Goal: Information Seeking & Learning: Learn about a topic

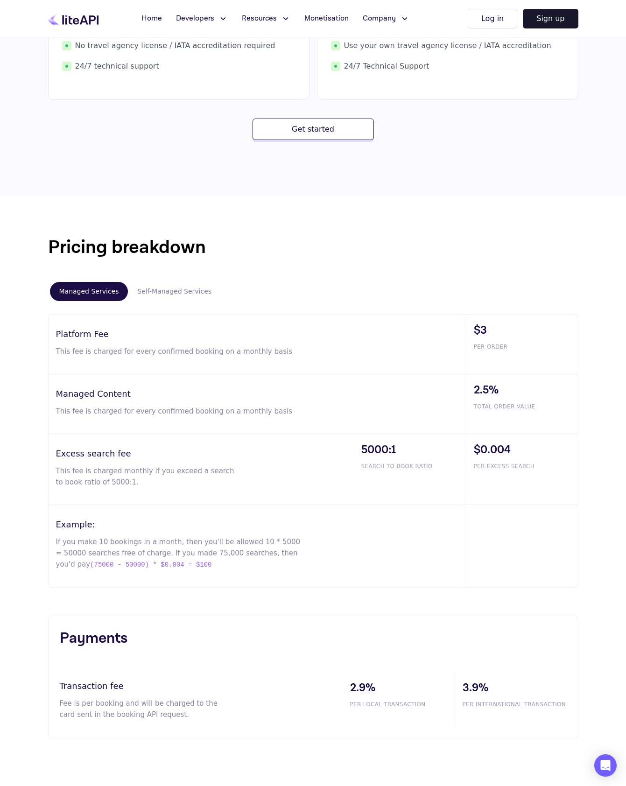
scroll to position [338, 0]
drag, startPoint x: 476, startPoint y: 349, endPoint x: 534, endPoint y: 348, distance: 57.9
click at [534, 348] on span "PER ORDER" at bounding box center [526, 346] width 104 height 8
click at [538, 355] on div "$3 PER ORDER" at bounding box center [522, 343] width 112 height 59
drag, startPoint x: 281, startPoint y: 351, endPoint x: 59, endPoint y: 348, distance: 222.3
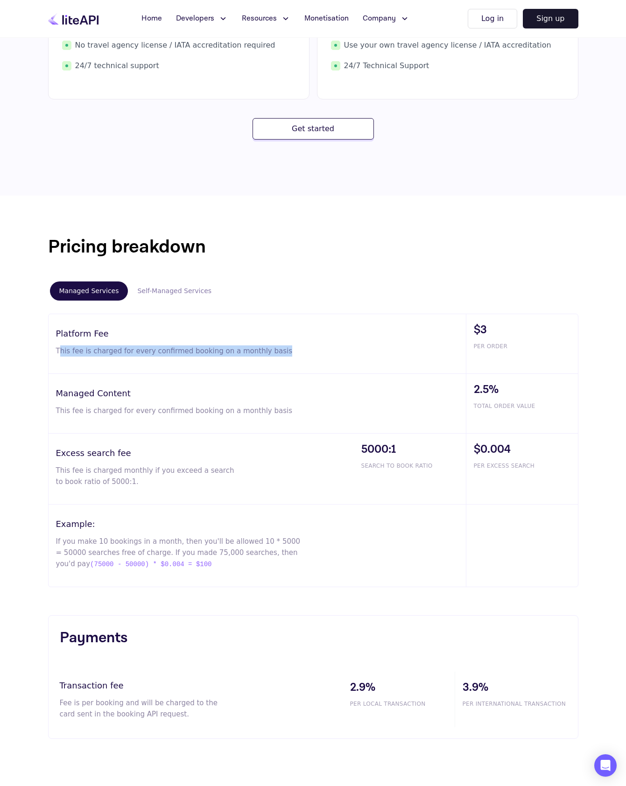
click at [59, 348] on p "This fee is charged for every confirmed booking on a monthly basis" at bounding box center [179, 351] width 246 height 11
click at [92, 418] on div "Managed Content This fee is charged for every confirmed booking on a monthly ba…" at bounding box center [258, 403] width 418 height 59
drag, startPoint x: 57, startPoint y: 411, endPoint x: 191, endPoint y: 412, distance: 134.0
click at [172, 414] on p "This fee is charged for every confirmed booking on a monthly basis" at bounding box center [179, 410] width 246 height 11
click at [209, 413] on p "This fee is charged for every confirmed booking on a monthly basis" at bounding box center [179, 410] width 246 height 11
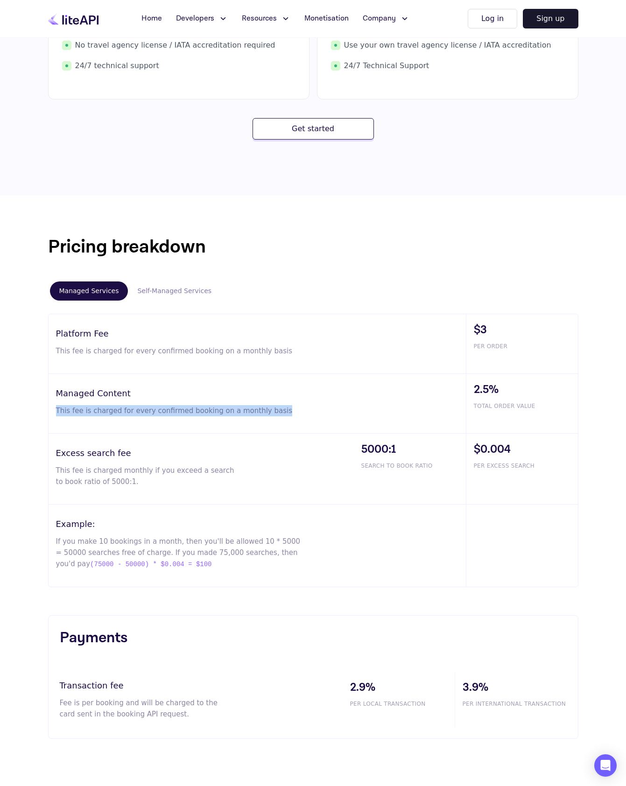
drag, startPoint x: 276, startPoint y: 412, endPoint x: 27, endPoint y: 408, distance: 248.9
click at [27, 408] on div "Pricing breakdown Managed Services Self-Managed Services Platform Fee This fee …" at bounding box center [313, 486] width 626 height 581
drag, startPoint x: 475, startPoint y: 407, endPoint x: 549, endPoint y: 408, distance: 73.8
click at [549, 408] on span "TOTAL ORDER VALUE" at bounding box center [526, 406] width 104 height 8
click at [523, 407] on span "TOTAL ORDER VALUE" at bounding box center [526, 406] width 104 height 8
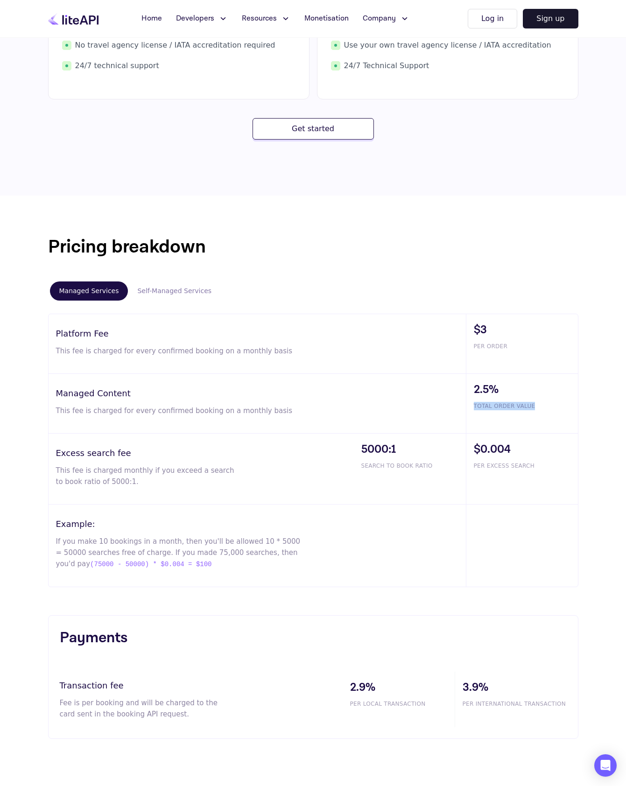
drag, startPoint x: 535, startPoint y: 407, endPoint x: 470, endPoint y: 409, distance: 64.5
click at [470, 409] on div "2.5% TOTAL ORDER VALUE" at bounding box center [522, 403] width 112 height 59
click at [547, 400] on div "2.5% TOTAL ORDER VALUE" at bounding box center [522, 403] width 112 height 59
drag, startPoint x: 476, startPoint y: 408, endPoint x: 565, endPoint y: 405, distance: 88.8
click at [565, 405] on span "TOTAL ORDER VALUE" at bounding box center [526, 406] width 104 height 8
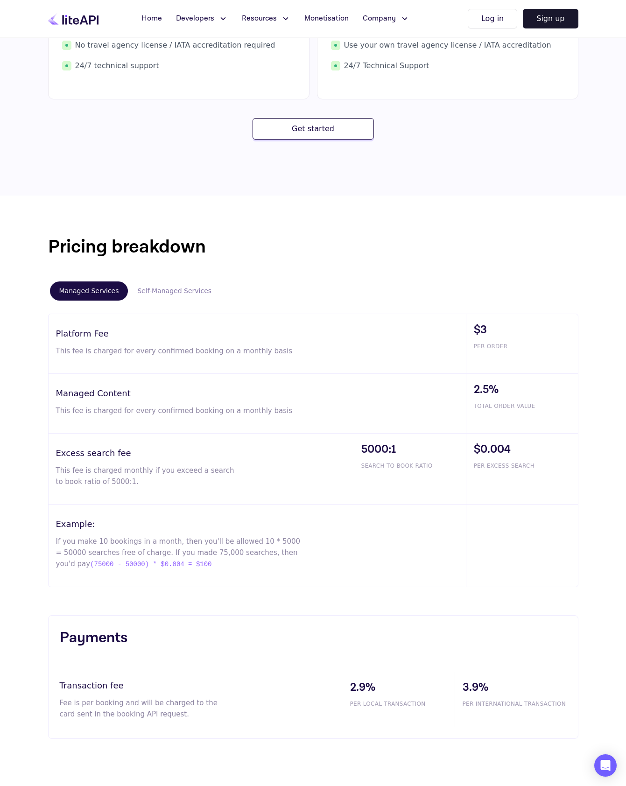
click at [547, 399] on div "2.5% TOTAL ORDER VALUE" at bounding box center [522, 403] width 112 height 59
drag, startPoint x: 471, startPoint y: 390, endPoint x: 507, endPoint y: 387, distance: 36.1
click at [507, 387] on div "2.5% TOTAL ORDER VALUE" at bounding box center [522, 403] width 112 height 59
click at [543, 402] on span "TOTAL ORDER VALUE" at bounding box center [526, 406] width 104 height 8
drag, startPoint x: 476, startPoint y: 467, endPoint x: 536, endPoint y: 466, distance: 59.8
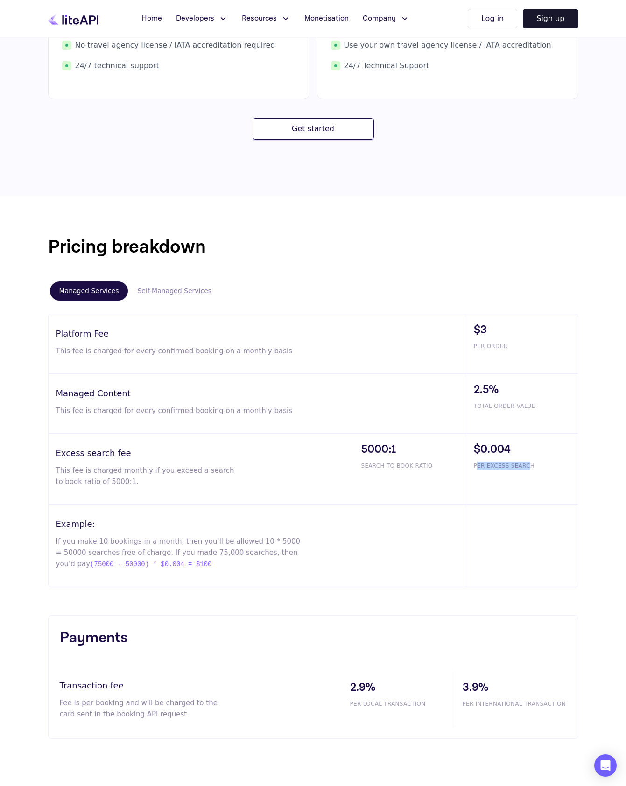
click at [533, 466] on span "PER EXCESS SEARCH" at bounding box center [526, 466] width 104 height 8
click at [536, 465] on span "PER EXCESS SEARCH" at bounding box center [526, 466] width 104 height 8
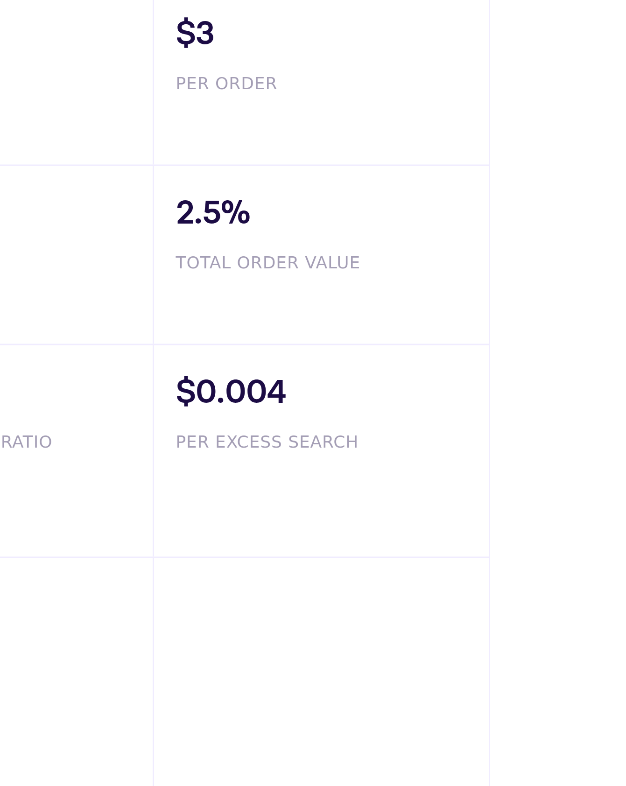
click at [582, 466] on div "Pricing breakdown Managed Services Self-Managed Services Platform Fee This fee …" at bounding box center [313, 410] width 560 height 354
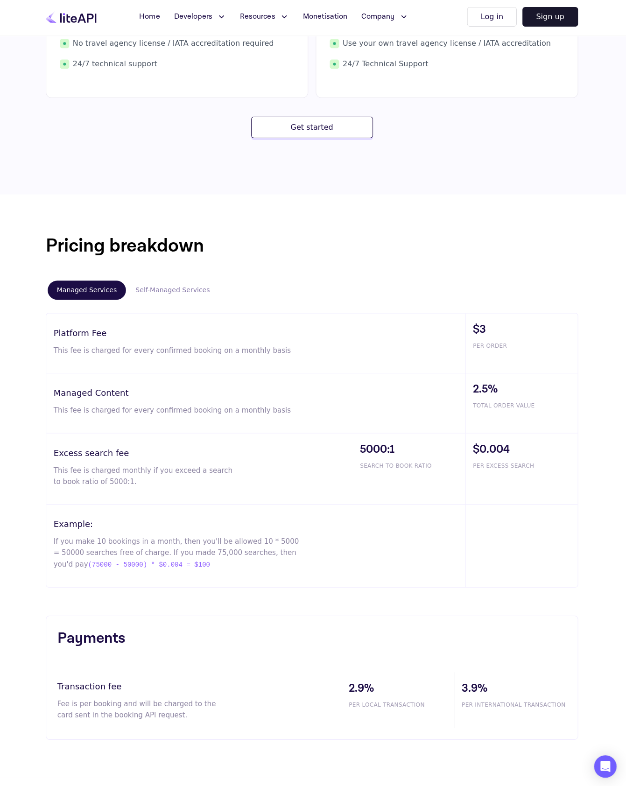
scroll to position [361, 0]
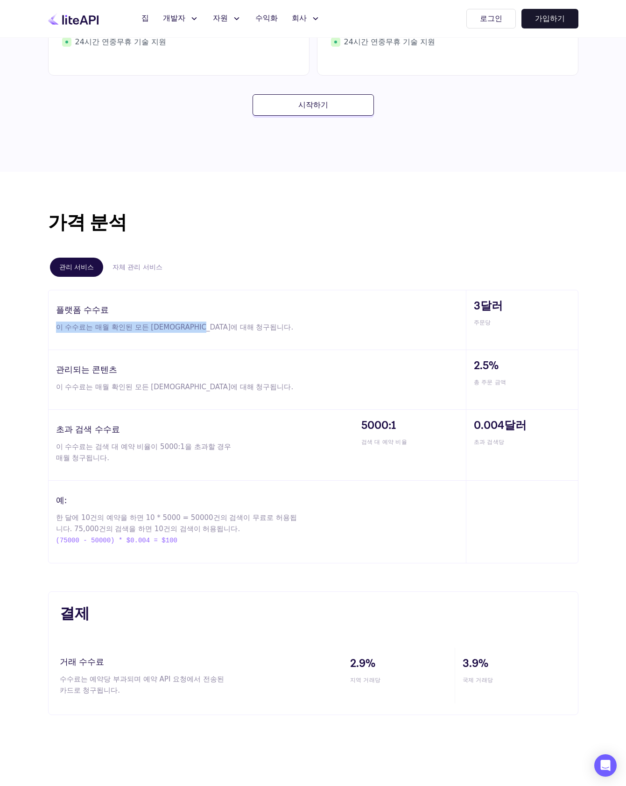
drag, startPoint x: 55, startPoint y: 328, endPoint x: 203, endPoint y: 327, distance: 148.0
click at [203, 327] on div "플랫폼 수수료 이 수수료는 매월 확인된 모든 예약에 대해 청구됩니다." at bounding box center [258, 319] width 418 height 59
click at [208, 329] on p "이 수수료는 매월 확인된 모든 예약에 대해 청구됩니다." at bounding box center [179, 327] width 246 height 11
drag, startPoint x: 175, startPoint y: 326, endPoint x: 222, endPoint y: 326, distance: 47.6
click at [222, 326] on p "이 수수료는 매월 확인된 모든 예약에 대해 청구됩니다." at bounding box center [179, 327] width 246 height 11
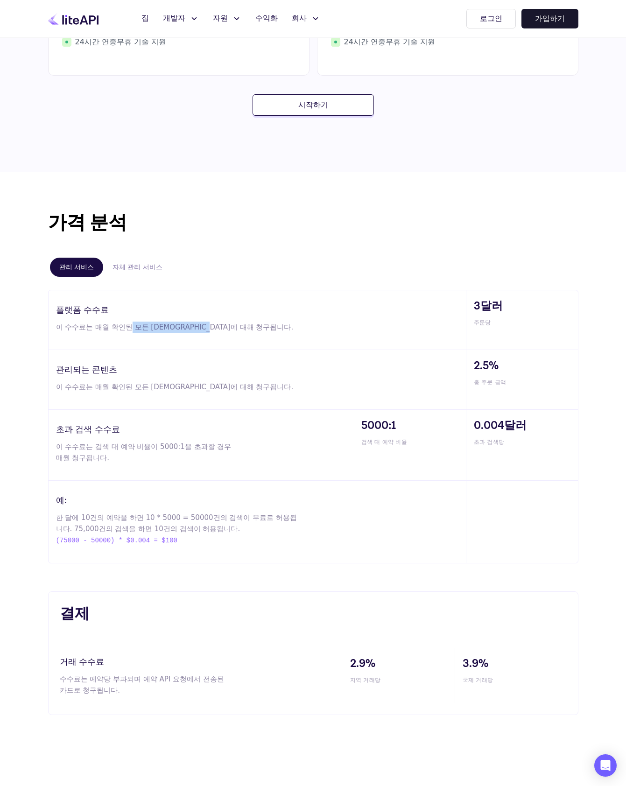
click at [237, 331] on p "이 수수료는 매월 확인된 모든 예약에 대해 청구됩니다." at bounding box center [179, 327] width 246 height 11
drag, startPoint x: 57, startPoint y: 389, endPoint x: 228, endPoint y: 390, distance: 171.4
click at [224, 390] on p "이 수수료는 매월 확인된 모든 예약에 대해 청구됩니다." at bounding box center [179, 387] width 246 height 11
click at [193, 383] on font "이 수수료는 매월 확인된 모든 예약에 대해 청구됩니다." at bounding box center [175, 387] width 238 height 8
drag, startPoint x: 469, startPoint y: 384, endPoint x: 527, endPoint y: 383, distance: 57.9
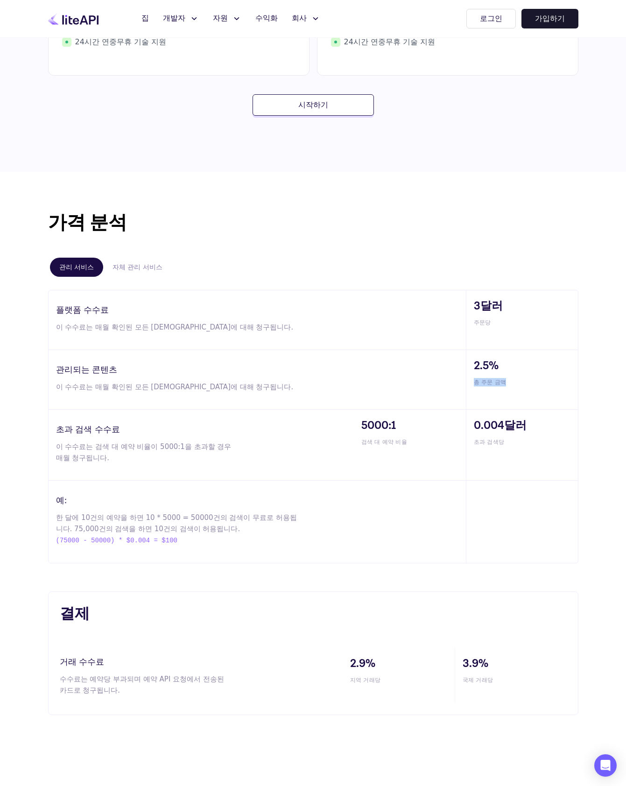
click at [527, 383] on div "2.5% 총 주문 금액" at bounding box center [522, 379] width 112 height 59
drag, startPoint x: 517, startPoint y: 363, endPoint x: 446, endPoint y: 371, distance: 71.0
click at [446, 371] on div "관리되는 콘텐츠 이 수수료는 매월 확인된 모든 예약에 대해 청구됩니다. 2.5% 총 주문 금액" at bounding box center [314, 380] width 530 height 60
click at [509, 347] on div "3달러 주문당" at bounding box center [522, 319] width 112 height 59
drag, startPoint x: 476, startPoint y: 362, endPoint x: 504, endPoint y: 361, distance: 28.0
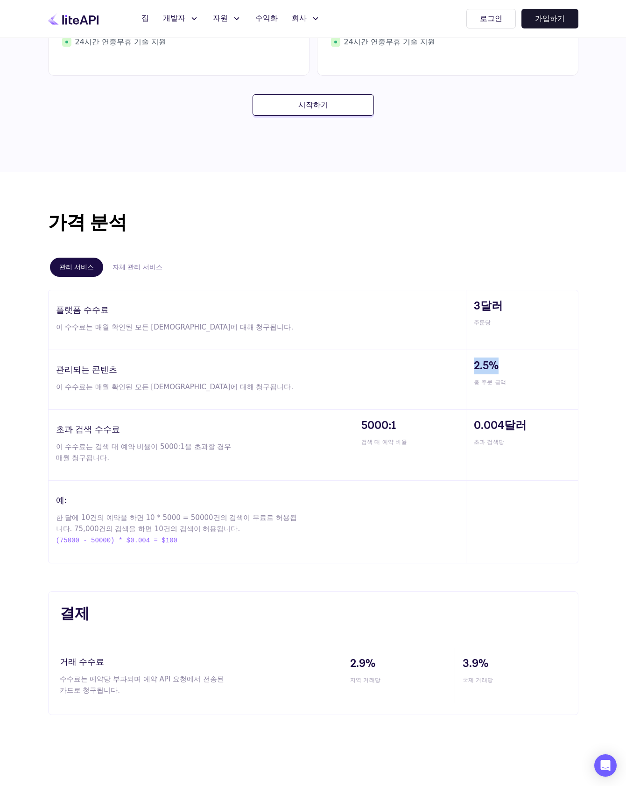
click at [504, 361] on span "2.5%" at bounding box center [526, 366] width 104 height 17
click at [508, 368] on span "2.5%" at bounding box center [526, 366] width 104 height 17
drag, startPoint x: 59, startPoint y: 446, endPoint x: 105, endPoint y: 447, distance: 46.2
click at [105, 447] on font "이 수수료는 검색 대 예약 비율이 5000:1을 초과할 경우 매월 청구됩니다." at bounding box center [144, 453] width 176 height 20
click at [109, 446] on font "이 수수료는 검색 대 예약 비율이 5000:1을 초과할 경우 매월 청구됩니다." at bounding box center [144, 453] width 176 height 20
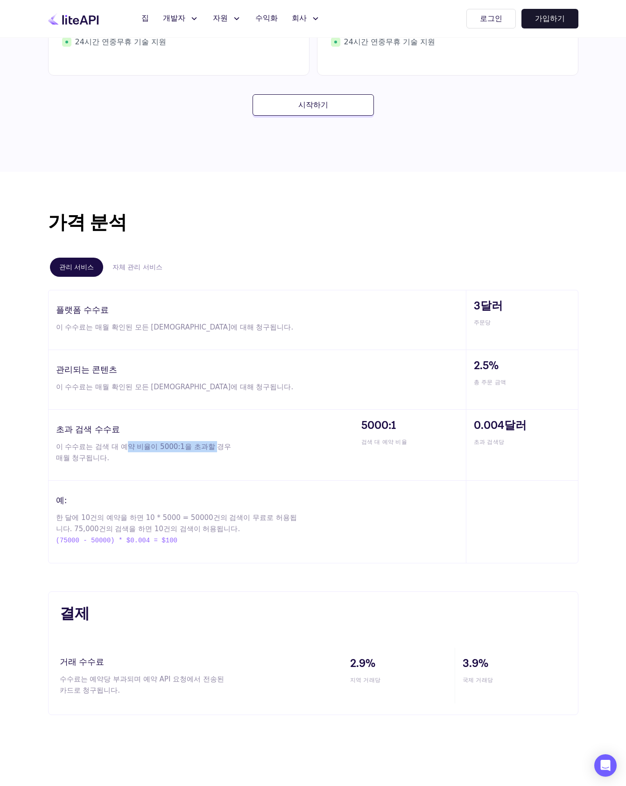
drag, startPoint x: 118, startPoint y: 448, endPoint x: 220, endPoint y: 446, distance: 102.3
click at [196, 448] on font "이 수수료는 검색 대 예약 비율이 5000:1을 초과할 경우 매월 청구됩니다." at bounding box center [144, 453] width 176 height 20
click at [221, 446] on font "이 수수료는 검색 대 예약 비율이 5000:1을 초과할 경우 매월 청구됩니다." at bounding box center [144, 453] width 176 height 20
drag, startPoint x: 238, startPoint y: 446, endPoint x: 48, endPoint y: 450, distance: 190.1
click at [49, 450] on div "초과 검색 수수료 이 수수료는 검색 대 예약 비율이 5000:1을 초과할 경우 매월 청구됩니다." at bounding box center [201, 445] width 305 height 71
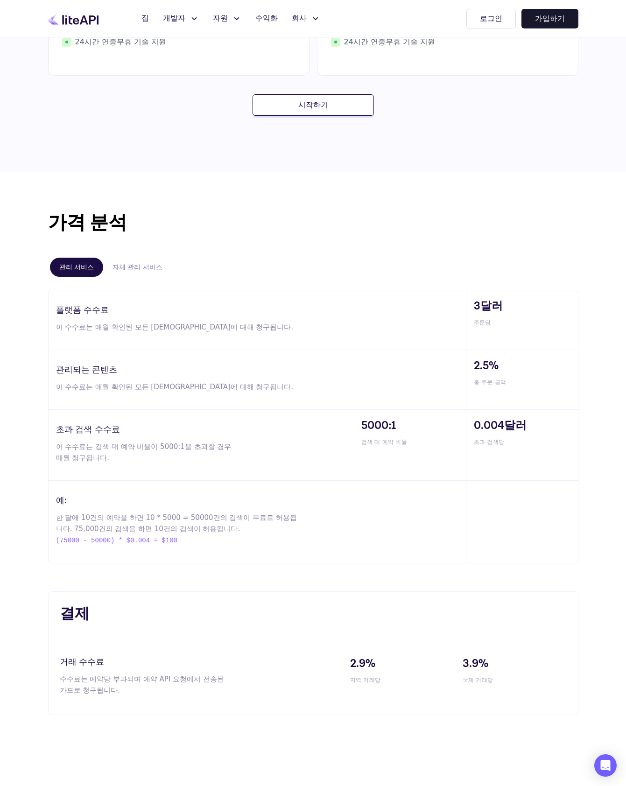
click at [87, 456] on p "이 수수료는 검색 대 예약 비율이 5000:1을 초과할 경우 매월 청구됩니다." at bounding box center [145, 452] width 179 height 22
drag, startPoint x: 57, startPoint y: 449, endPoint x: 77, endPoint y: 449, distance: 20.1
click at [76, 449] on font "이 수수료는 검색 대 예약 비율이 5000:1을 초과할 경우 매월 청구됩니다." at bounding box center [144, 453] width 176 height 20
click at [125, 460] on p "이 수수료는 검색 대 예약 비율이 5000:1을 초과할 경우 매월 청구됩니다." at bounding box center [145, 452] width 179 height 22
drag, startPoint x: 57, startPoint y: 428, endPoint x: 131, endPoint y: 431, distance: 73.8
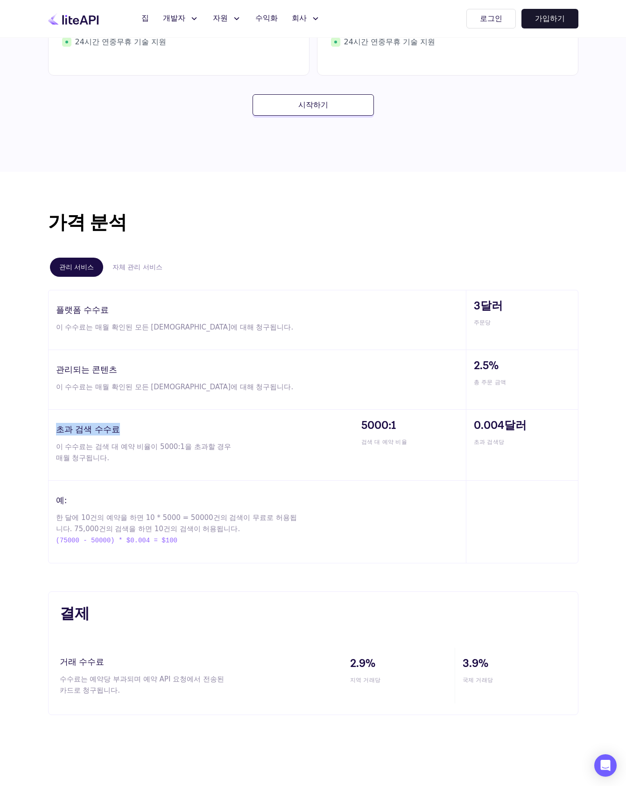
click at [131, 431] on h3 "초과 검색 수수료" at bounding box center [205, 429] width 298 height 13
click at [109, 463] on p "이 수수료는 검색 대 예약 비율이 5000:1을 초과할 경우 매월 청구됩니다." at bounding box center [145, 452] width 179 height 22
drag, startPoint x: 59, startPoint y: 449, endPoint x: 111, endPoint y: 450, distance: 52.3
click at [111, 450] on font "이 수수료는 검색 대 예약 비율이 5000:1을 초과할 경우 매월 청구됩니다." at bounding box center [144, 453] width 176 height 20
click at [120, 449] on font "이 수수료는 검색 대 예약 비율이 5000:1을 초과할 경우 매월 청구됩니다." at bounding box center [144, 453] width 176 height 20
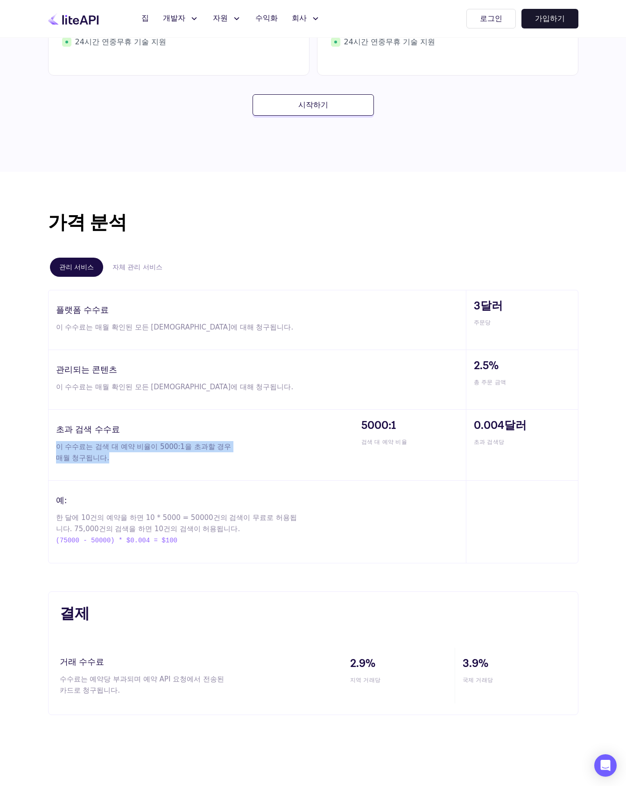
drag, startPoint x: 100, startPoint y: 463, endPoint x: 56, endPoint y: 440, distance: 49.7
click at [42, 446] on div "가격 분석 관리 서비스 자체 관리 서비스 플랫폼 수수료 이 수수료는 매월 확인된 모든 예약에 대해 청구됩니다. 3달러 주문당 관리되는 콘텐츠 …" at bounding box center [313, 386] width 560 height 354
click at [214, 441] on p "이 수수료는 검색 대 예약 비율이 5000:1을 초과할 경우 매월 청구됩니다." at bounding box center [145, 452] width 179 height 22
drag, startPoint x: 472, startPoint y: 443, endPoint x: 520, endPoint y: 441, distance: 48.2
click at [520, 441] on div "0.004달러 초과 검색당" at bounding box center [522, 445] width 112 height 71
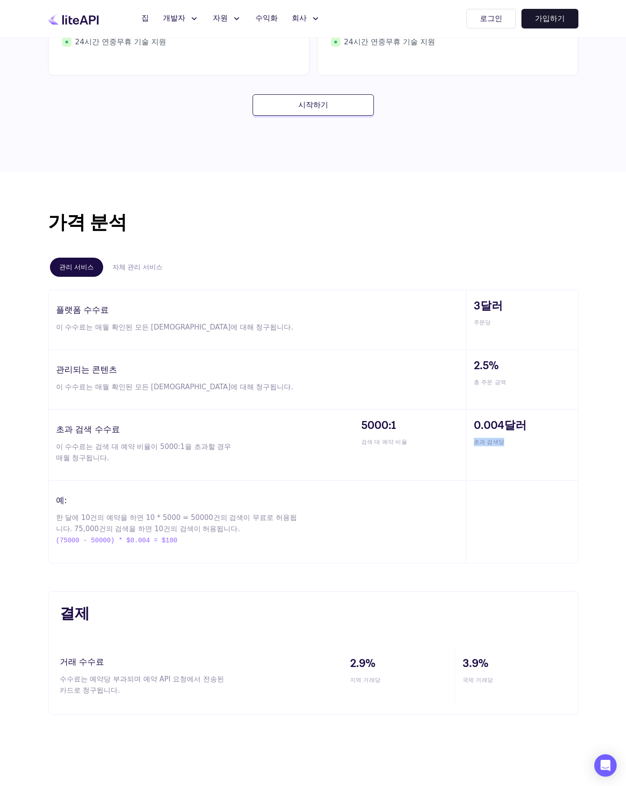
click at [521, 445] on span "초과 검색당" at bounding box center [526, 442] width 104 height 8
drag, startPoint x: 61, startPoint y: 448, endPoint x: 111, endPoint y: 446, distance: 50.5
click at [111, 446] on font "이 수수료는 검색 대 예약 비율이 5000:1을 초과할 경우 매월 청구됩니다." at bounding box center [144, 453] width 176 height 20
click at [117, 447] on font "이 수수료는 검색 대 예약 비율이 5000:1을 초과할 경우 매월 청구됩니다." at bounding box center [144, 453] width 176 height 20
drag, startPoint x: 122, startPoint y: 449, endPoint x: 144, endPoint y: 448, distance: 22.0
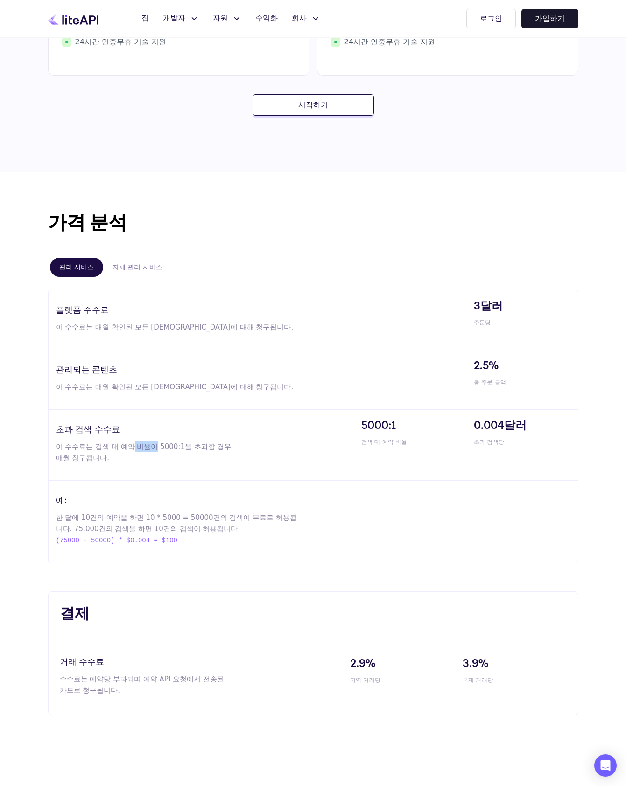
click at [143, 448] on font "이 수수료는 검색 대 예약 비율이 5000:1을 초과할 경우 매월 청구됩니다." at bounding box center [144, 453] width 176 height 20
drag, startPoint x: 157, startPoint y: 448, endPoint x: 196, endPoint y: 448, distance: 39.2
click at [196, 448] on font "이 수수료는 검색 대 예약 비율이 5000:1을 초과할 경우 매월 청구됩니다." at bounding box center [144, 453] width 176 height 20
click at [208, 450] on font "이 수수료는 검색 대 예약 비율이 5000:1을 초과할 경우 매월 청구됩니다." at bounding box center [144, 453] width 176 height 20
drag, startPoint x: 138, startPoint y: 447, endPoint x: 211, endPoint y: 446, distance: 72.9
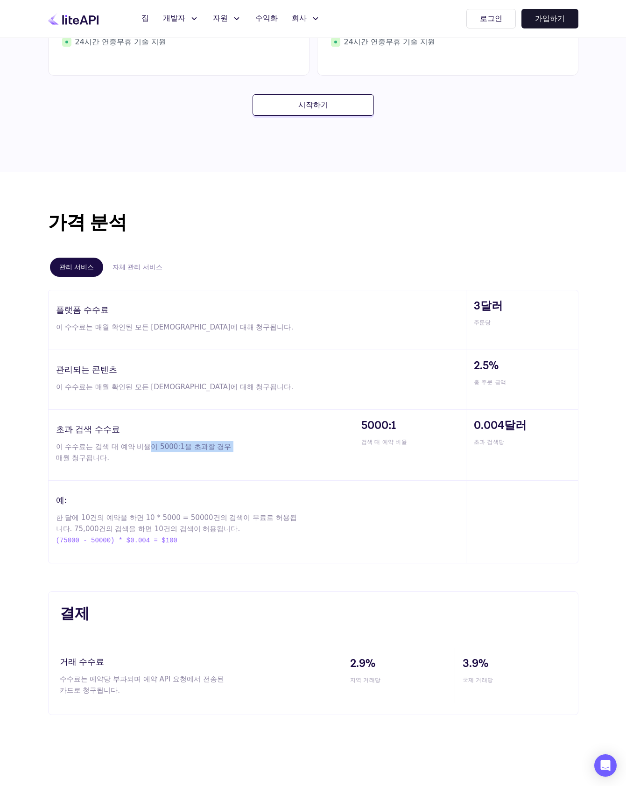
click at [211, 446] on font "이 수수료는 검색 대 예약 비율이 5000:1을 초과할 경우 매월 청구됩니다." at bounding box center [144, 453] width 176 height 20
click at [113, 459] on p "이 수수료는 검색 대 예약 비율이 5000:1을 초과할 경우 매월 청구됩니다." at bounding box center [145, 452] width 179 height 22
drag, startPoint x: 358, startPoint y: 444, endPoint x: 394, endPoint y: 438, distance: 36.5
click at [400, 443] on div "5000:1 검색 대 예약 비율" at bounding box center [410, 445] width 112 height 71
drag, startPoint x: 366, startPoint y: 426, endPoint x: 419, endPoint y: 425, distance: 53.7
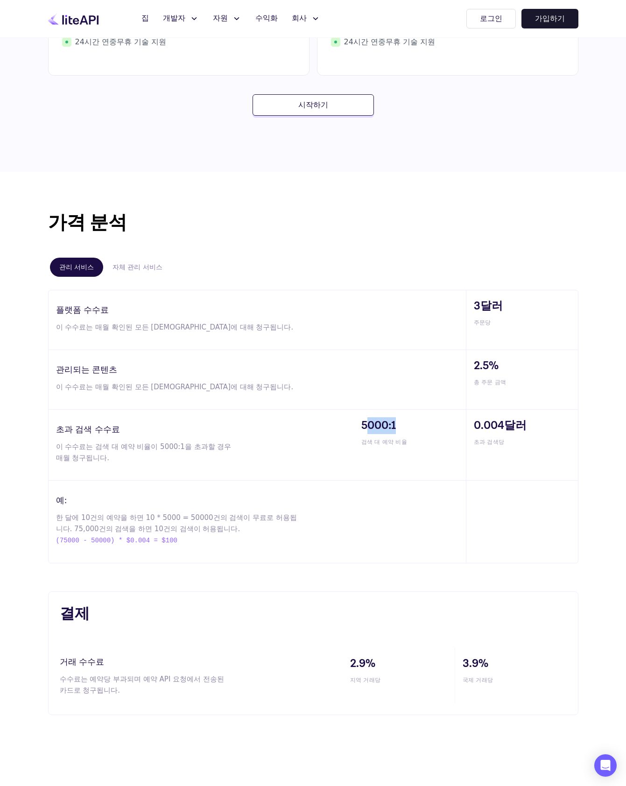
click at [419, 425] on span "5000:1" at bounding box center [413, 426] width 105 height 17
drag, startPoint x: 56, startPoint y: 519, endPoint x: 114, endPoint y: 520, distance: 58.8
click at [114, 520] on font "한 달에 10건의 예약을 하면 10 * 5000 = 50000건의 검색이 무료로 허용됩니다. 75,000건의 검색을 하면 10건의 검색이 허용…" at bounding box center [176, 524] width 241 height 20
click at [125, 516] on font "한 달에 10건의 예약을 하면 10 * 5000 = 50000건의 검색이 무료로 허용됩니다. 75,000건의 검색을 하면 10건의 검색이 허용…" at bounding box center [176, 524] width 241 height 20
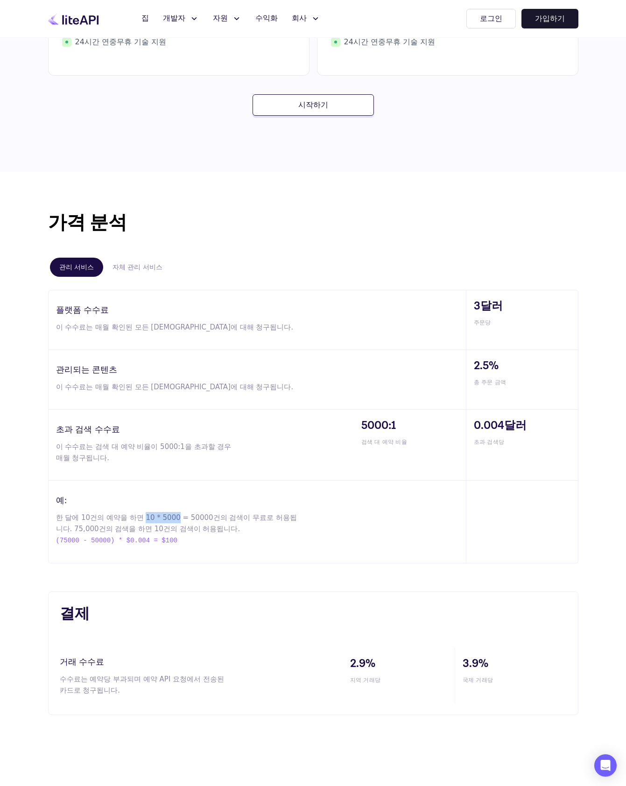
drag, startPoint x: 133, startPoint y: 517, endPoint x: 163, endPoint y: 517, distance: 30.4
click at [163, 517] on font "한 달에 10건의 예약을 하면 10 * 5000 = 50000건의 검색이 무료로 허용됩니다. 75,000건의 검색을 하면 10건의 검색이 허용…" at bounding box center [176, 524] width 241 height 20
click at [179, 517] on font "한 달에 10건의 예약을 하면 10 * 5000 = 50000건의 검색이 무료로 허용됩니다. 75,000건의 검색을 하면 10건의 검색이 허용…" at bounding box center [176, 524] width 241 height 20
drag, startPoint x: 276, startPoint y: 517, endPoint x: 173, endPoint y: 519, distance: 103.2
click at [173, 519] on font "한 달에 10건의 예약을 하면 10 * 5000 = 50000건의 검색이 무료로 허용됩니다. 75,000건의 검색을 하면 10건의 검색이 허용…" at bounding box center [176, 524] width 241 height 20
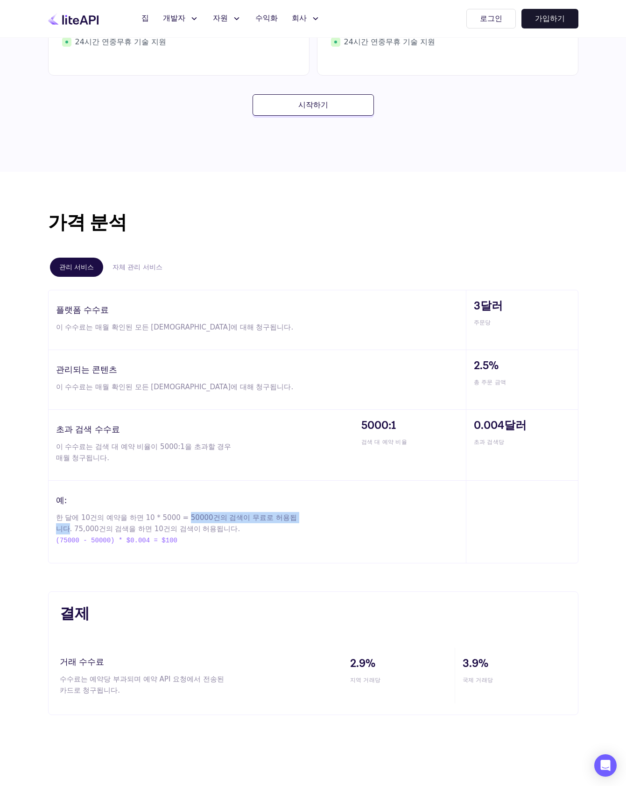
click at [180, 514] on font "한 달에 10건의 예약을 하면 10 * 5000 = 50000건의 검색이 무료로 허용됩니다. 75,000건의 검색을 하면 10건의 검색이 허용…" at bounding box center [176, 524] width 241 height 20
drag, startPoint x: 58, startPoint y: 519, endPoint x: 143, endPoint y: 519, distance: 85.0
click at [143, 519] on font "한 달에 10건의 예약을 하면 10 * 5000 = 50000건의 검색이 무료로 허용됩니다. 75,000건의 검색을 하면 10건의 검색이 허용…" at bounding box center [176, 524] width 241 height 20
click at [146, 518] on font "한 달에 10건의 예약을 하면 10 * 5000 = 50000건의 검색이 무료로 허용됩니다. 75,000건의 검색을 하면 10건의 검색이 허용…" at bounding box center [176, 524] width 241 height 20
drag, startPoint x: 52, startPoint y: 518, endPoint x: 277, endPoint y: 518, distance: 225.1
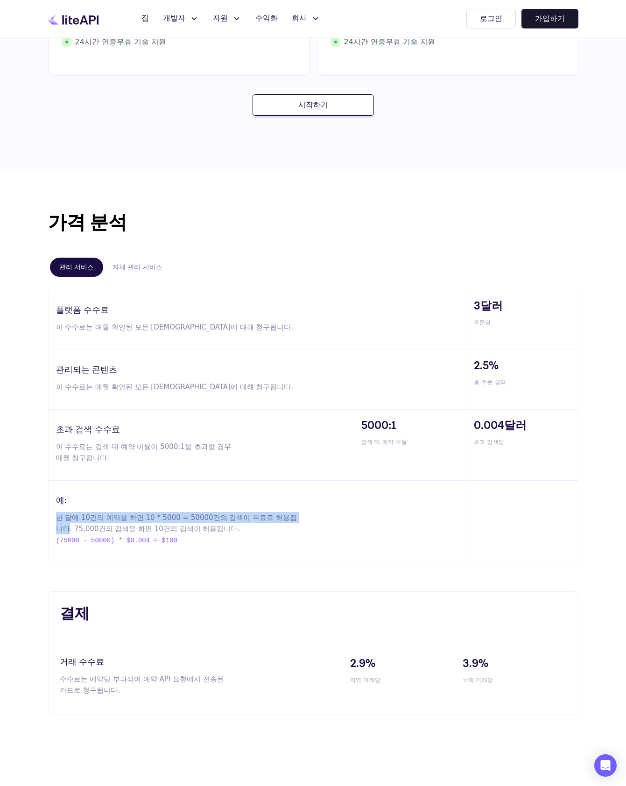
click at [277, 518] on div "예: 한 달에 10건의 예약을 하면 10 * 5000 = 50000건의 검색이 무료로 허용됩니다. 75,000건의 검색을 하면 10건의 검색이…" at bounding box center [258, 522] width 418 height 82
drag, startPoint x: 55, startPoint y: 532, endPoint x: 209, endPoint y: 531, distance: 154.6
click at [210, 531] on div "예: 한 달에 10건의 예약을 하면 10 * 5000 = 50000건의 검색이 무료로 허용됩니다. 75,000건의 검색을 하면 10건의 검색이…" at bounding box center [258, 522] width 418 height 82
click at [205, 531] on p "한 달에 10건의 예약을 하면 10 * 5000 = 50000건의 검색이 무료로 허용됩니다. 75,000건의 검색을 하면 10건의 검색이 허용…" at bounding box center [179, 529] width 246 height 34
drag, startPoint x: 55, startPoint y: 529, endPoint x: 207, endPoint y: 531, distance: 152.3
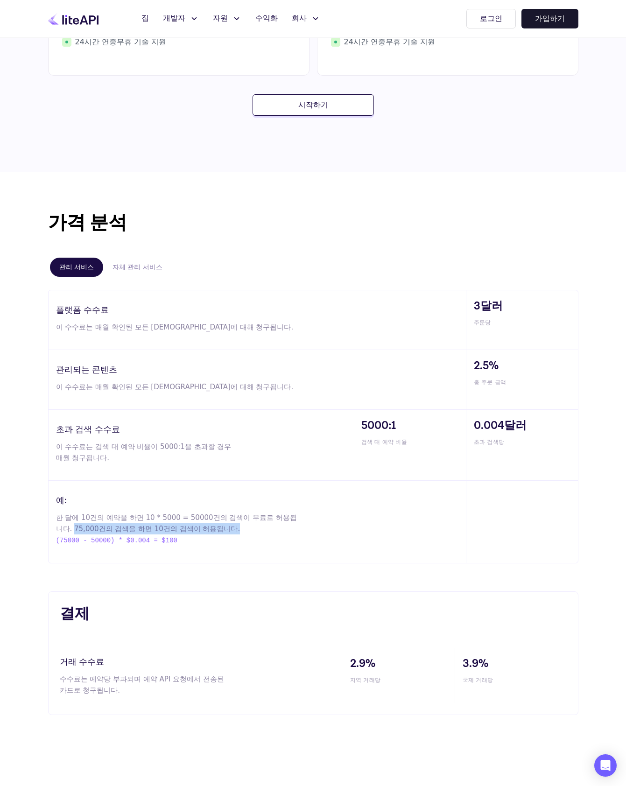
click at [207, 531] on div "예: 한 달에 10건의 예약을 하면 10 * 5000 = 50000건의 검색이 무료로 허용됩니다. 75,000건의 검색을 하면 10건의 검색이…" at bounding box center [258, 522] width 418 height 82
click at [190, 529] on font "한 달에 10건의 예약을 하면 10 * 5000 = 50000건의 검색이 무료로 허용됩니다. 75,000건의 검색을 하면 10건의 검색이 허용…" at bounding box center [176, 524] width 241 height 20
drag, startPoint x: 56, startPoint y: 529, endPoint x: 102, endPoint y: 529, distance: 45.8
click at [102, 529] on font "한 달에 10건의 예약을 하면 10 * 5000 = 50000건의 검색이 무료로 허용됩니다. 75,000건의 검색을 하면 10건의 검색이 허용…" at bounding box center [176, 524] width 241 height 20
drag, startPoint x: 128, startPoint y: 527, endPoint x: 206, endPoint y: 528, distance: 78.0
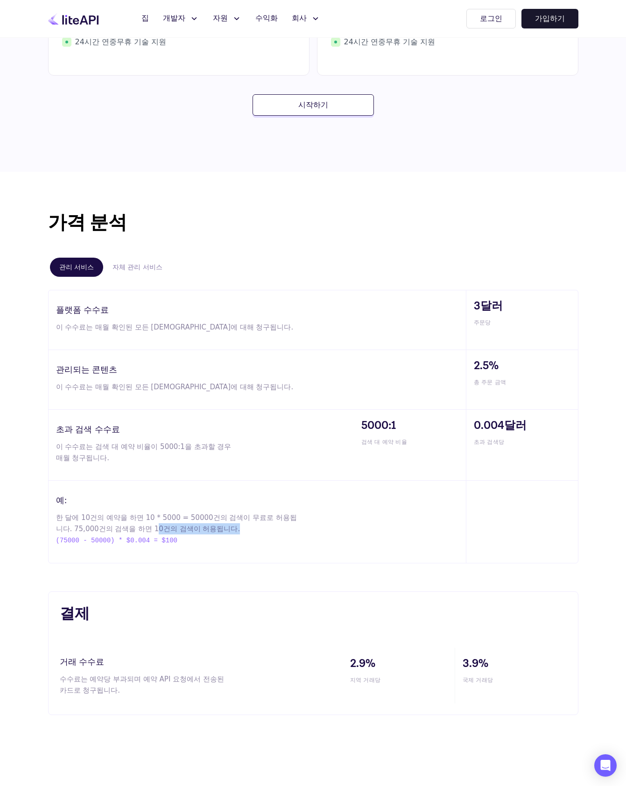
click at [204, 528] on p "한 달에 10건의 예약을 하면 10 * 5000 = 50000건의 검색이 무료로 허용됩니다. 75,000건의 검색을 하면 10건의 검색이 허용…" at bounding box center [179, 529] width 246 height 34
click at [212, 540] on p "한 달에 10건의 예약을 하면 10 * 5000 = 50000건의 검색이 무료로 허용됩니다. 75,000건의 검색을 하면 10건의 검색이 허용…" at bounding box center [179, 529] width 246 height 34
drag, startPoint x: 120, startPoint y: 529, endPoint x: 200, endPoint y: 528, distance: 80.8
click at [199, 528] on font "한 달에 10건의 예약을 하면 10 * 5000 = 50000건의 검색이 무료로 허용됩니다. 75,000건의 검색을 하면 10건의 검색이 허용…" at bounding box center [176, 524] width 241 height 20
click at [205, 530] on p "한 달에 10건의 예약을 하면 10 * 5000 = 50000건의 검색이 무료로 허용됩니다. 75,000건의 검색을 하면 10건의 검색이 허용…" at bounding box center [179, 529] width 246 height 34
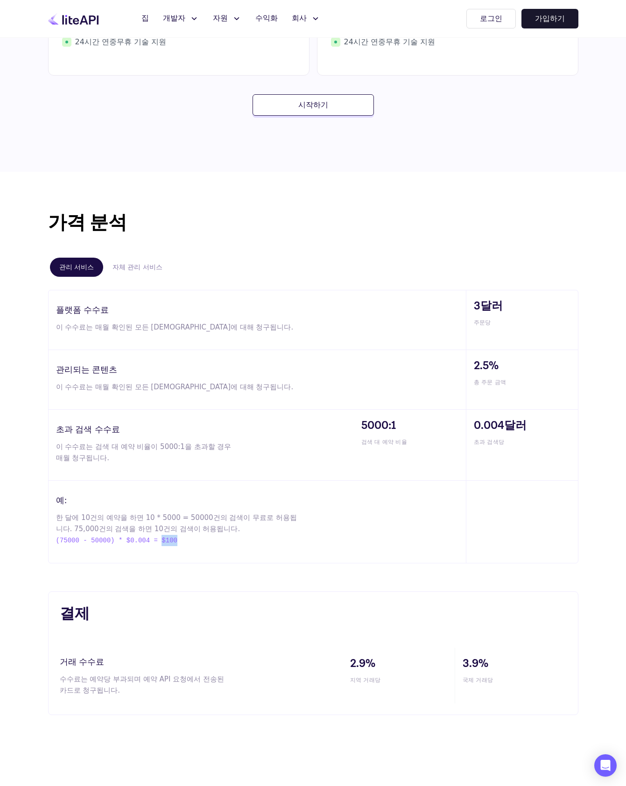
drag, startPoint x: 163, startPoint y: 541, endPoint x: 191, endPoint y: 541, distance: 28.5
click at [191, 541] on p "한 달에 10건의 예약을 하면 10 * 5000 = 50000건의 검색이 무료로 허용됩니다. 75,000건의 검색을 하면 10건의 검색이 허용…" at bounding box center [179, 529] width 246 height 34
click at [155, 546] on div "예: 한 달에 10건의 예약을 하면 10 * 5000 = 50000건의 검색이 무료로 허용됩니다. 75,000건의 검색을 하면 10건의 검색이…" at bounding box center [258, 522] width 418 height 82
drag, startPoint x: 56, startPoint y: 542, endPoint x: 119, endPoint y: 542, distance: 63.0
click at [119, 542] on font "(75000 - 50000) * $0.004 = $100" at bounding box center [116, 540] width 121 height 7
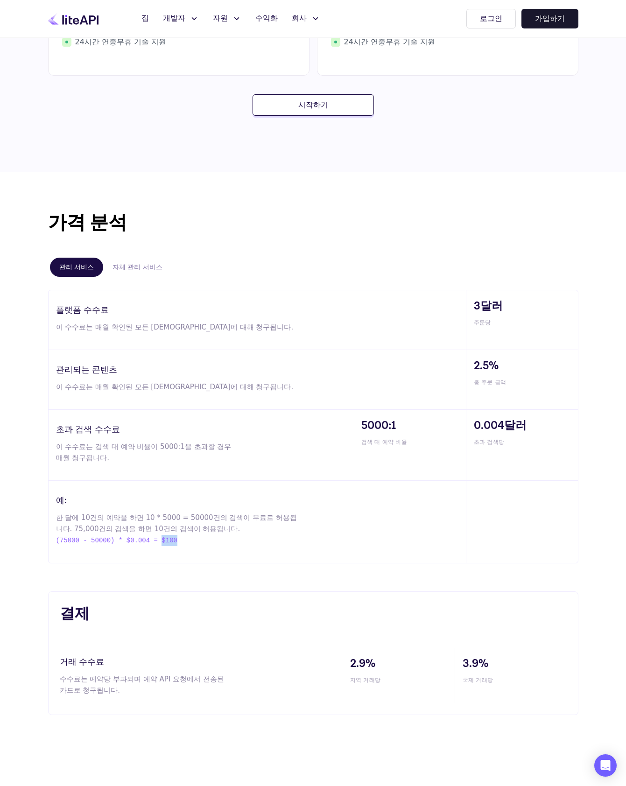
drag, startPoint x: 177, startPoint y: 542, endPoint x: 191, endPoint y: 542, distance: 13.5
click at [191, 542] on p "한 달에 10건의 예약을 하면 10 * 5000 = 50000건의 검색이 무료로 허용됩니다. 75,000건의 검색을 하면 10건의 검색이 허용…" at bounding box center [179, 529] width 246 height 34
drag, startPoint x: 57, startPoint y: 517, endPoint x: 195, endPoint y: 519, distance: 137.8
click at [195, 519] on font "한 달에 10건의 예약을 하면 10 * 5000 = 50000건의 검색이 무료로 허용됩니다. 75,000건의 검색을 하면 10건의 검색이 허용…" at bounding box center [176, 524] width 241 height 20
click at [221, 520] on font "한 달에 10건의 예약을 하면 10 * 5000 = 50000건의 검색이 무료로 허용됩니다. 75,000건의 검색을 하면 10건의 검색이 허용…" at bounding box center [176, 524] width 241 height 20
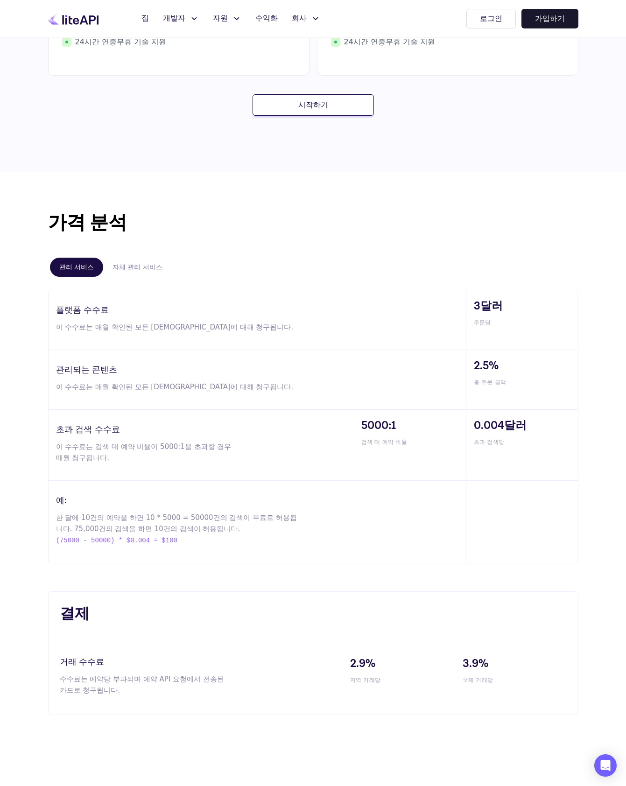
click at [184, 517] on font "한 달에 10건의 예약을 하면 10 * 5000 = 50000건의 검색이 무료로 허용됩니다. 75,000건의 검색을 하면 10건의 검색이 허용…" at bounding box center [176, 524] width 241 height 20
drag, startPoint x: 56, startPoint y: 532, endPoint x: 70, endPoint y: 531, distance: 14.5
click at [70, 531] on font "한 달에 10건의 예약을 하면 10 * 5000 = 50000건의 검색이 무료로 허용됩니다. 75,000건의 검색을 하면 10건의 검색이 허용…" at bounding box center [176, 524] width 241 height 20
click at [92, 541] on font "(75000 - 50000) * $0.004 = $100" at bounding box center [116, 540] width 121 height 7
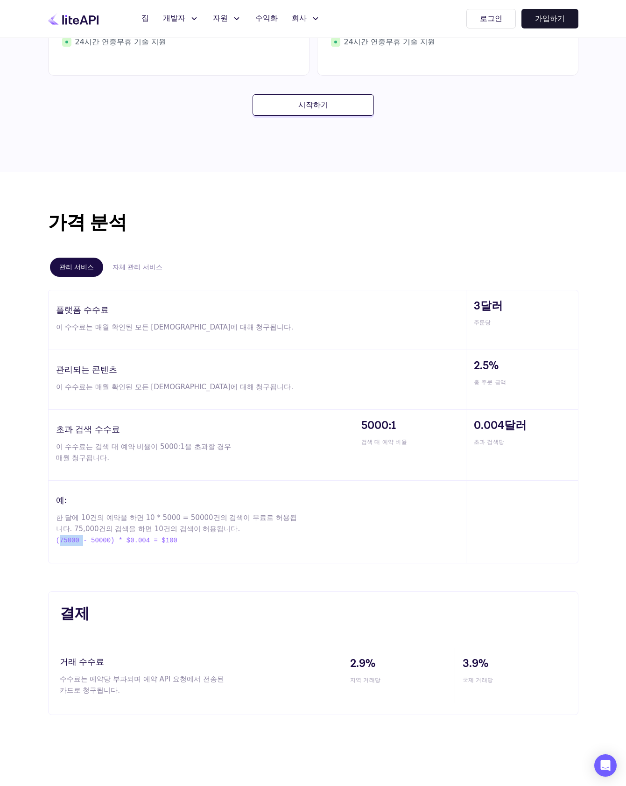
drag, startPoint x: 59, startPoint y: 541, endPoint x: 82, endPoint y: 540, distance: 22.4
click at [82, 540] on font "(75000 - 50000) * $0.004 = $100" at bounding box center [116, 540] width 121 height 7
drag, startPoint x: 108, startPoint y: 542, endPoint x: 83, endPoint y: 542, distance: 25.2
click at [83, 542] on font "(75000 - 50000) * $0.004 = $100" at bounding box center [116, 540] width 121 height 7
drag, startPoint x: 128, startPoint y: 543, endPoint x: 165, endPoint y: 541, distance: 36.9
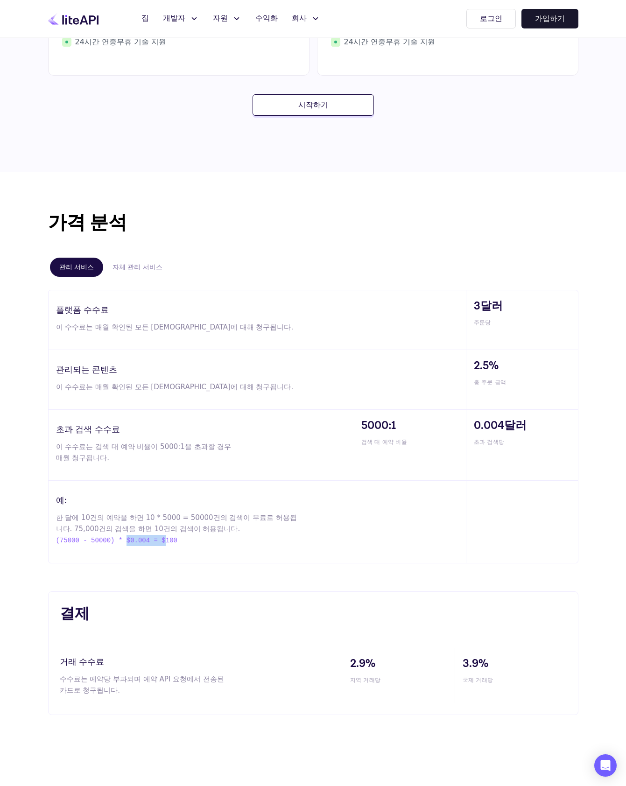
click at [165, 541] on font "(75000 - 50000) * $0.004 = $100" at bounding box center [116, 540] width 121 height 7
click at [209, 536] on p "한 달에 10건의 예약을 하면 10 * 5000 = 50000건의 검색이 무료로 허용됩니다. 75,000건의 검색을 하면 10건의 검색이 허용…" at bounding box center [179, 529] width 246 height 34
drag, startPoint x: 161, startPoint y: 540, endPoint x: 191, endPoint y: 539, distance: 29.9
click at [191, 539] on p "한 달에 10건의 예약을 하면 10 * 5000 = 50000건의 검색이 무료로 허용됩니다. 75,000건의 검색을 하면 10건의 검색이 허용…" at bounding box center [179, 529] width 246 height 34
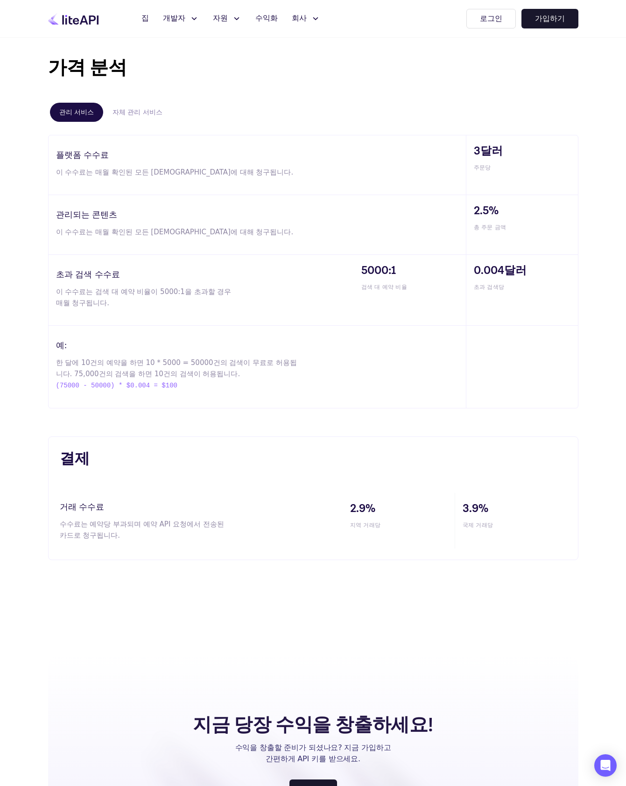
click at [192, 539] on p "수수료는 예약당 부과되며 예약 API 요청에서 전송된 카드로 청구됩니다." at bounding box center [145, 530] width 170 height 22
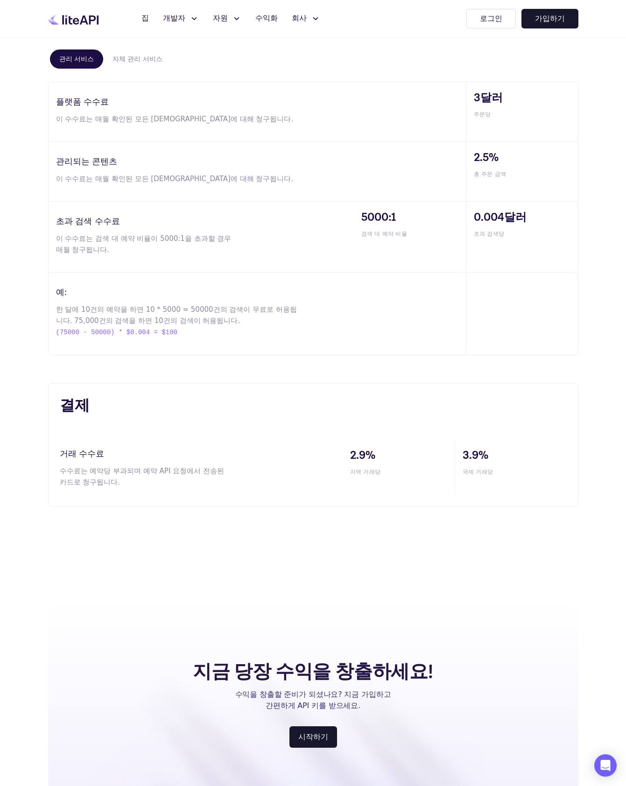
scroll to position [572, 0]
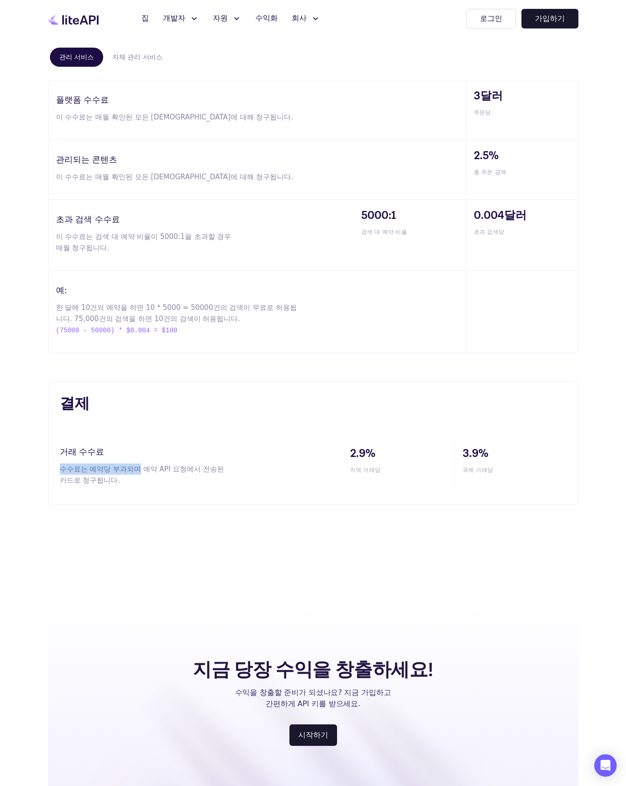
drag, startPoint x: 60, startPoint y: 469, endPoint x: 130, endPoint y: 469, distance: 70.1
click at [130, 469] on font "수수료는 예약당 부과되며 예약 API 요청에서 전송된 카드로 청구됩니다." at bounding box center [142, 475] width 164 height 20
click at [159, 467] on font "수수료는 예약당 부과되며 예약 API 요청에서 전송된 카드로 청구됩니다." at bounding box center [142, 475] width 164 height 20
drag, startPoint x: 228, startPoint y: 469, endPoint x: 57, endPoint y: 468, distance: 170.9
click at [57, 468] on div "결제 거래 수수료 수수료는 예약당 부과되며 예약 API 요청에서 전송된 카드로 청구됩니다. 2.9% 지역 거래당 3.9% 국제 거래당" at bounding box center [313, 444] width 531 height 124
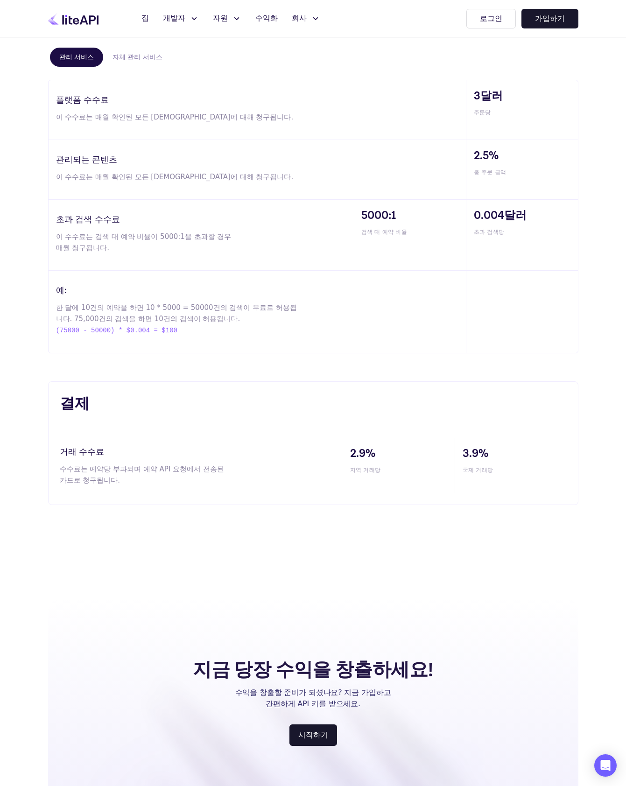
click at [91, 482] on font "수수료는 예약당 부과되며 예약 API 요청에서 전송된 카드로 청구됩니다." at bounding box center [142, 475] width 164 height 20
drag, startPoint x: 59, startPoint y: 451, endPoint x: 107, endPoint y: 452, distance: 48.1
click at [105, 451] on h3 "거래 수수료" at bounding box center [201, 452] width 283 height 13
drag, startPoint x: 58, startPoint y: 470, endPoint x: 182, endPoint y: 471, distance: 123.8
click at [182, 471] on div "결제 거래 수수료 수수료는 예약당 부과되며 예약 API 요청에서 전송된 카드로 청구됩니다. 2.9% 지역 거래당 3.9% 국제 거래당" at bounding box center [313, 444] width 531 height 124
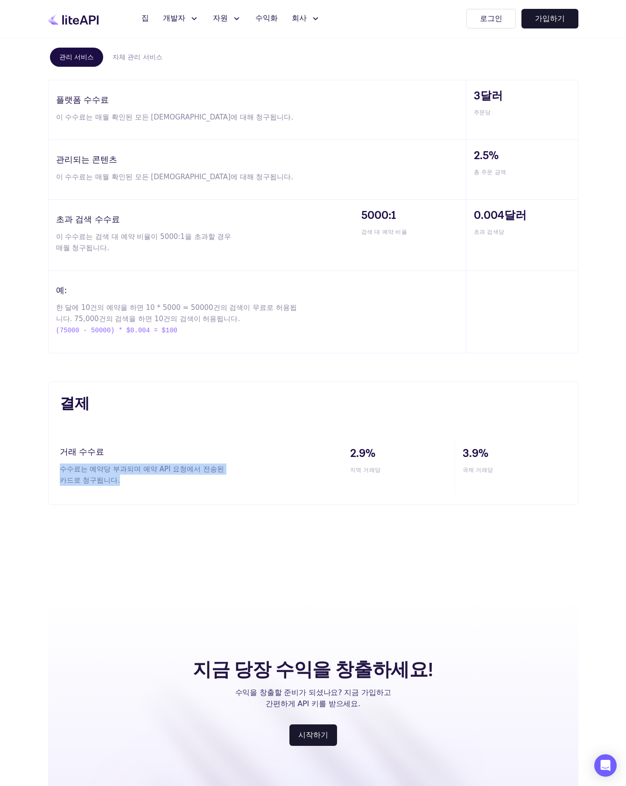
drag, startPoint x: 79, startPoint y: 479, endPoint x: 42, endPoint y: 469, distance: 38.1
click at [38, 467] on div "결제 거래 수수료 수수료는 예약당 부과되며 예약 API 요청에서 전송된 카드로 청구됩니다. 2.9% 지역 거래당 3.9% 국제 거래당" at bounding box center [313, 444] width 560 height 124
click at [133, 482] on p "수수료는 예약당 부과되며 예약 API 요청에서 전송된 카드로 청구됩니다." at bounding box center [145, 475] width 170 height 22
drag, startPoint x: 54, startPoint y: 470, endPoint x: 240, endPoint y: 474, distance: 185.9
click at [240, 474] on div "결제 거래 수수료 수수료는 예약당 부과되며 예약 API 요청에서 전송된 카드로 청구됩니다. 2.9% 지역 거래당 3.9% 국제 거래당" at bounding box center [313, 444] width 531 height 124
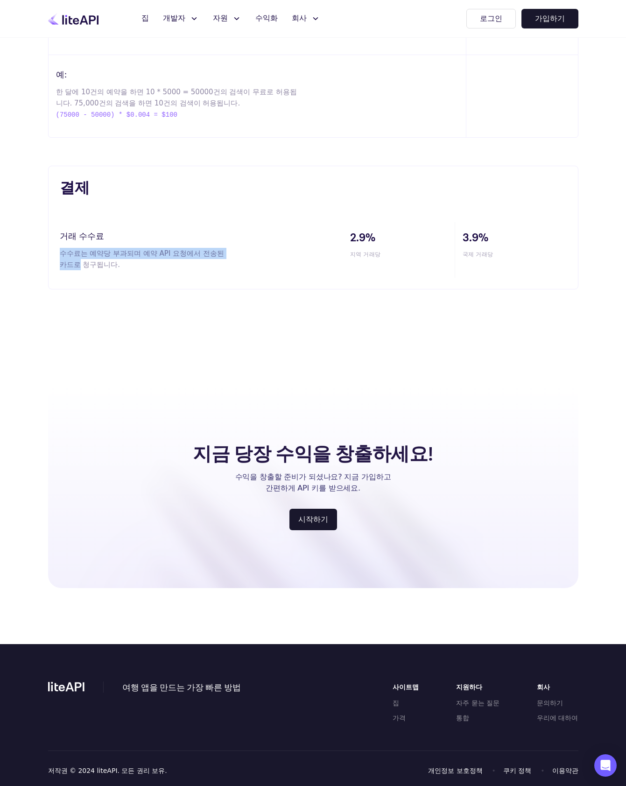
scroll to position [792, 0]
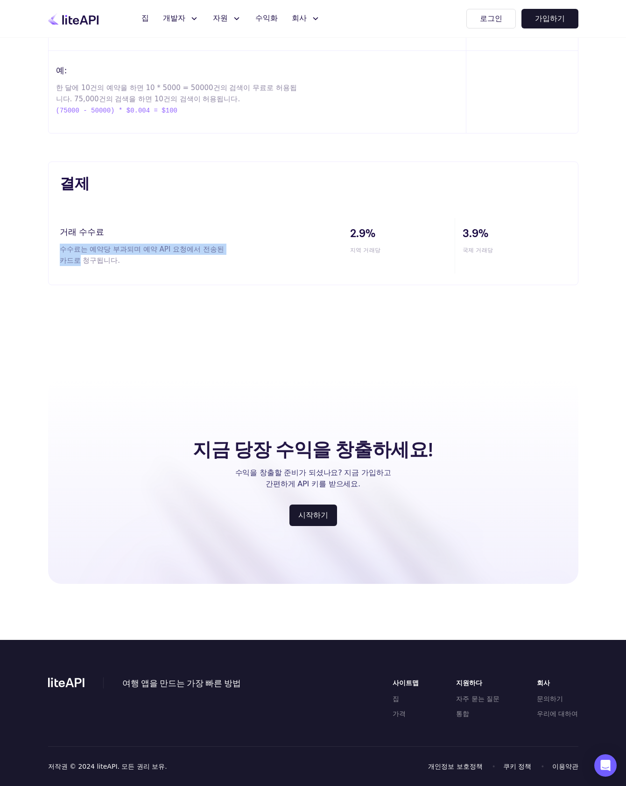
click at [218, 544] on img at bounding box center [336, 647] width 577 height 435
click at [168, 496] on img at bounding box center [336, 647] width 577 height 435
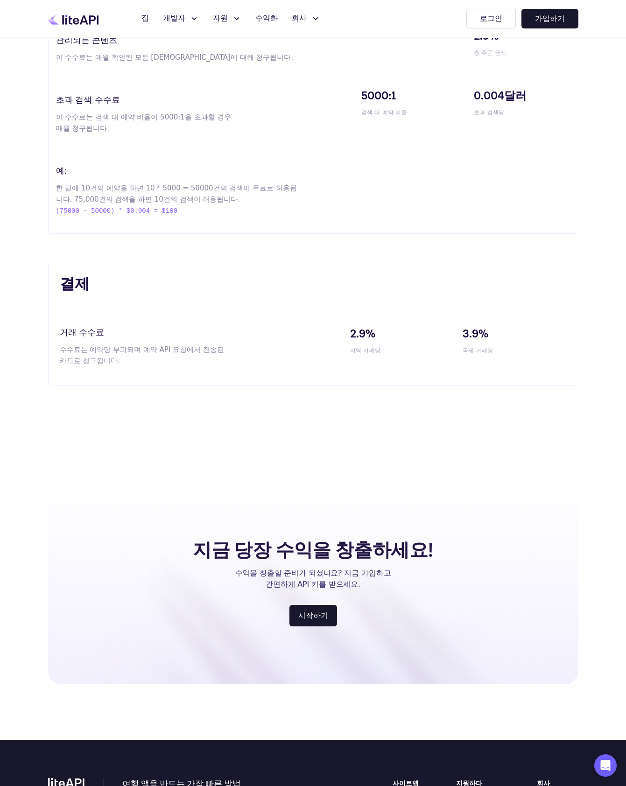
click at [168, 496] on div "지금 당장 수익을 창출하세요! 수익을 창출할 준비가 되셨나요? 지금 가입하고 간편하게 API 키를 받으세요. 시작하기" at bounding box center [313, 581] width 531 height 205
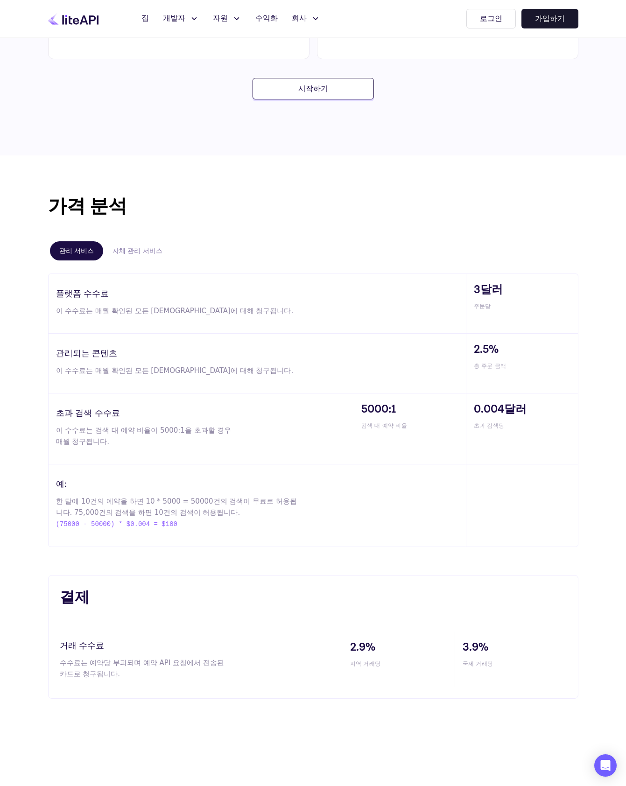
scroll to position [363, 0]
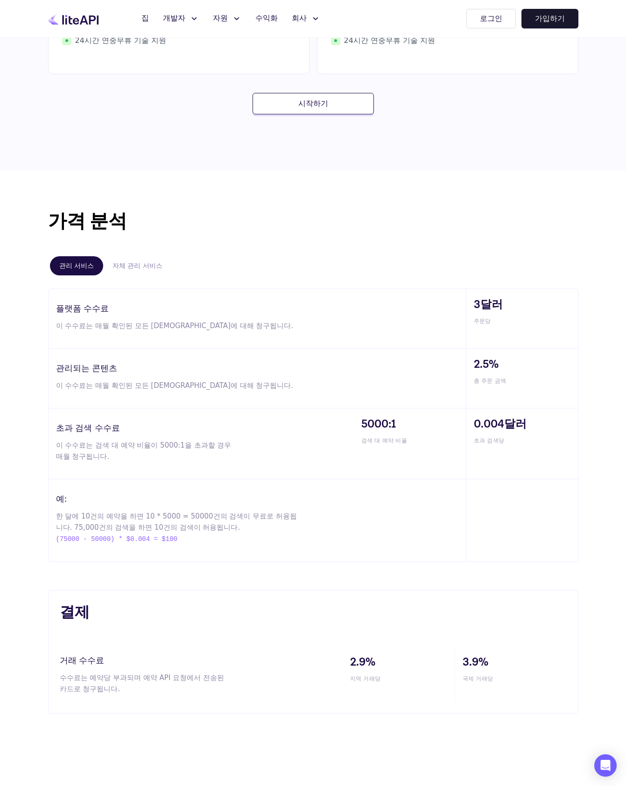
click at [126, 262] on font "자체 관리 서비스" at bounding box center [138, 265] width 50 height 7
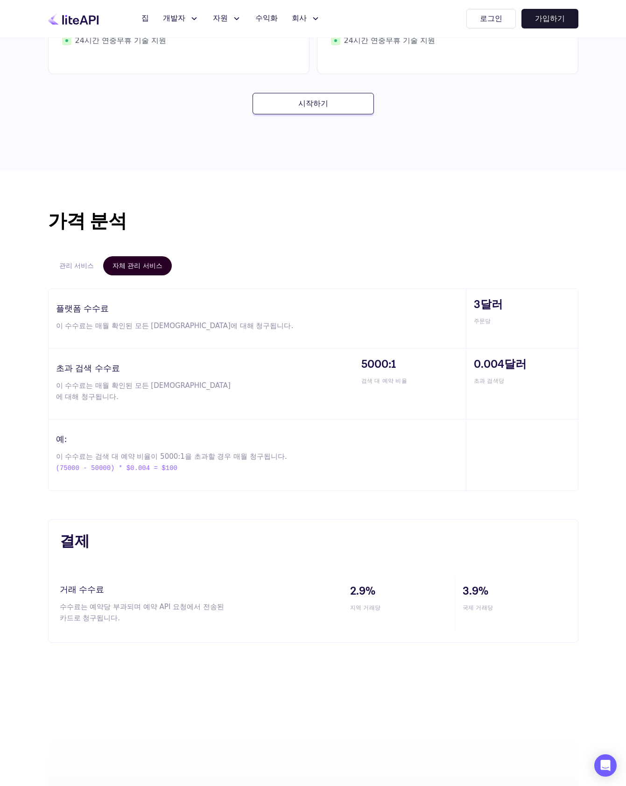
click at [77, 267] on font "관리 서비스" at bounding box center [76, 265] width 35 height 7
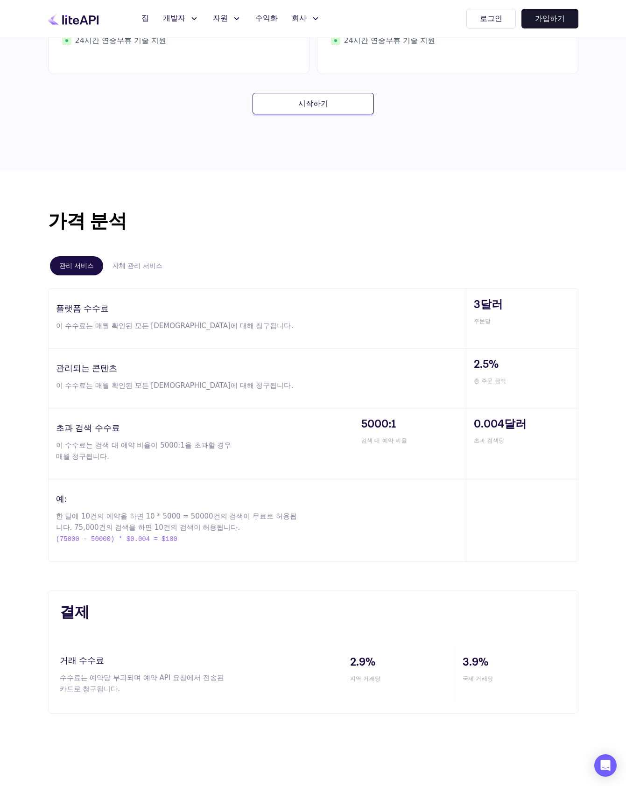
click at [140, 269] on font "자체 관리 서비스" at bounding box center [138, 265] width 50 height 7
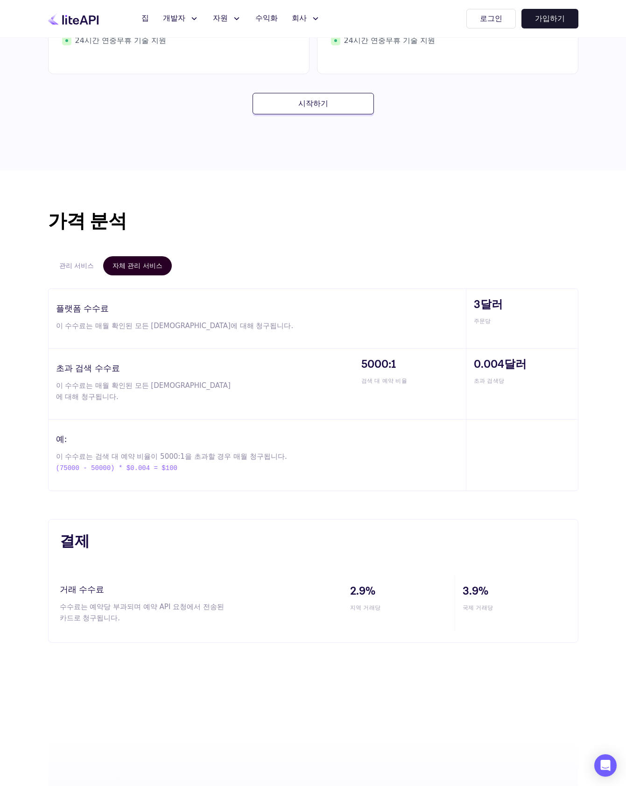
click at [74, 272] on button "관리 서비스" at bounding box center [76, 265] width 53 height 19
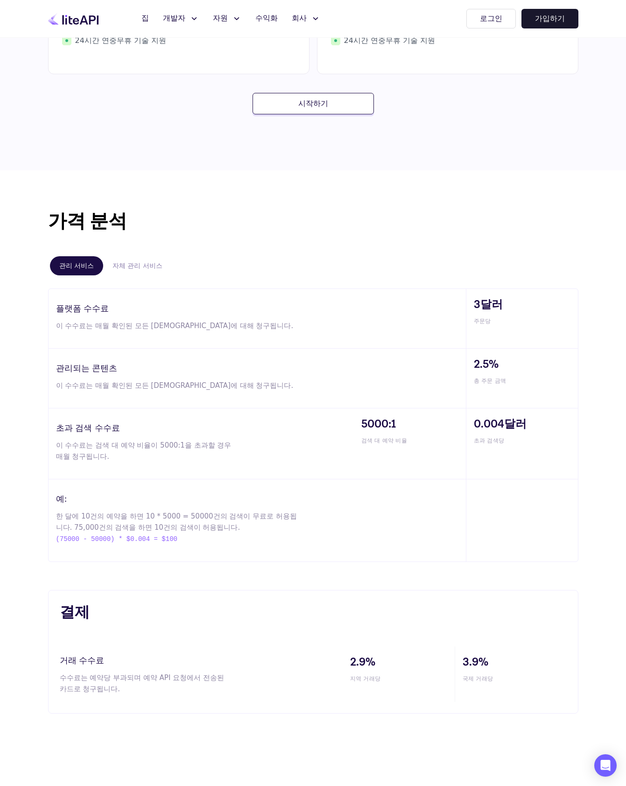
click at [149, 272] on button "자체 관리 서비스" at bounding box center [137, 265] width 69 height 19
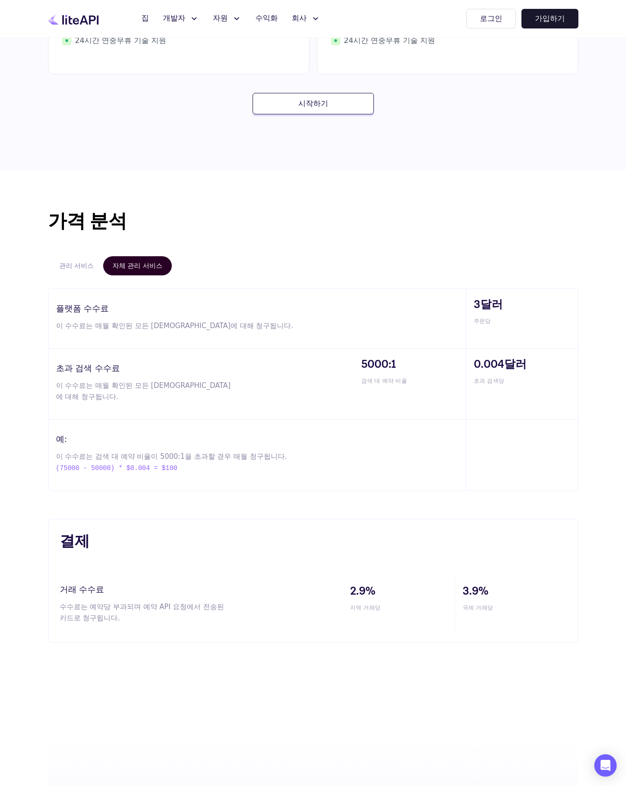
click at [92, 268] on button "관리 서비스" at bounding box center [76, 265] width 53 height 19
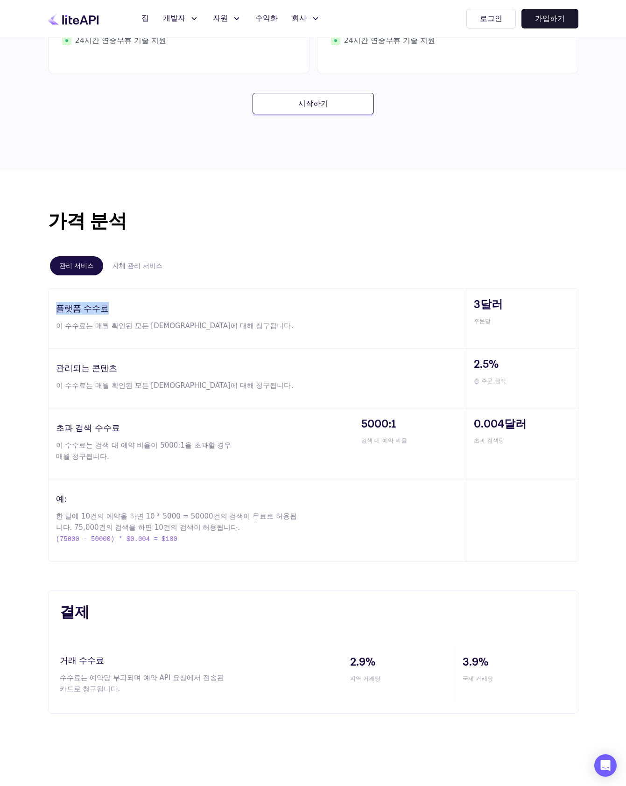
drag, startPoint x: 58, startPoint y: 309, endPoint x: 130, endPoint y: 312, distance: 72.5
click at [130, 312] on h3 "플랫폼 수수료" at bounding box center [261, 308] width 410 height 13
drag, startPoint x: 236, startPoint y: 325, endPoint x: 69, endPoint y: 336, distance: 167.5
click at [69, 336] on div "플랫폼 수수료 이 수수료는 매월 확인된 모든 예약에 대해 청구됩니다." at bounding box center [258, 318] width 418 height 59
drag, startPoint x: 85, startPoint y: 336, endPoint x: 182, endPoint y: 335, distance: 96.7
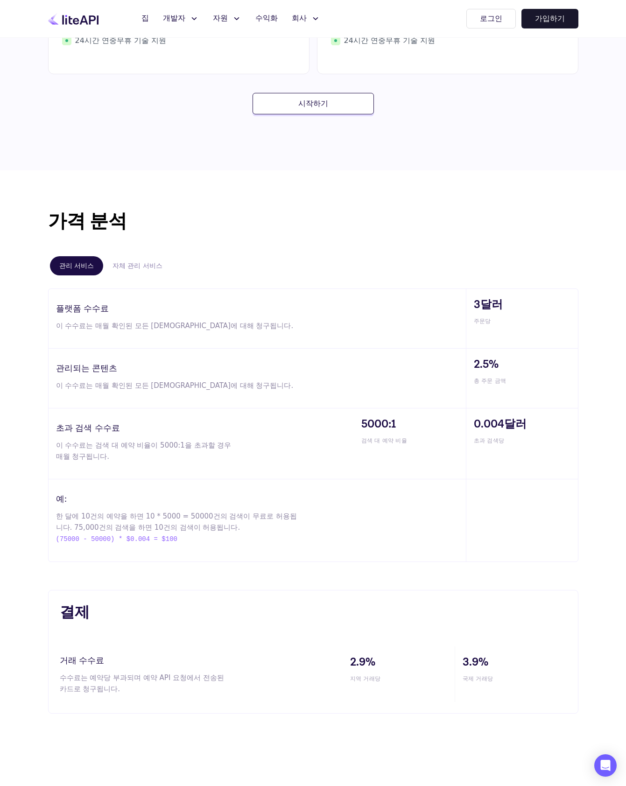
click at [182, 335] on div "플랫폼 수수료 이 수수료는 매월 확인된 모든 예약에 대해 청구됩니다." at bounding box center [258, 318] width 418 height 59
click at [257, 21] on font "수익화" at bounding box center [266, 19] width 22 height 10
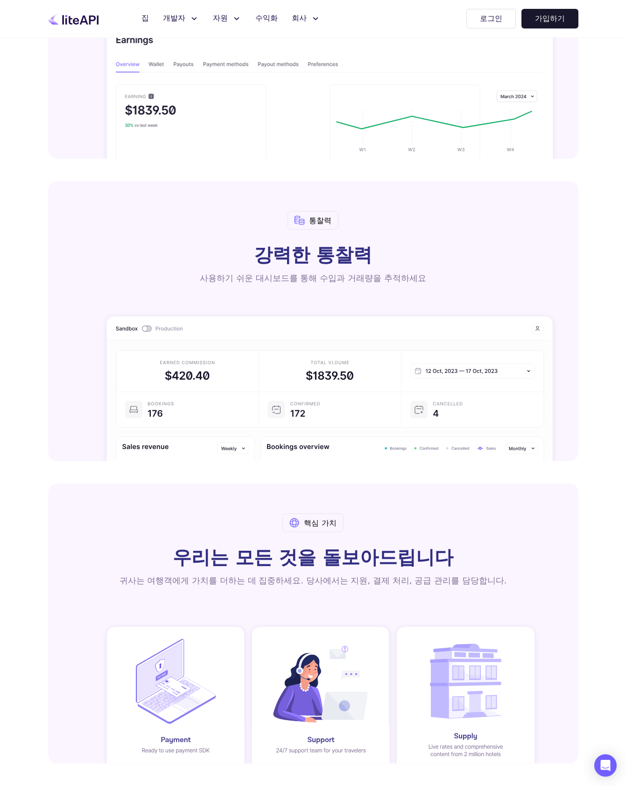
scroll to position [1174, 0]
drag, startPoint x: 217, startPoint y: 281, endPoint x: 438, endPoint y: 281, distance: 220.4
click at [438, 281] on div "사용하기 쉬운 대시보드를 통해 수입과 거래량을 추적하세요" at bounding box center [313, 277] width 471 height 13
click at [454, 280] on div "사용하기 쉬운 대시보드를 통해 수입과 거래량을 추적하세요" at bounding box center [313, 277] width 471 height 13
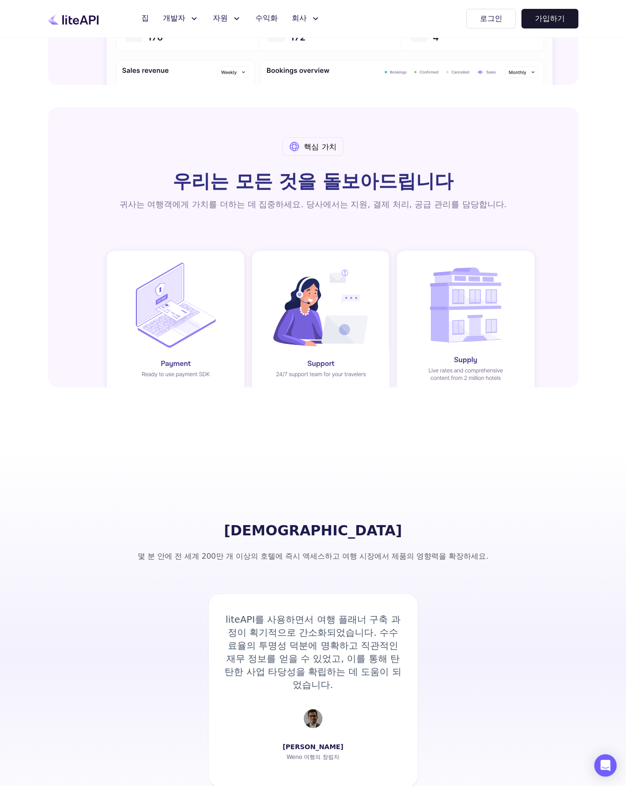
scroll to position [1555, 0]
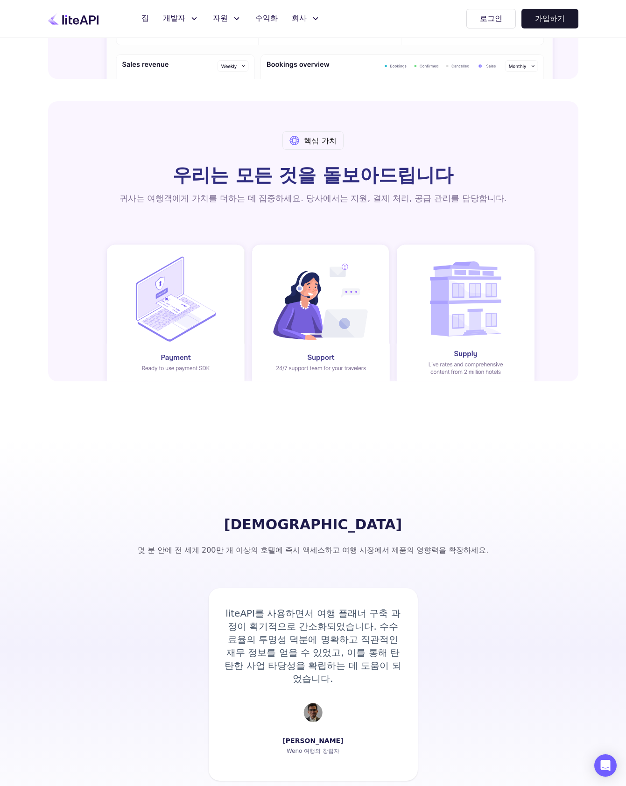
drag, startPoint x: 171, startPoint y: 358, endPoint x: 210, endPoint y: 368, distance: 39.8
click at [210, 368] on rect at bounding box center [175, 362] width 138 height 37
drag, startPoint x: 188, startPoint y: 368, endPoint x: 153, endPoint y: 348, distance: 40.6
click at [141, 353] on rect at bounding box center [175, 362] width 138 height 37
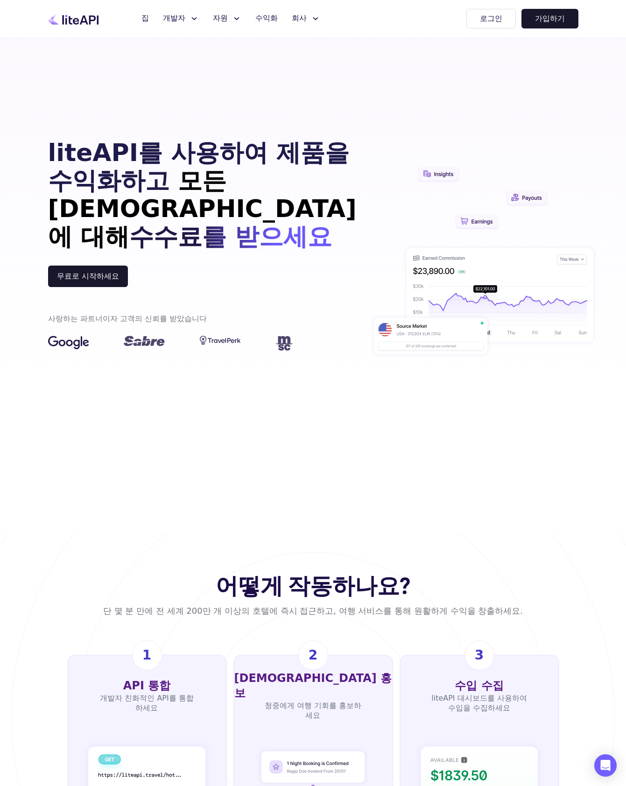
scroll to position [0, 0]
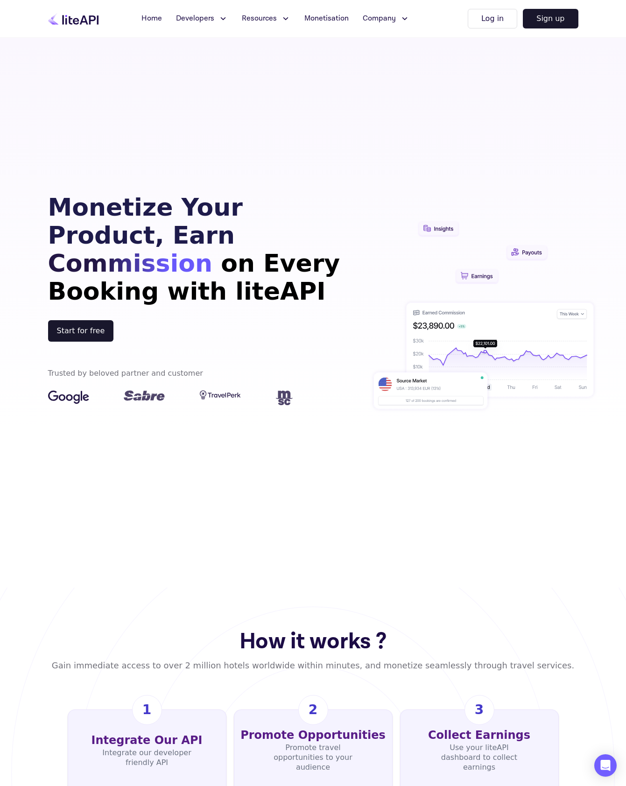
click at [391, 71] on img at bounding box center [483, 312] width 227 height 551
click at [400, 22] on icon at bounding box center [405, 18] width 10 height 9
click at [255, 18] on span "Resources" at bounding box center [259, 18] width 35 height 11
click at [254, 45] on link "FAQ" at bounding box center [287, 55] width 93 height 26
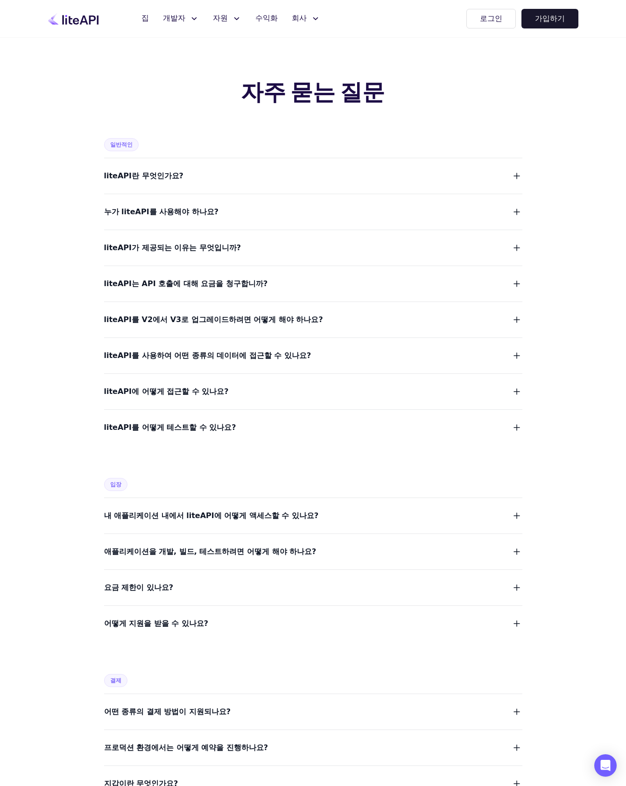
click at [72, 236] on div "자주 묻는 질문 일반적인 liteAPI란 무엇인가요? 누가 liteAPI를 사용해야 하나요? liteAPI가 제공되는 이유는 무엇입니까? li…" at bounding box center [313, 789] width 598 height 1504
click at [197, 290] on span "liteAPI는 API 호출에 대해 요금을 청구합니까?" at bounding box center [186, 283] width 164 height 13
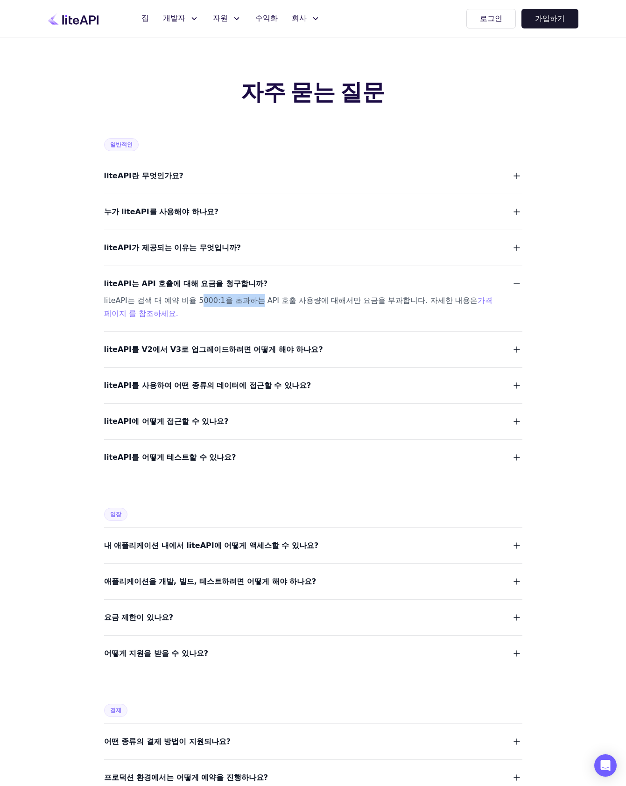
drag, startPoint x: 191, startPoint y: 301, endPoint x: 241, endPoint y: 301, distance: 50.9
click at [241, 301] on font "liteAPI는 검색 대 예약 비율 5000:1을 초과하는 API 호출 사용량에 대해서만 요금을 부과합니다. 자세한 내용은" at bounding box center [291, 300] width 374 height 9
drag, startPoint x: 100, startPoint y: 301, endPoint x: 247, endPoint y: 300, distance: 147.1
click at [261, 302] on font "liteAPI는 검색 대 예약 비율 5000:1을 초과하는 API 호출 사용량에 대해서만 요금을 부과합니다. 자세한 내용은" at bounding box center [291, 300] width 374 height 9
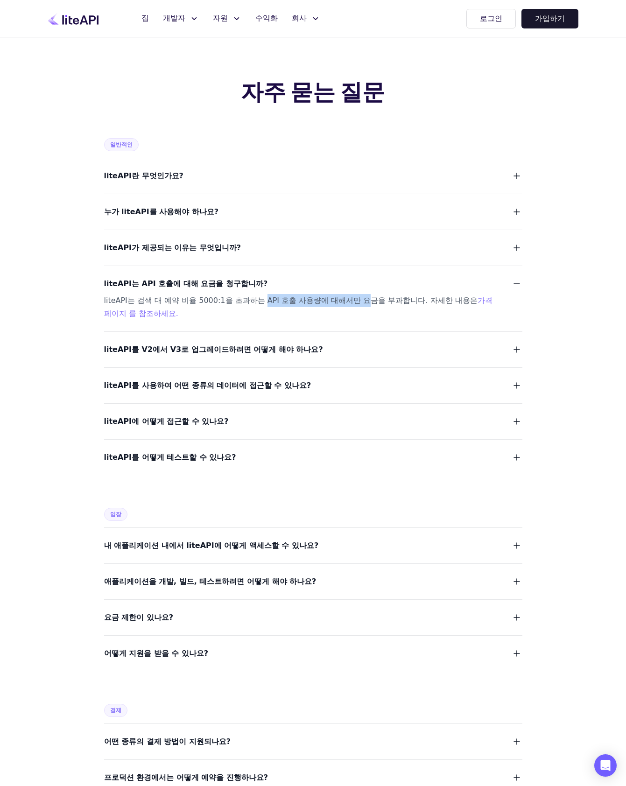
drag, startPoint x: 246, startPoint y: 301, endPoint x: 334, endPoint y: 301, distance: 88.3
click at [334, 301] on font "liteAPI는 검색 대 예약 비율 5000:1을 초과하는 API 호출 사용량에 대해서만 요금을 부과합니다. 자세한 내용은" at bounding box center [291, 300] width 374 height 9
click at [352, 299] on font "liteAPI는 검색 대 예약 비율 5000:1을 초과하는 API 호출 사용량에 대해서만 요금을 부과합니다. 자세한 내용은" at bounding box center [291, 300] width 374 height 9
drag, startPoint x: 257, startPoint y: 300, endPoint x: 370, endPoint y: 302, distance: 113.0
click at [370, 302] on font "liteAPI는 검색 대 예약 비율 5000:1을 초과하는 API 호출 사용량에 대해서만 요금을 부과합니다. 자세한 내용은" at bounding box center [291, 300] width 374 height 9
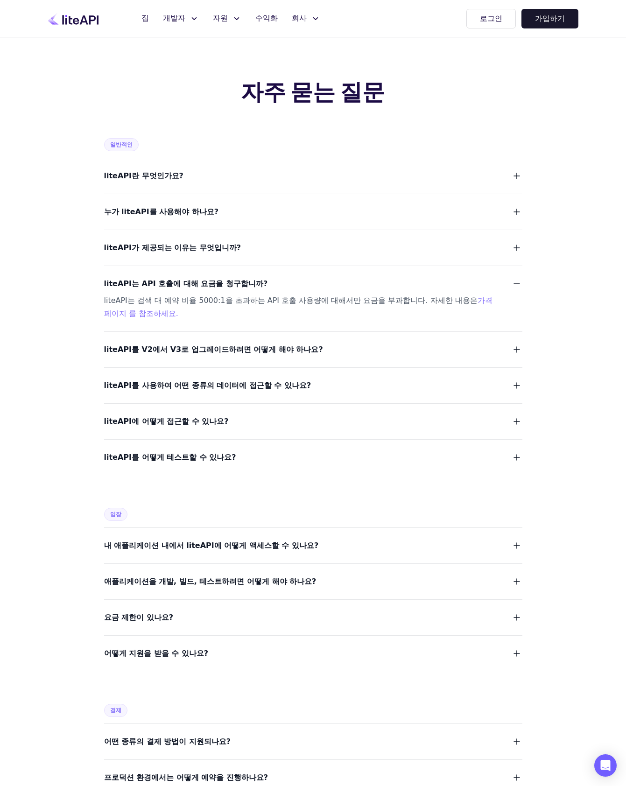
click at [232, 305] on div "liteAPI는 검색 대 예약 비율 5000:1을 초과하는 API 호출 사용량에 대해서만 요금을 부과합니다. 자세한 내용은 가격 페이지 를 참…" at bounding box center [302, 307] width 396 height 26
drag, startPoint x: 180, startPoint y: 301, endPoint x: 223, endPoint y: 301, distance: 43.0
click at [223, 301] on font "liteAPI는 검색 대 예약 비율 5000:1을 초과하는 API 호출 사용량에 대해서만 요금을 부과합니다. 자세한 내용은" at bounding box center [291, 300] width 374 height 9
click at [236, 301] on font "liteAPI는 검색 대 예약 비율 5000:1을 초과하는 API 호출 사용량에 대해서만 요금을 부과합니다. 자세한 내용은" at bounding box center [291, 300] width 374 height 9
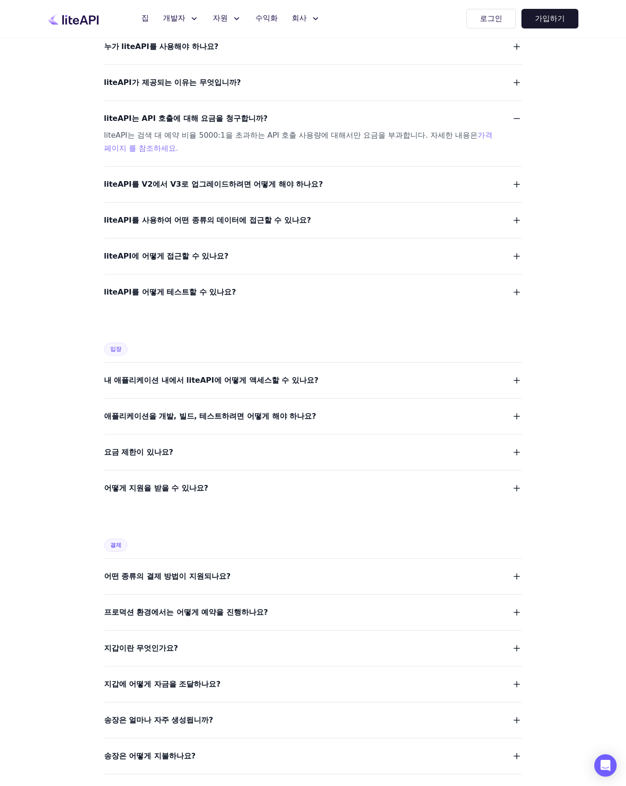
scroll to position [166, 0]
click at [207, 218] on font "liteAPI를 사용하여 어떤 종류의 데이터에 접근할 수 있나요?" at bounding box center [207, 219] width 207 height 9
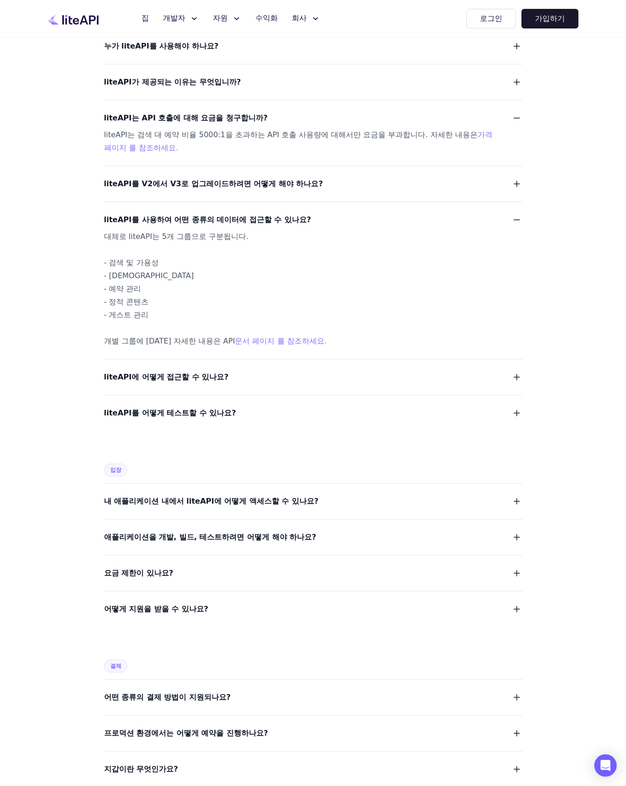
click at [207, 218] on font "liteAPI를 사용하여 어떤 종류의 데이터에 접근할 수 있나요?" at bounding box center [207, 219] width 207 height 9
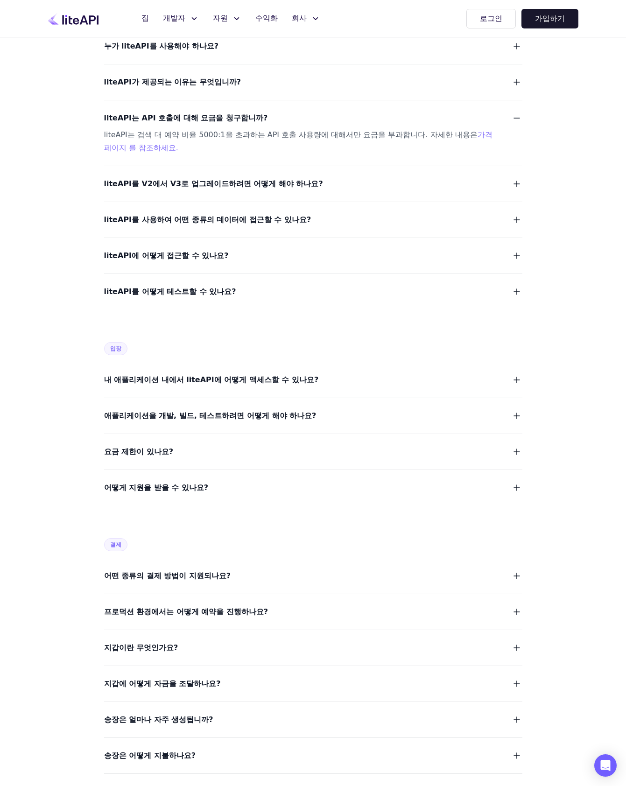
click at [175, 255] on font "liteAPI에 어떻게 접근할 수 있나요?" at bounding box center [166, 255] width 125 height 9
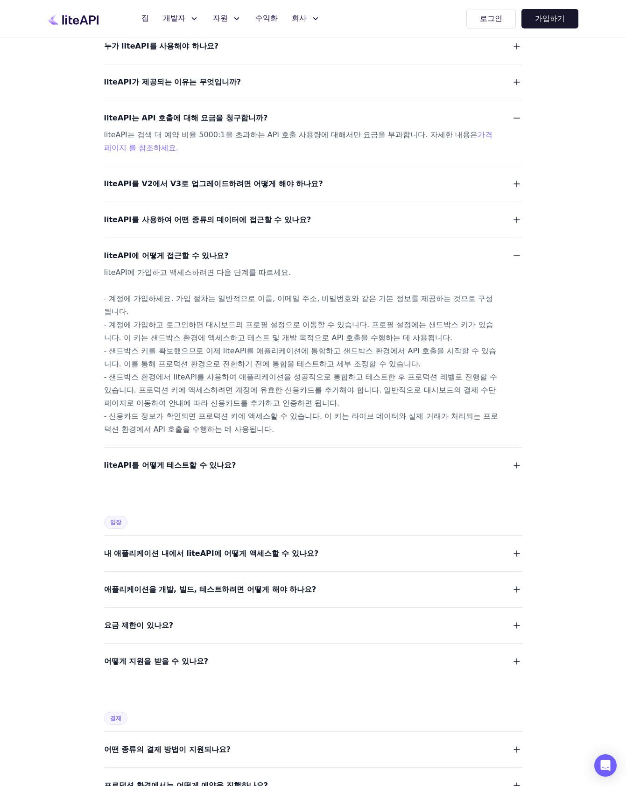
click at [175, 255] on font "liteAPI에 어떻게 접근할 수 있나요?" at bounding box center [166, 255] width 125 height 9
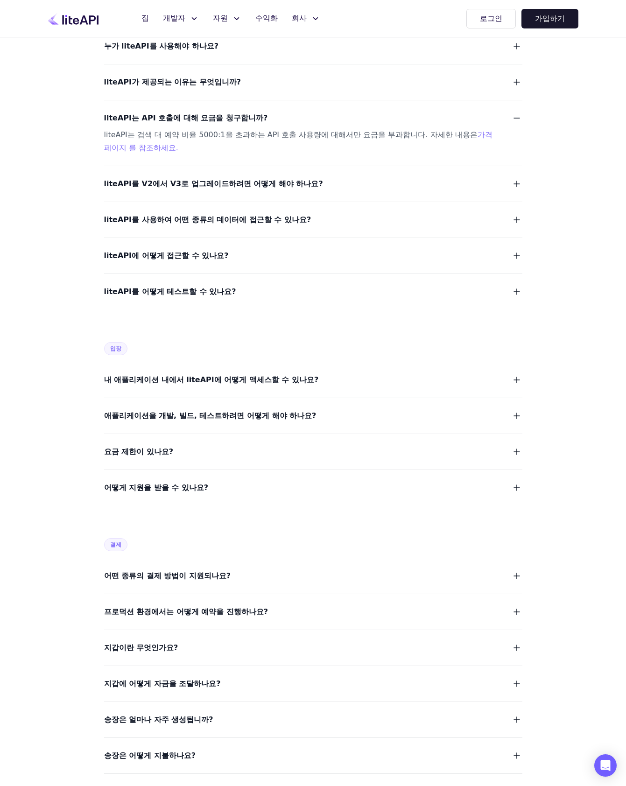
click at [173, 295] on font "liteAPI를 어떻게 테스트할 수 있나요?" at bounding box center [170, 291] width 132 height 9
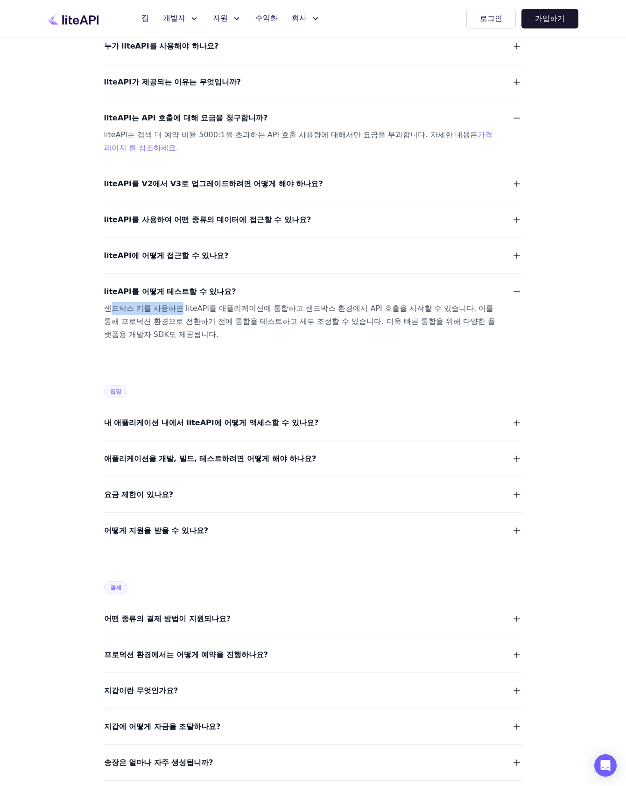
drag, startPoint x: 107, startPoint y: 310, endPoint x: 196, endPoint y: 310, distance: 88.7
click at [176, 310] on font "샌드박스 키를 사용하면 liteAPI를 애플리케이션에 통합하고 샌드박스 환경에서 API 호출을 시작할 수 있습니다. 이를 통해 프로덕션 환경으…" at bounding box center [299, 321] width 391 height 35
click at [198, 310] on font "샌드박스 키를 사용하면 liteAPI를 애플리케이션에 통합하고 샌드박스 환경에서 API 호출을 시작할 수 있습니다. 이를 통해 프로덕션 환경으…" at bounding box center [299, 321] width 391 height 35
drag, startPoint x: 95, startPoint y: 308, endPoint x: 287, endPoint y: 309, distance: 191.9
click at [277, 308] on div "자주 묻는 질문 일반적인 liteAPI란 무엇인가요? 누가 liteAPI를 사용해야 하나요? liteAPI가 제공되는 이유는 무엇입니까? li…" at bounding box center [313, 660] width 598 height 1577
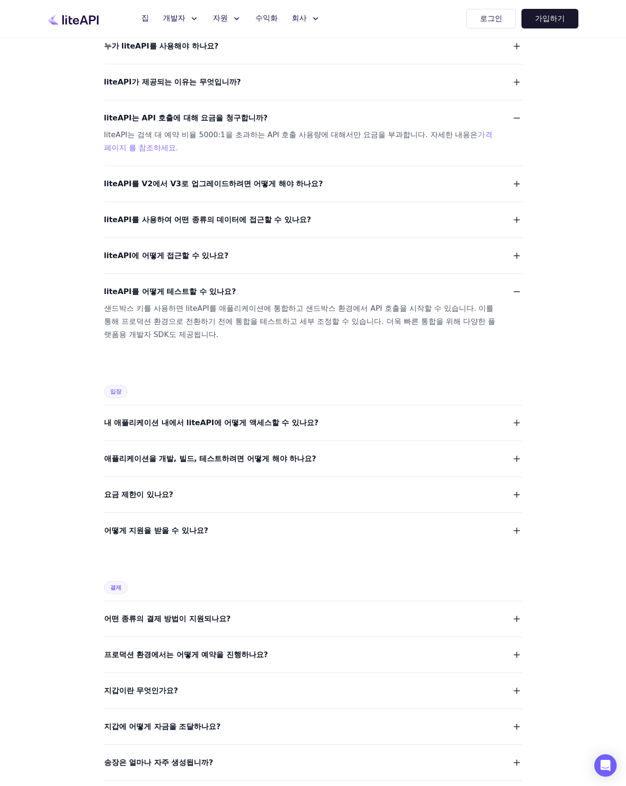
click at [293, 311] on font "샌드박스 키를 사용하면 liteAPI를 애플리케이션에 통합하고 샌드박스 환경에서 API 호출을 시작할 수 있습니다. 이를 통해 프로덕션 환경으…" at bounding box center [299, 321] width 391 height 35
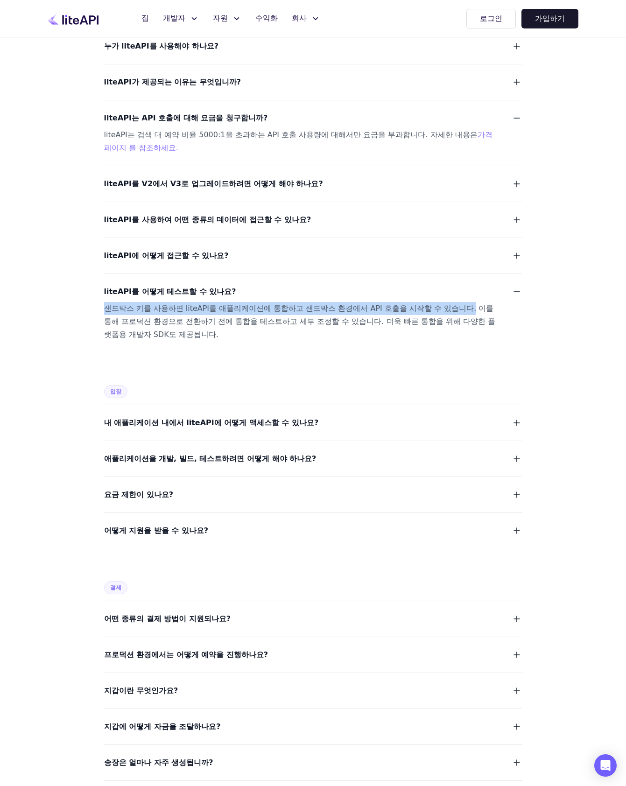
drag, startPoint x: 99, startPoint y: 312, endPoint x: 428, endPoint y: 303, distance: 328.9
click at [427, 303] on div "자주 묻는 질문 일반적인 liteAPI란 무엇인가요? 누가 liteAPI를 사용해야 하나요? liteAPI가 제공되는 이유는 무엇입니까? li…" at bounding box center [313, 660] width 598 height 1577
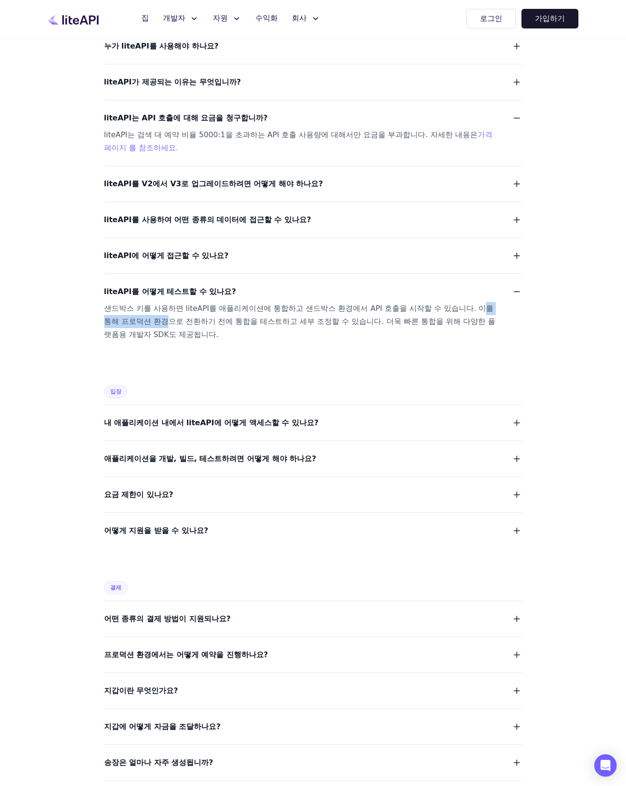
drag, startPoint x: 452, startPoint y: 304, endPoint x: 503, endPoint y: 305, distance: 51.4
click at [501, 305] on dd "샌드박스 키를 사용하면 liteAPI를 애플리케이션에 통합하고 샌드박스 환경에서 API 호출을 시작할 수 있습니다. 이를 통해 프로덕션 환경으…" at bounding box center [313, 321] width 418 height 39
drag, startPoint x: 108, startPoint y: 320, endPoint x: 153, endPoint y: 322, distance: 45.3
click at [151, 322] on font "샌드박스 키를 사용하면 liteAPI를 애플리케이션에 통합하고 샌드박스 환경에서 API 호출을 시작할 수 있습니다. 이를 통해 프로덕션 환경으…" at bounding box center [299, 321] width 391 height 35
drag, startPoint x: 170, startPoint y: 322, endPoint x: 287, endPoint y: 320, distance: 116.8
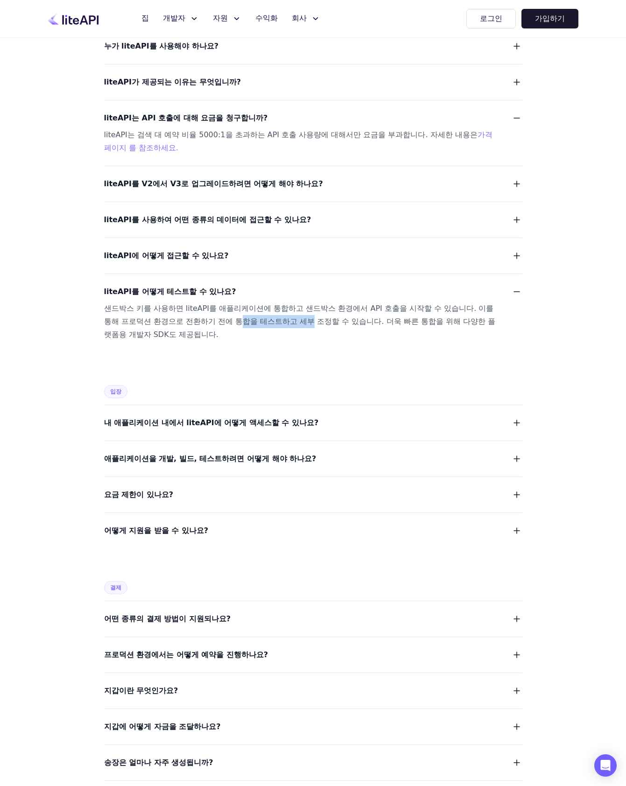
click at [259, 321] on font "샌드박스 키를 사용하면 liteAPI를 애플리케이션에 통합하고 샌드박스 환경에서 API 호출을 시작할 수 있습니다. 이를 통해 프로덕션 환경으…" at bounding box center [299, 321] width 391 height 35
click at [283, 324] on font "샌드박스 키를 사용하면 liteAPI를 애플리케이션에 통합하고 샌드박스 환경에서 API 호출을 시작할 수 있습니다. 이를 통해 프로덕션 환경으…" at bounding box center [299, 321] width 391 height 35
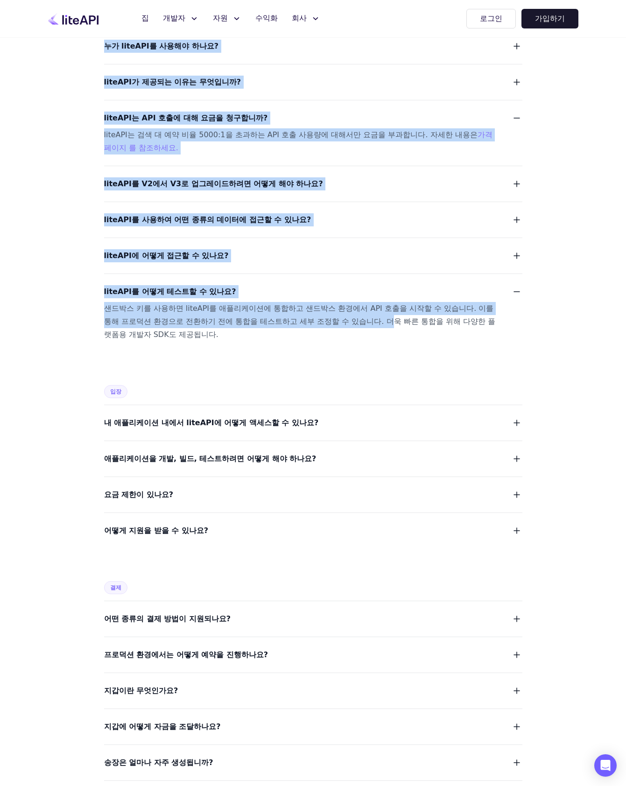
drag, startPoint x: 302, startPoint y: 325, endPoint x: 521, endPoint y: 328, distance: 219.5
click at [521, 328] on div "자주 묻는 질문 일반적인 liteAPI란 무엇인가요? 누가 liteAPI를 사용해야 하나요? liteAPI가 제공되는 이유는 무엇입니까? li…" at bounding box center [313, 660] width 598 height 1577
click at [510, 324] on dd "샌드박스 키를 사용하면 liteAPI를 애플리케이션에 통합하고 샌드박스 환경에서 API 호출을 시작할 수 있습니다. 이를 통해 프로덕션 환경으…" at bounding box center [313, 321] width 418 height 39
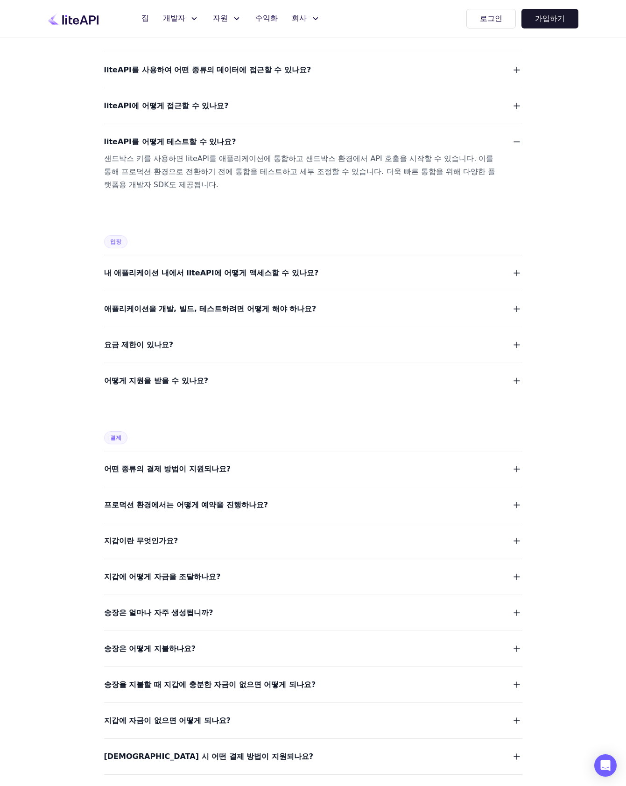
scroll to position [316, 0]
click at [327, 267] on dl "내 애플리케이션 내에서 liteAPI에 어떻게 액세스할 수 있나요? 애플리케이션을 개발, 빌드, 테스트하려면 어떻게 해야 하나요? 요금 제한이…" at bounding box center [313, 321] width 418 height 133
click at [278, 266] on span "내 애플리케이션 내에서 liteAPI에 어떻게 액세스할 수 있나요?" at bounding box center [211, 272] width 215 height 13
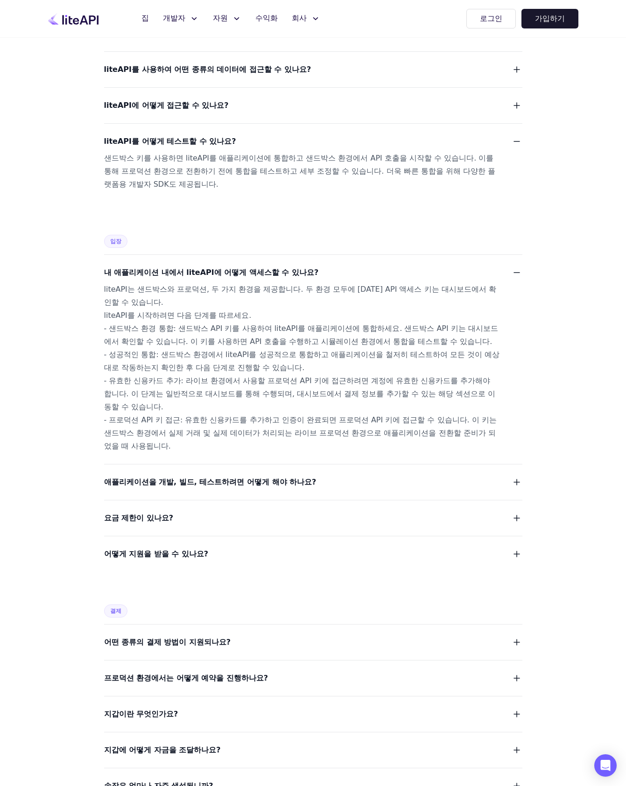
click at [278, 266] on span "내 애플리케이션 내에서 liteAPI에 어떻게 액세스할 수 있나요?" at bounding box center [211, 272] width 215 height 13
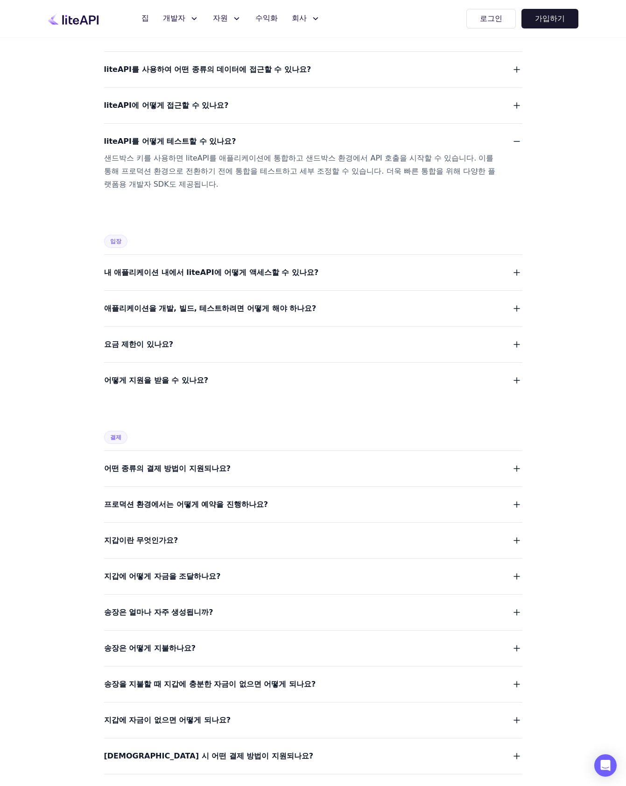
click at [255, 304] on font "애플리케이션을 개발, 빌드, 테스트하려면 어떻게 해야 하나요?" at bounding box center [210, 308] width 212 height 9
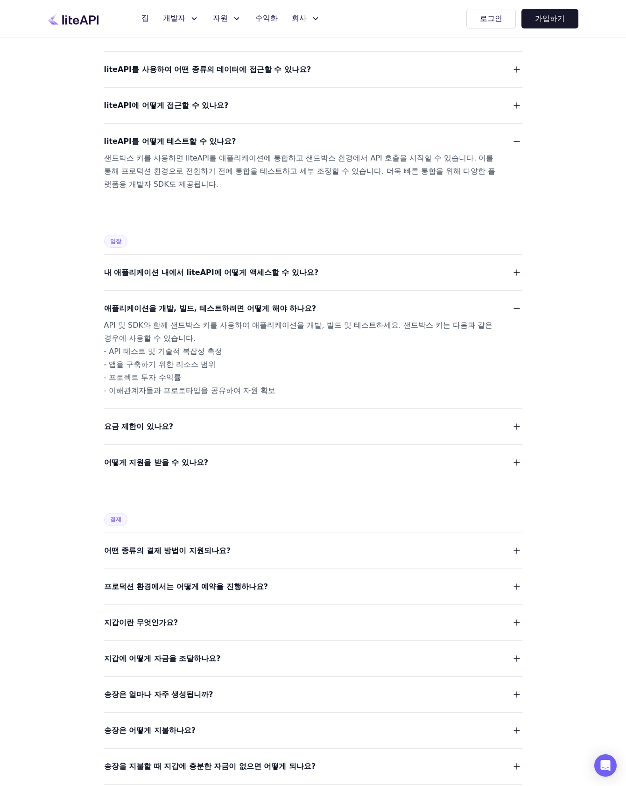
click at [255, 304] on font "애플리케이션을 개발, 빌드, 테스트하려면 어떻게 해야 하나요?" at bounding box center [210, 308] width 212 height 9
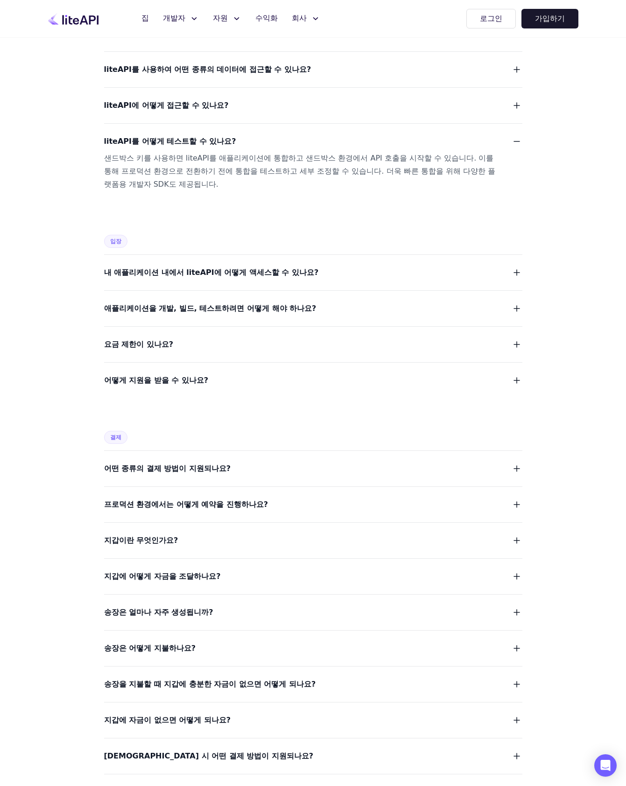
click at [247, 326] on div "요금 제한이 있나요?" at bounding box center [313, 338] width 418 height 25
click at [240, 338] on button "요금 제한이 있나요?" at bounding box center [313, 344] width 418 height 13
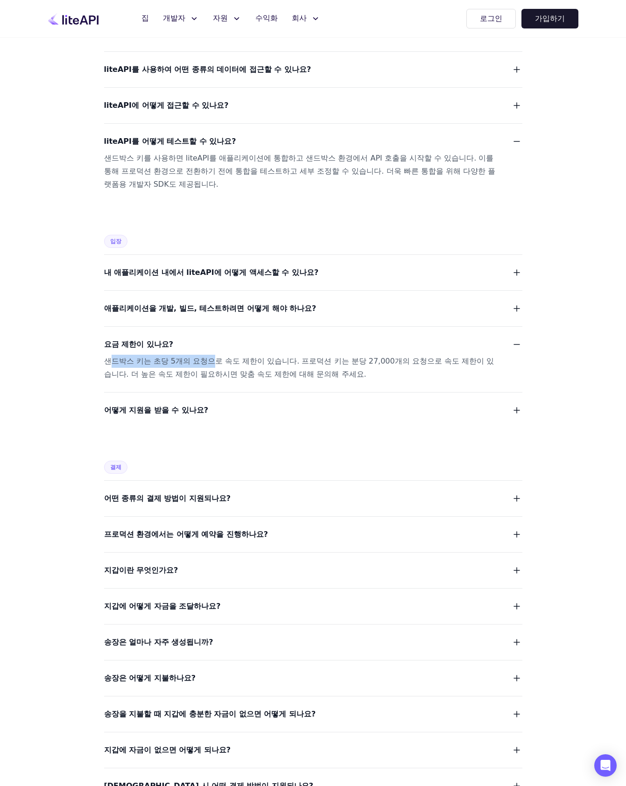
drag, startPoint x: 107, startPoint y: 351, endPoint x: 203, endPoint y: 350, distance: 95.7
click at [203, 357] on font "샌드박스 키는 초당 5개의 요청으로 속도 제한이 있습니다. 프로덕션 키는 분당 27,000개의 요청으로 속도 제한이 있습니다. 더 높은 속도 …" at bounding box center [299, 368] width 390 height 22
click at [219, 357] on font "샌드박스 키는 초당 5개의 요청으로 속도 제한이 있습니다. 프로덕션 키는 분당 27,000개의 요청으로 속도 제한이 있습니다. 더 높은 속도 …" at bounding box center [299, 368] width 390 height 22
drag, startPoint x: 271, startPoint y: 347, endPoint x: 97, endPoint y: 344, distance: 174.2
click at [97, 344] on div "자주 묻는 질문 일반적인 liteAPI란 무엇인가요? 누가 liteAPI를 사용해야 하나요? liteAPI가 제공되는 이유는 무엇입니까? li…" at bounding box center [313, 524] width 598 height 1607
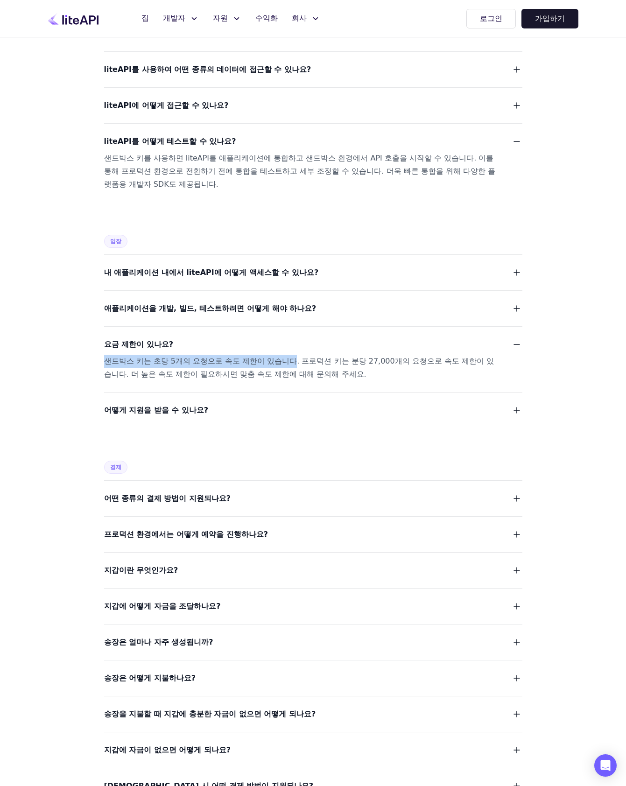
click at [90, 349] on div "자주 묻는 질문 일반적인 liteAPI란 무엇인가요? 누가 liteAPI를 사용해야 하나요? liteAPI가 제공되는 이유는 무엇입니까? li…" at bounding box center [313, 524] width 598 height 1607
drag, startPoint x: 106, startPoint y: 347, endPoint x: 153, endPoint y: 349, distance: 47.2
click at [153, 357] on font "샌드박스 키는 초당 5개의 요청으로 속도 제한이 있습니다. 프로덕션 키는 분당 27,000개의 요청으로 속도 제한이 있습니다. 더 높은 속도 …" at bounding box center [299, 368] width 390 height 22
click at [160, 357] on font "샌드박스 키는 초당 5개의 요청으로 속도 제한이 있습니다. 프로덕션 키는 분당 27,000개의 요청으로 속도 제한이 있습니다. 더 높은 속도 …" at bounding box center [299, 368] width 390 height 22
drag, startPoint x: 133, startPoint y: 347, endPoint x: 253, endPoint y: 349, distance: 120.5
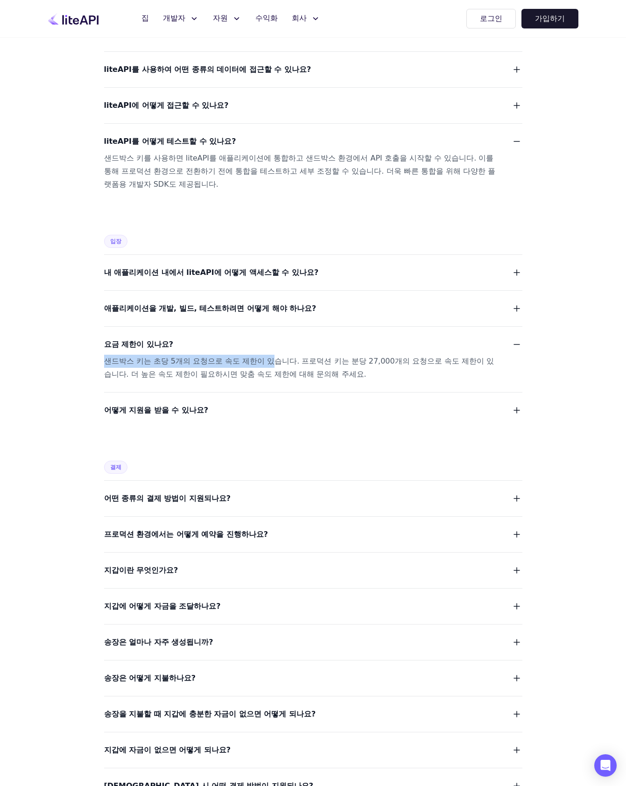
click at [253, 349] on div "자주 묻는 질문 일반적인 liteAPI란 무엇인가요? 누가 liteAPI를 사용해야 하나요? liteAPI가 제공되는 이유는 무엇입니까? li…" at bounding box center [313, 524] width 598 height 1607
drag, startPoint x: 285, startPoint y: 350, endPoint x: 391, endPoint y: 350, distance: 106.0
click at [388, 357] on font "샌드박스 키는 초당 5개의 요청으로 속도 제한이 있습니다. 프로덕션 키는 분당 27,000개의 요청으로 속도 제한이 있습니다. 더 높은 속도 …" at bounding box center [299, 368] width 390 height 22
click at [399, 357] on font "샌드박스 키는 초당 5개의 요청으로 속도 제한이 있습니다. 프로덕션 키는 분당 27,000개의 요청으로 속도 제한이 있습니다. 더 높은 속도 …" at bounding box center [299, 368] width 390 height 22
drag, startPoint x: 279, startPoint y: 348, endPoint x: 442, endPoint y: 349, distance: 162.5
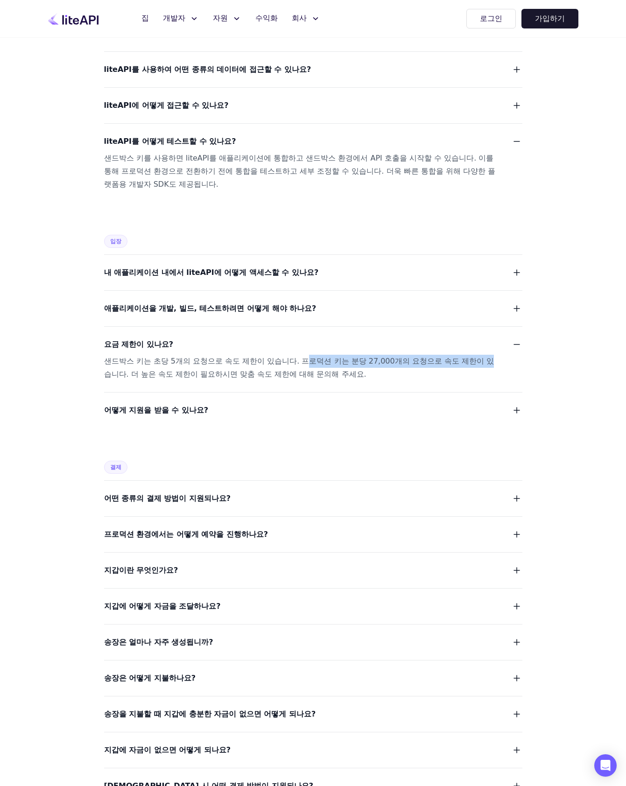
click at [442, 357] on font "샌드박스 키는 초당 5개의 요청으로 속도 제한이 있습니다. 프로덕션 키는 분당 27,000개의 요청으로 속도 제한이 있습니다. 더 높은 속도 …" at bounding box center [299, 368] width 390 height 22
drag, startPoint x: 460, startPoint y: 349, endPoint x: 262, endPoint y: 351, distance: 197.6
click at [262, 357] on font "샌드박스 키는 초당 5개의 요청으로 속도 제한이 있습니다. 프로덕션 키는 분당 27,000개의 요청으로 속도 제한이 있습니다. 더 높은 속도 …" at bounding box center [299, 368] width 390 height 22
drag, startPoint x: 104, startPoint y: 362, endPoint x: 270, endPoint y: 365, distance: 165.8
click at [261, 365] on font "샌드박스 키는 초당 5개의 요청으로 속도 제한이 있습니다. 프로덕션 키는 분당 27,000개의 요청으로 속도 제한이 있습니다. 더 높은 속도 …" at bounding box center [299, 368] width 390 height 22
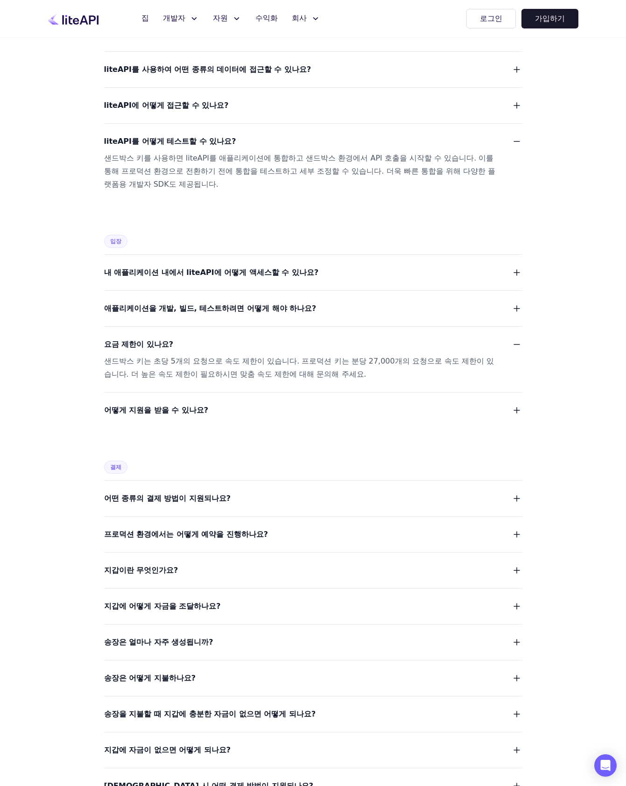
click at [275, 365] on font "샌드박스 키는 초당 5개의 요청으로 속도 제한이 있습니다. 프로덕션 키는 분당 27,000개의 요청으로 속도 제한이 있습니다. 더 높은 속도 …" at bounding box center [299, 368] width 390 height 22
click at [146, 340] on font "요금 제한이 있나요?" at bounding box center [138, 344] width 69 height 9
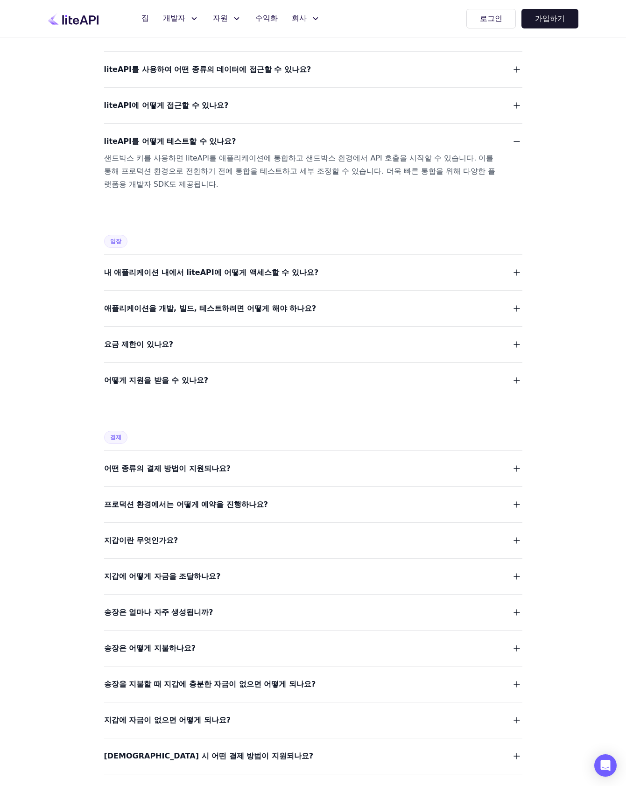
click at [156, 376] on font "어떻게 지원을 받을 수 있나요?" at bounding box center [156, 380] width 105 height 9
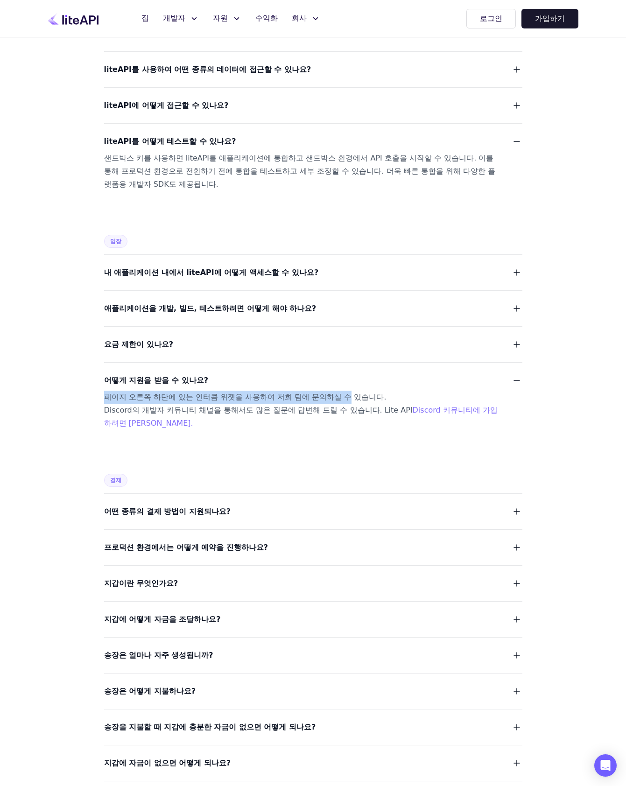
drag, startPoint x: 109, startPoint y: 386, endPoint x: 321, endPoint y: 387, distance: 212.5
click at [321, 393] on font "페이지 오른쪽 하단에 있는 인터콤 위젯을 사용하여 저희 팀에 문의하실 수 있습니다." at bounding box center [245, 397] width 283 height 9
click at [127, 376] on font "어떻게 지원을 받을 수 있나요?" at bounding box center [156, 380] width 105 height 9
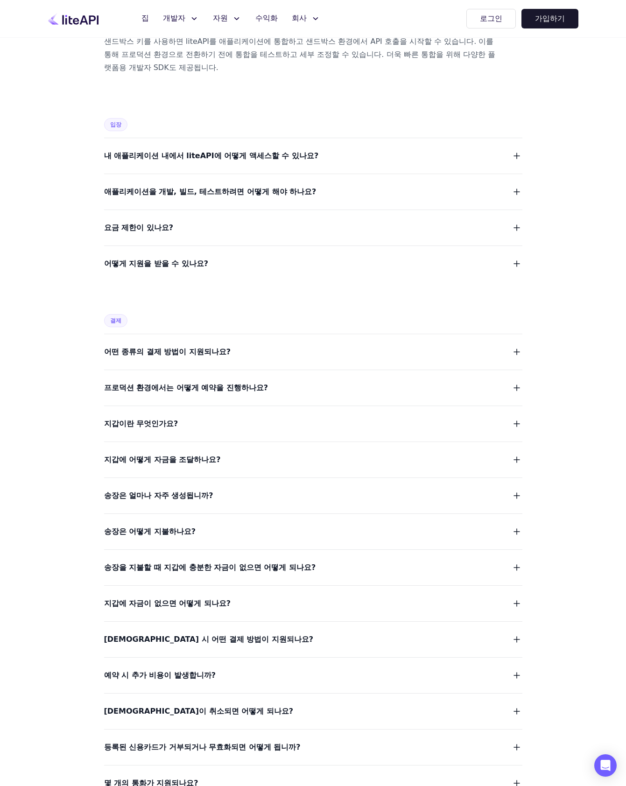
scroll to position [506, 0]
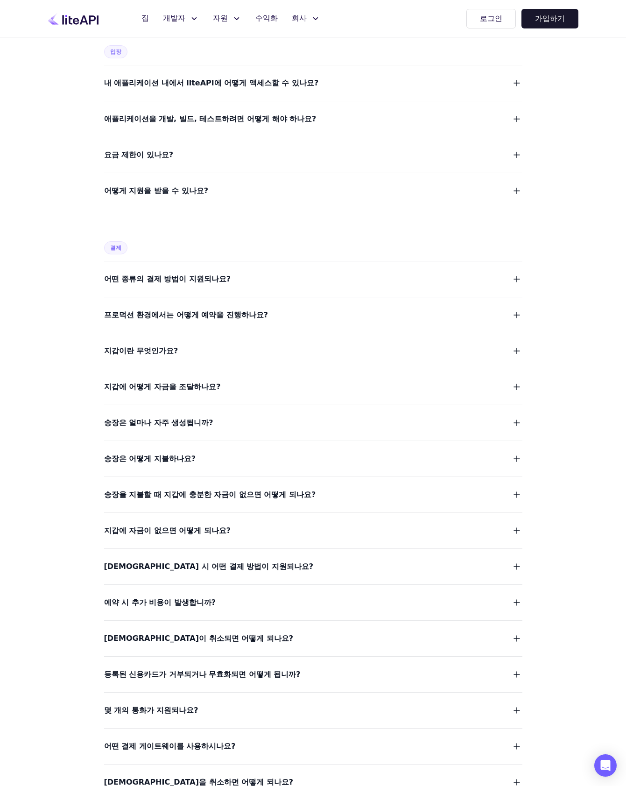
click at [178, 273] on span "어떤 종류의 결제 방법이 지원되나요?" at bounding box center [167, 279] width 127 height 13
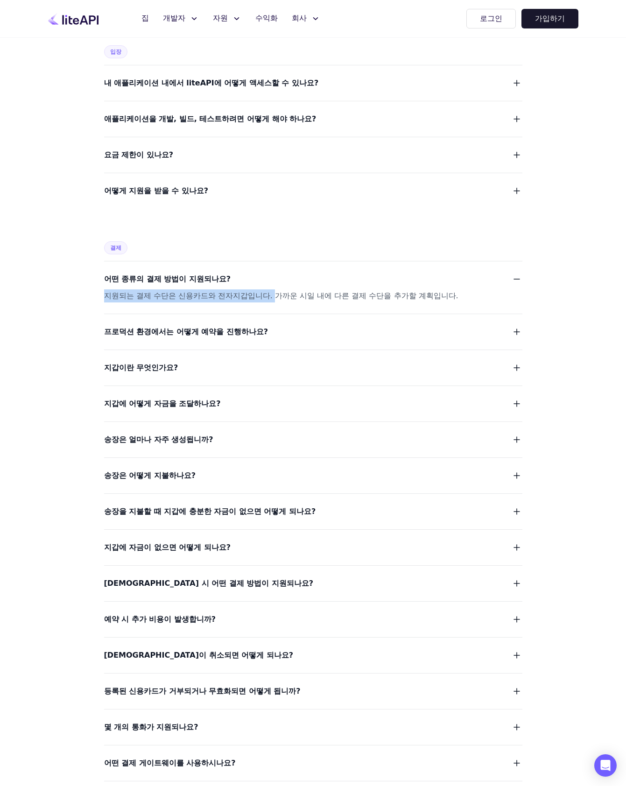
drag, startPoint x: 106, startPoint y: 285, endPoint x: 251, endPoint y: 284, distance: 144.8
click at [251, 291] on font "지원되는 결제 수단은 신용카드와 전자지갑입니다. 가까운 시일 내에 다른 결제 수단을 추가할 계획입니다." at bounding box center [281, 295] width 354 height 9
drag, startPoint x: 262, startPoint y: 285, endPoint x: 424, endPoint y: 286, distance: 162.1
click at [424, 290] on div "지원되는 결제 수단은 신용카드와 전자지갑입니다. 가까운 시일 내에 다른 결제 수단을 추가할 계획입니다." at bounding box center [302, 296] width 396 height 13
click at [126, 275] on font "어떤 종류의 결제 방법이 지원되나요?" at bounding box center [167, 279] width 127 height 9
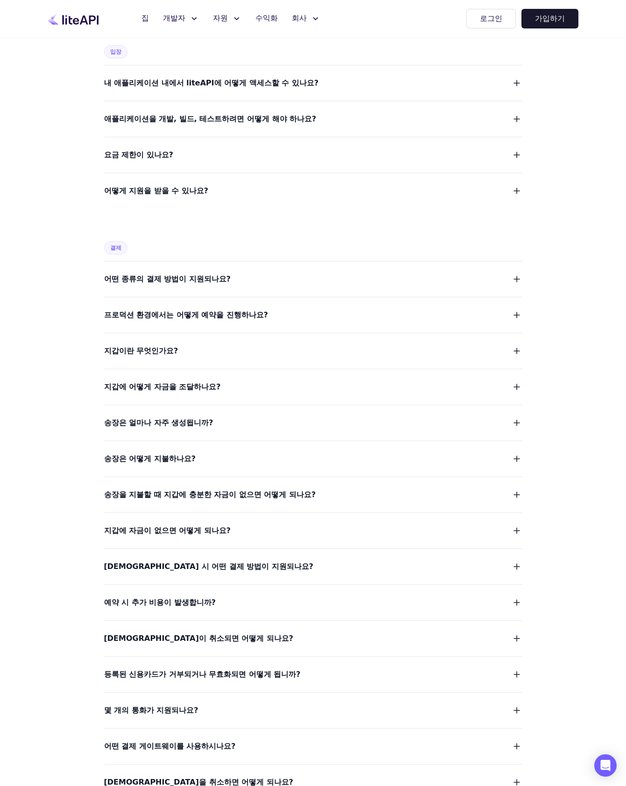
click at [158, 309] on span "프로덕션 환경에서는 어떻게 예약을 진행하나요?" at bounding box center [186, 315] width 164 height 13
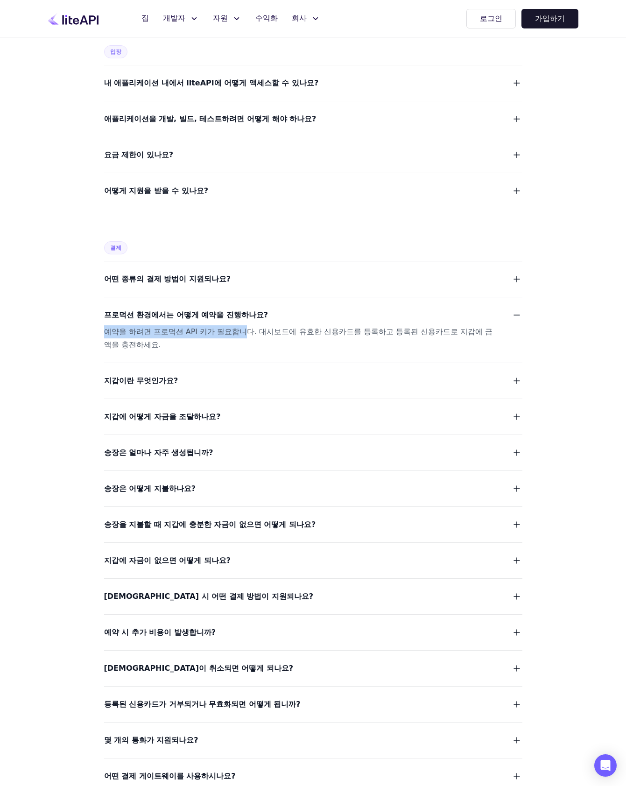
drag, startPoint x: 103, startPoint y: 319, endPoint x: 228, endPoint y: 323, distance: 125.2
click at [228, 323] on div "자주 묻는 질문 일반적인 liteAPI란 무엇인가요? 누가 liteAPI를 사용해야 하나요? liteAPI가 제공되는 이유는 무엇입니까? li…" at bounding box center [313, 335] width 598 height 1607
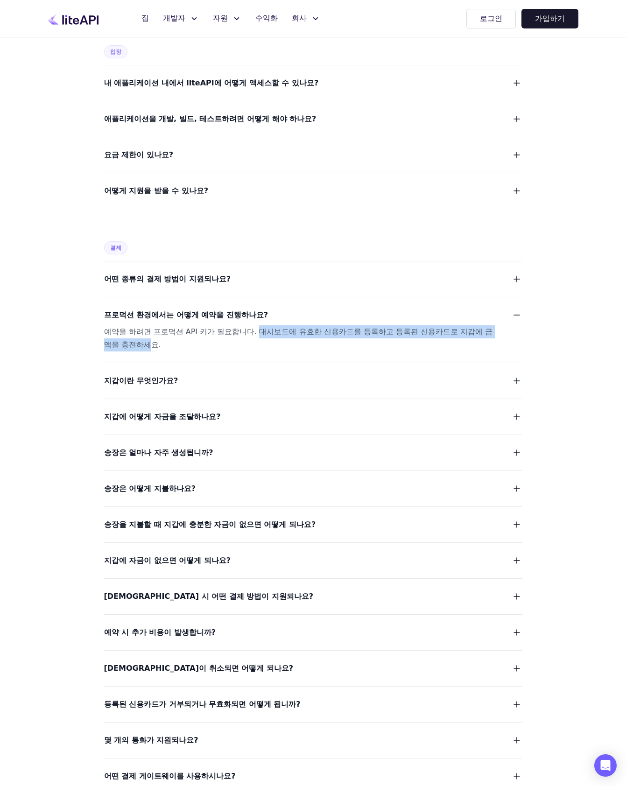
drag, startPoint x: 241, startPoint y: 321, endPoint x: 484, endPoint y: 324, distance: 243.3
click at [482, 326] on div "예약을 하려면 프로덕션 API 키가 필요합니다. 대시보드에 유효한 신용카드를 등록하고 등록된 신용카드로 지갑에 금액을 충전하세요." at bounding box center [302, 339] width 396 height 26
click at [486, 327] on font "예약을 하려면 프로덕션 API 키가 필요합니다. 대시보드에 유효한 신용카드를 등록하고 등록된 신용카드로 지갑에 금액을 충전하세요." at bounding box center [298, 338] width 389 height 22
drag, startPoint x: 249, startPoint y: 317, endPoint x: 345, endPoint y: 320, distance: 96.2
click at [344, 327] on font "예약을 하려면 프로덕션 API 키가 필요합니다. 대시보드에 유효한 신용카드를 등록하고 등록된 신용카드로 지갑에 금액을 충전하세요." at bounding box center [298, 338] width 389 height 22
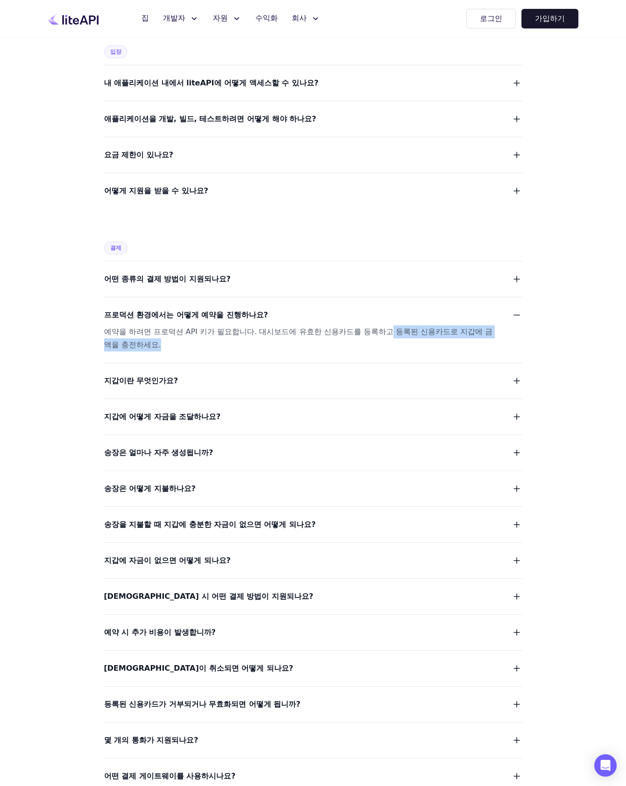
drag, startPoint x: 353, startPoint y: 320, endPoint x: 488, endPoint y: 321, distance: 135.4
click at [488, 327] on font "예약을 하려면 프로덕션 API 키가 필요합니다. 대시보드에 유효한 신용카드를 등록하고 등록된 신용카드로 지갑에 금액을 충전하세요." at bounding box center [298, 338] width 389 height 22
click at [494, 326] on div "예약을 하려면 프로덕션 API 키가 필요합니다. 대시보드에 유효한 신용카드를 등록하고 등록된 신용카드로 지갑에 금액을 충전하세요." at bounding box center [302, 339] width 396 height 26
drag, startPoint x: 107, startPoint y: 320, endPoint x: 234, endPoint y: 324, distance: 126.6
click at [234, 324] on div "자주 묻는 질문 일반적인 liteAPI란 무엇인가요? 누가 liteAPI를 사용해야 하나요? liteAPI가 제공되는 이유는 무엇입니까? li…" at bounding box center [313, 335] width 598 height 1607
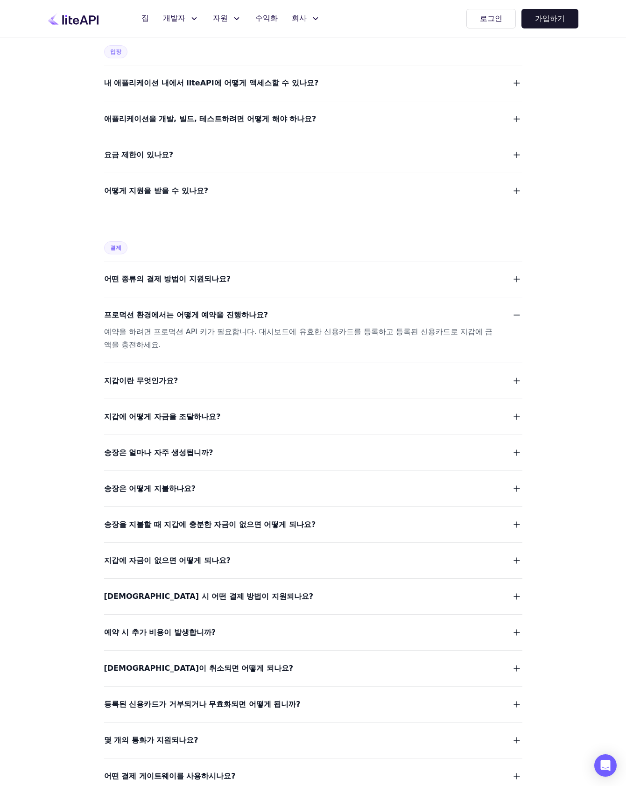
click at [242, 327] on font "예약을 하려면 프로덕션 API 키가 필요합니다. 대시보드에 유효한 신용카드를 등록하고 등록된 신용카드로 지갑에 금액을 충전하세요." at bounding box center [298, 338] width 389 height 22
drag, startPoint x: 242, startPoint y: 320, endPoint x: 537, endPoint y: 324, distance: 294.7
click at [537, 324] on div "자주 묻는 질문 일반적인 liteAPI란 무엇인가요? 누가 liteAPI를 사용해야 하나요? liteAPI가 제공되는 이유는 무엇입니까? li…" at bounding box center [313, 335] width 598 height 1607
click at [435, 327] on font "예약을 하려면 프로덕션 API 키가 필요합니다. 대시보드에 유효한 신용카드를 등록하고 등록된 신용카드로 지갑에 금액을 충전하세요." at bounding box center [298, 338] width 389 height 22
drag, startPoint x: 493, startPoint y: 319, endPoint x: 241, endPoint y: 318, distance: 252.2
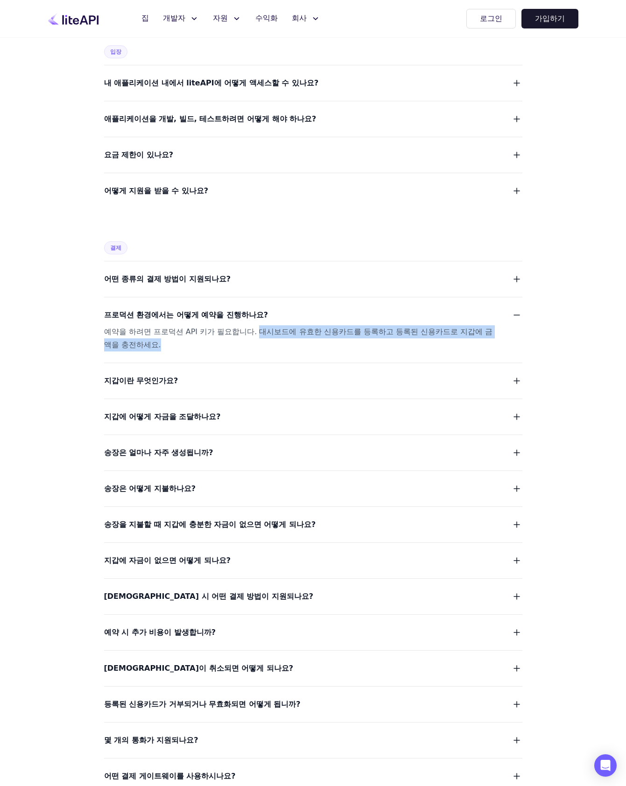
click at [241, 326] on div "예약을 하려면 프로덕션 API 키가 필요합니다. 대시보드에 유효한 신용카드를 등록하고 등록된 신용카드로 지갑에 금액을 충전하세요." at bounding box center [302, 339] width 396 height 26
click at [188, 363] on div "지갑이란 무엇인가요?" at bounding box center [313, 375] width 418 height 25
click at [182, 375] on button "지갑이란 무엇인가요?" at bounding box center [313, 381] width 418 height 13
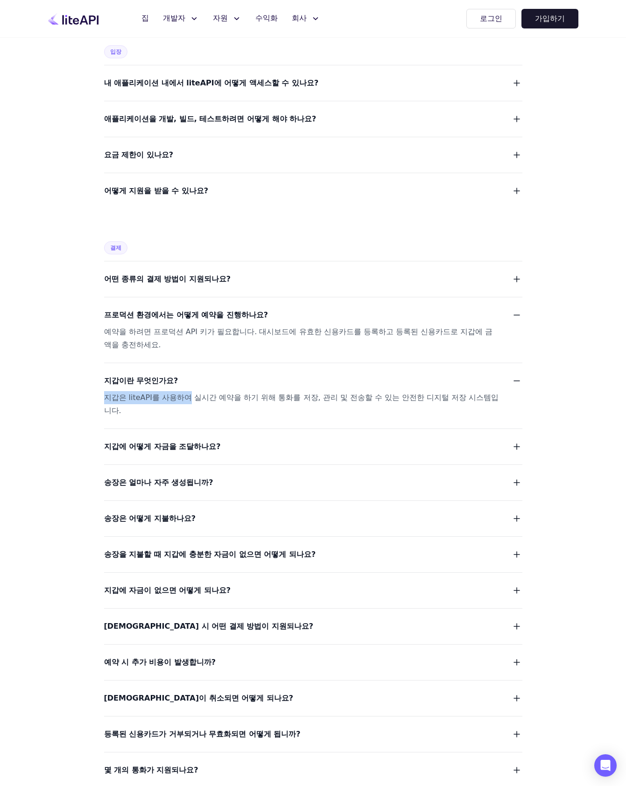
drag, startPoint x: 103, startPoint y: 377, endPoint x: 180, endPoint y: 374, distance: 77.6
click at [180, 374] on div "자주 묻는 질문 일반적인 liteAPI란 무엇인가요? 누가 liteAPI를 사용해야 하나요? liteAPI가 제공되는 이유는 무엇입니까? li…" at bounding box center [313, 350] width 598 height 1637
click at [222, 393] on font "지갑은 liteAPI를 사용하여 실시간 예약을 하기 위해 통화를 저장, 관리 및 전송할 수 있는 안전한 디지털 저장 시스템입니다." at bounding box center [301, 404] width 395 height 22
drag, startPoint x: 99, startPoint y: 373, endPoint x: 289, endPoint y: 374, distance: 190.5
click at [289, 374] on div "자주 묻는 질문 일반적인 liteAPI란 무엇인가요? 누가 liteAPI를 사용해야 하나요? liteAPI가 제공되는 이유는 무엇입니까? li…" at bounding box center [313, 350] width 598 height 1637
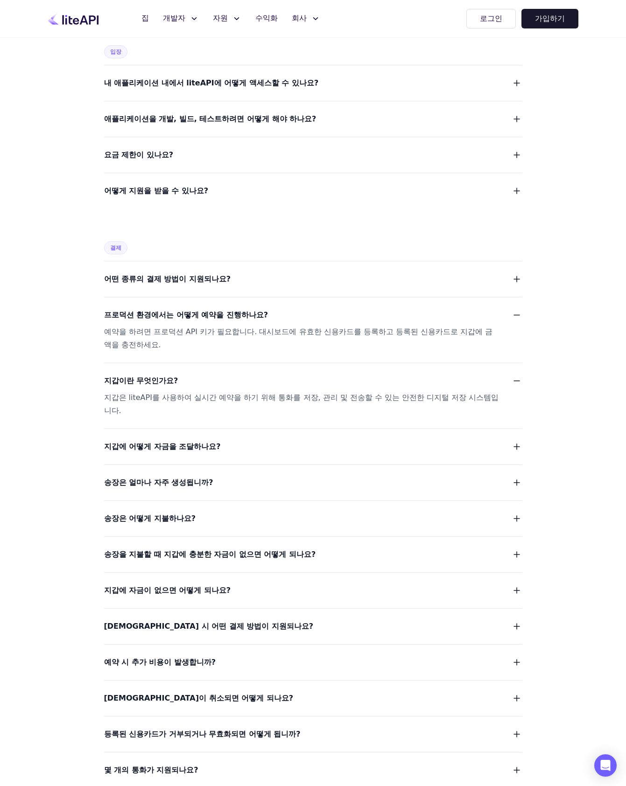
click at [310, 393] on font "지갑은 liteAPI를 사용하여 실시간 예약을 하기 위해 통화를 저장, 관리 및 전송할 수 있는 안전한 디지털 저장 시스템입니다." at bounding box center [301, 404] width 395 height 22
click at [356, 393] on font "지갑은 liteAPI를 사용하여 실시간 예약을 하기 위해 통화를 저장, 관리 및 전송할 수 있는 안전한 디지털 저장 시스템입니다." at bounding box center [301, 404] width 395 height 22
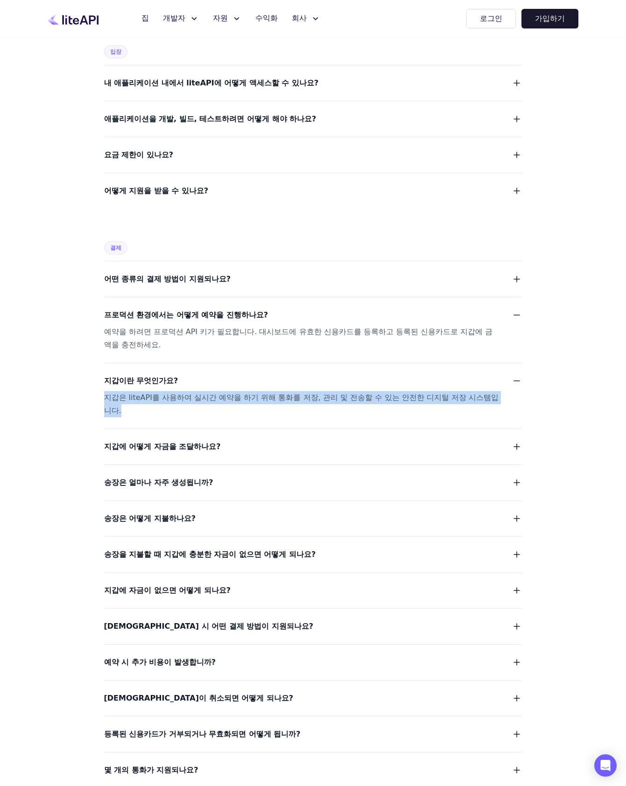
drag, startPoint x: 467, startPoint y: 370, endPoint x: 93, endPoint y: 375, distance: 373.2
click at [93, 375] on div "자주 묻는 질문 일반적인 liteAPI란 무엇인가요? 누가 liteAPI를 사용해야 하나요? liteAPI가 제공되는 이유는 무엇입니까? li…" at bounding box center [313, 350] width 598 height 1637
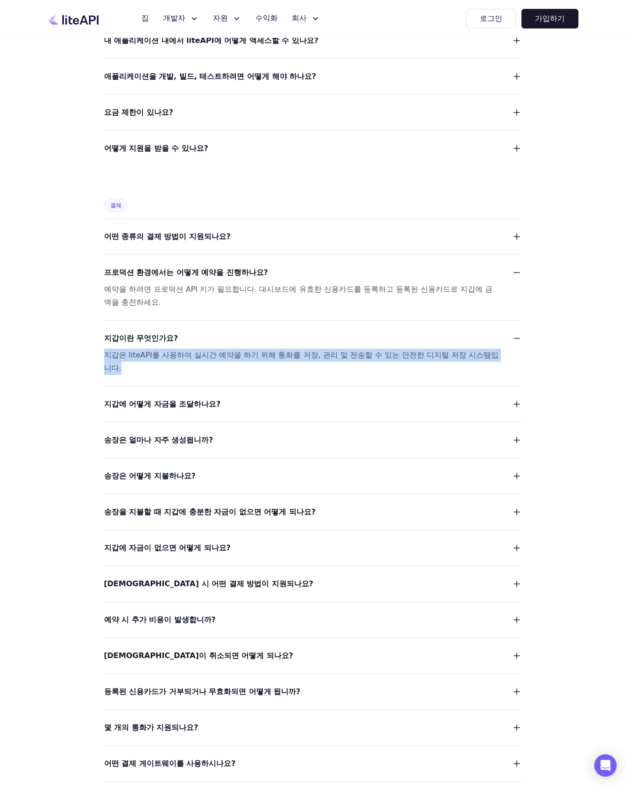
scroll to position [554, 0]
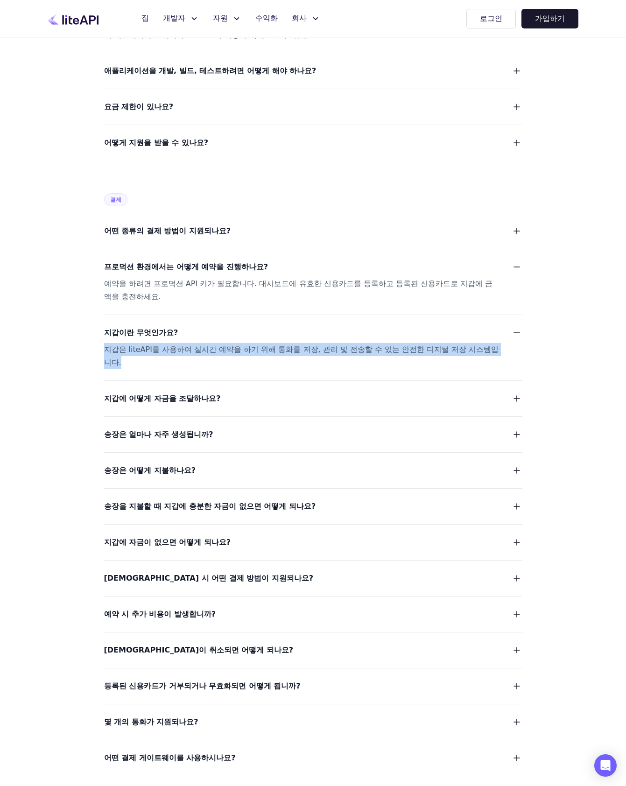
click at [172, 394] on font "지갑에 어떻게 자금을 조달하나요?" at bounding box center [162, 398] width 117 height 9
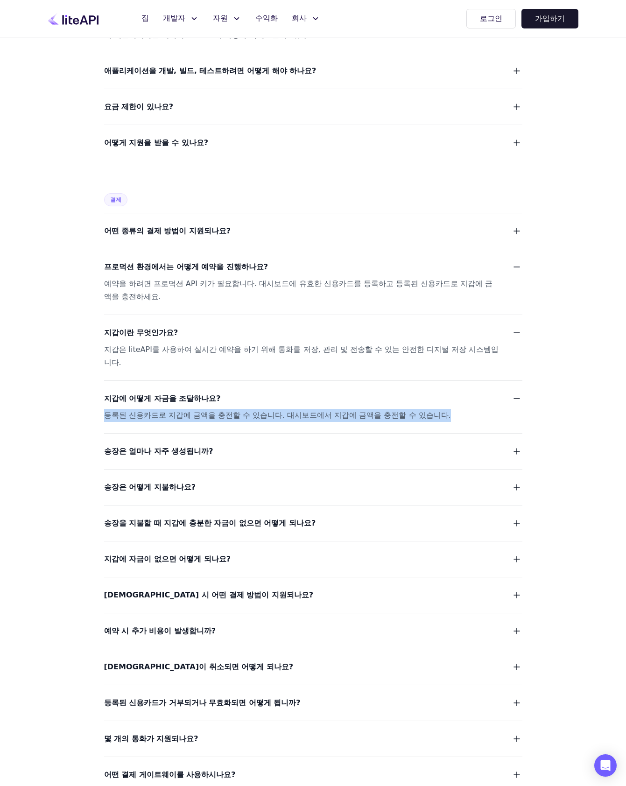
drag, startPoint x: 105, startPoint y: 377, endPoint x: 444, endPoint y: 382, distance: 338.6
click at [444, 409] on div "등록된 신용카드로 지갑에 금액을 충전할 수 있습니다. 대시보드에서 지갑에 금액을 충전할 수 있습니다." at bounding box center [302, 415] width 396 height 13
click at [397, 411] on font "등록된 신용카드로 지갑에 금액을 충전할 수 있습니다. 대시보드에서 지갑에 금액을 충전할 수 있습니다." at bounding box center [277, 415] width 347 height 9
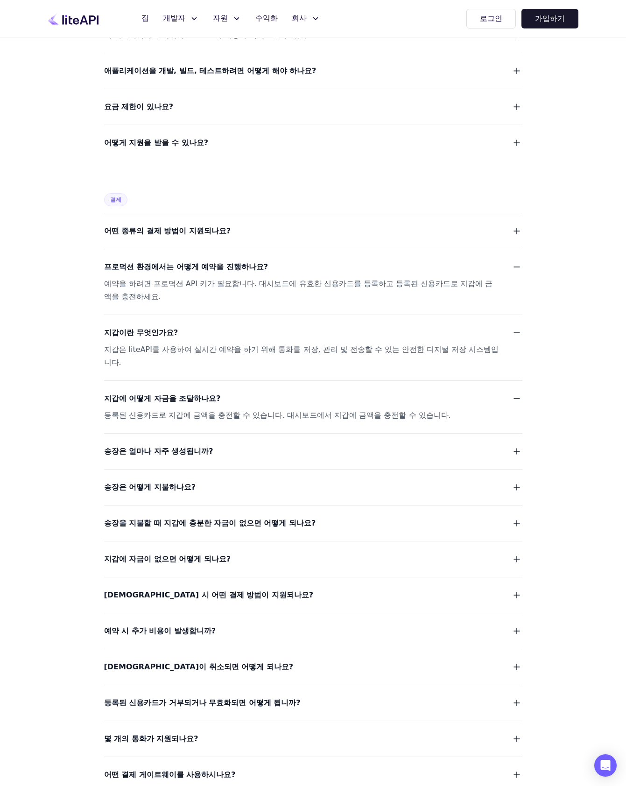
drag, startPoint x: 265, startPoint y: 375, endPoint x: 380, endPoint y: 377, distance: 114.9
click at [377, 411] on font "등록된 신용카드로 지갑에 금액을 충전할 수 있습니다. 대시보드에서 지갑에 금액을 충전할 수 있습니다." at bounding box center [277, 415] width 347 height 9
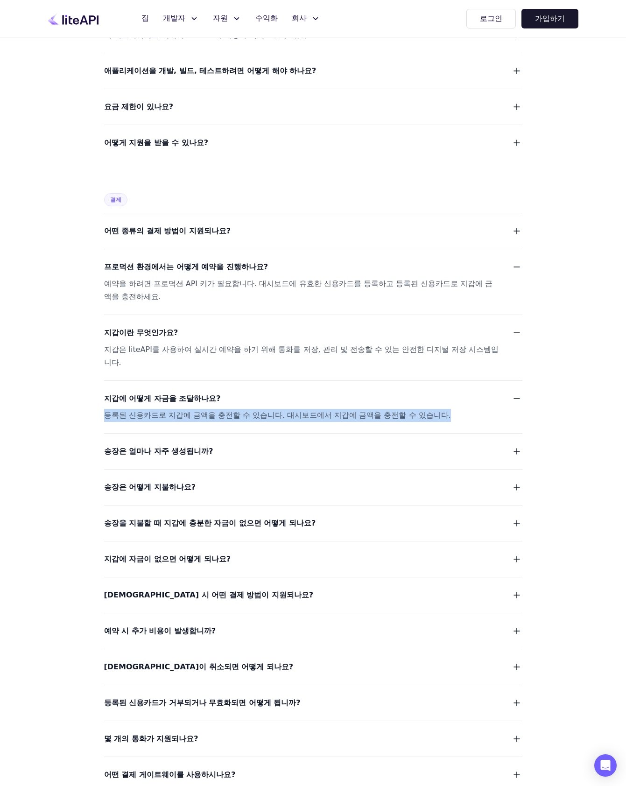
drag, startPoint x: 361, startPoint y: 375, endPoint x: 66, endPoint y: 370, distance: 294.7
click at [66, 370] on div "자주 묻는 질문 일반적인 liteAPI란 무엇인가요? 누가 liteAPI를 사용해야 하나요? liteAPI가 제공되는 이유는 무엇입니까? li…" at bounding box center [313, 310] width 598 height 1654
click at [74, 381] on div "자주 묻는 질문 일반적인 liteAPI란 무엇인가요? 누가 liteAPI를 사용해야 하나요? liteAPI가 제공되는 이유는 무엇입니까? li…" at bounding box center [313, 310] width 598 height 1654
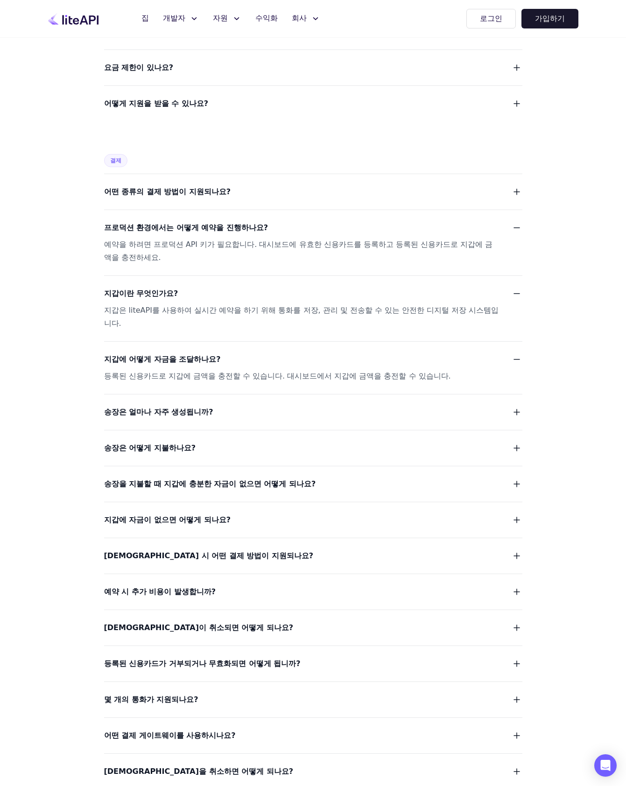
scroll to position [609, 0]
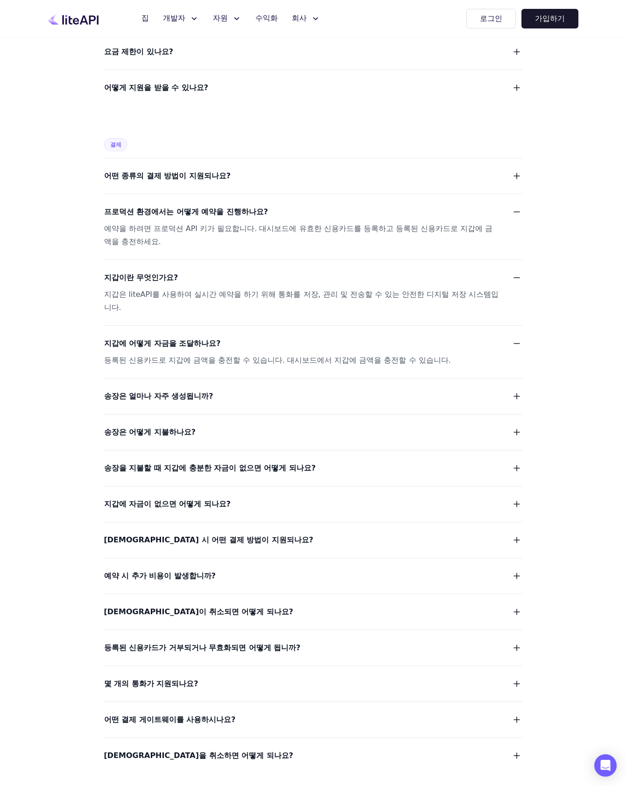
click at [192, 392] on font "송장은 얼마나 자주 생성됩니까?" at bounding box center [158, 396] width 109 height 9
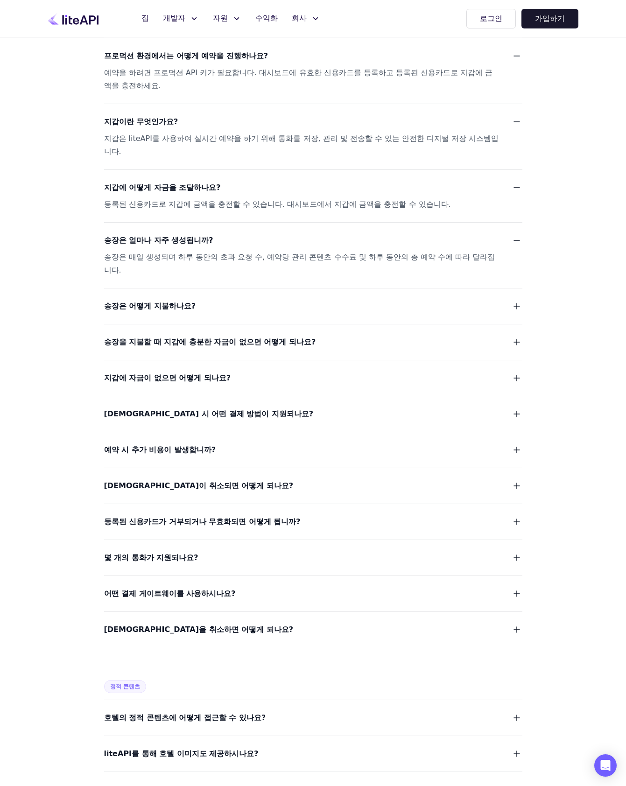
scroll to position [765, 0]
click at [215, 337] on font "송장을 지불할 때 지갑에 충분한 자금이 없으면 어떻게 되나요?" at bounding box center [210, 341] width 212 height 9
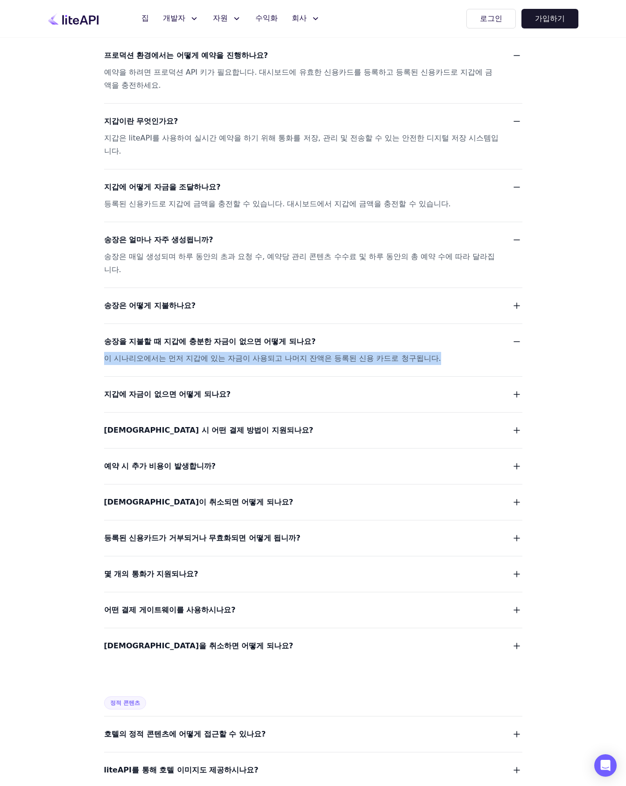
drag, startPoint x: 105, startPoint y: 306, endPoint x: 416, endPoint y: 310, distance: 311.5
click at [416, 352] on div "이 시나리오에서는 먼저 지갑에 있는 자금이 사용되고 나머지 잔액은 등록된 신용 카드로 청구됩니다." at bounding box center [302, 358] width 396 height 13
click at [391, 354] on font "이 시나리오에서는 먼저 지갑에 있는 자금이 사용되고 나머지 잔액은 등록된 신용 카드로 청구됩니다." at bounding box center [272, 358] width 337 height 9
drag, startPoint x: 101, startPoint y: 304, endPoint x: 159, endPoint y: 305, distance: 58.4
click at [159, 305] on div "자주 묻는 질문 일반적인 liteAPI란 무엇인가요? 누가 liteAPI를 사용해야 하나요? liteAPI가 제공되는 이유는 무엇입니까? li…" at bounding box center [313, 122] width 598 height 1700
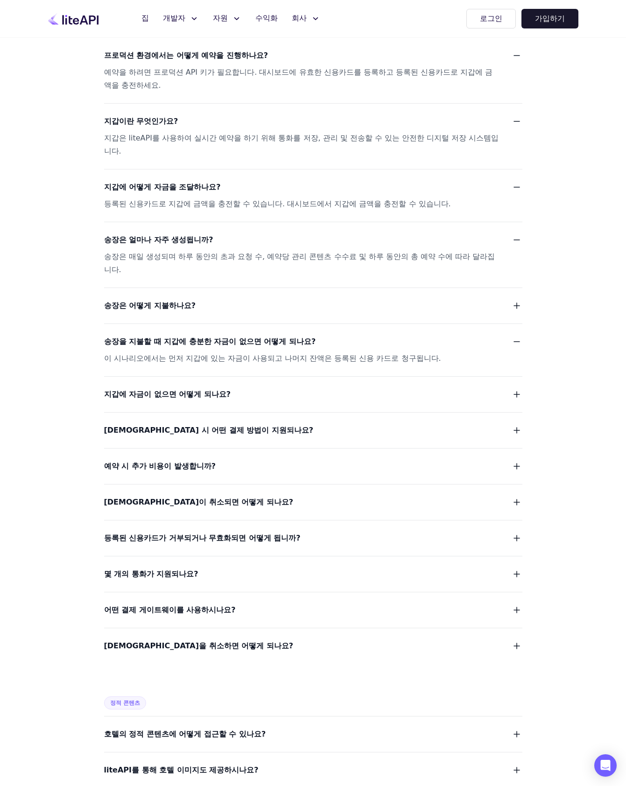
click at [169, 354] on font "이 시나리오에서는 먼저 지갑에 있는 자금이 사용되고 나머지 잔액은 등록된 신용 카드로 청구됩니다." at bounding box center [272, 358] width 337 height 9
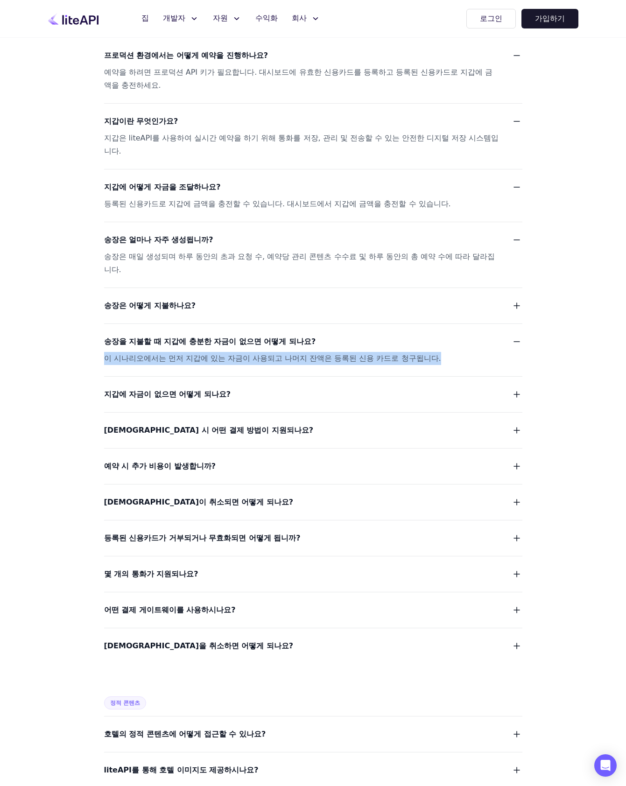
drag, startPoint x: 103, startPoint y: 307, endPoint x: 424, endPoint y: 307, distance: 320.4
click at [424, 307] on div "자주 묻는 질문 일반적인 liteAPI란 무엇인가요? 누가 liteAPI를 사용해야 하나요? liteAPI가 제공되는 이유는 무엇입니까? li…" at bounding box center [313, 122] width 598 height 1700
click at [406, 352] on div "이 시나리오에서는 먼저 지갑에 있는 자금이 사용되고 나머지 잔액은 등록된 신용 카드로 청구됩니다." at bounding box center [302, 358] width 396 height 13
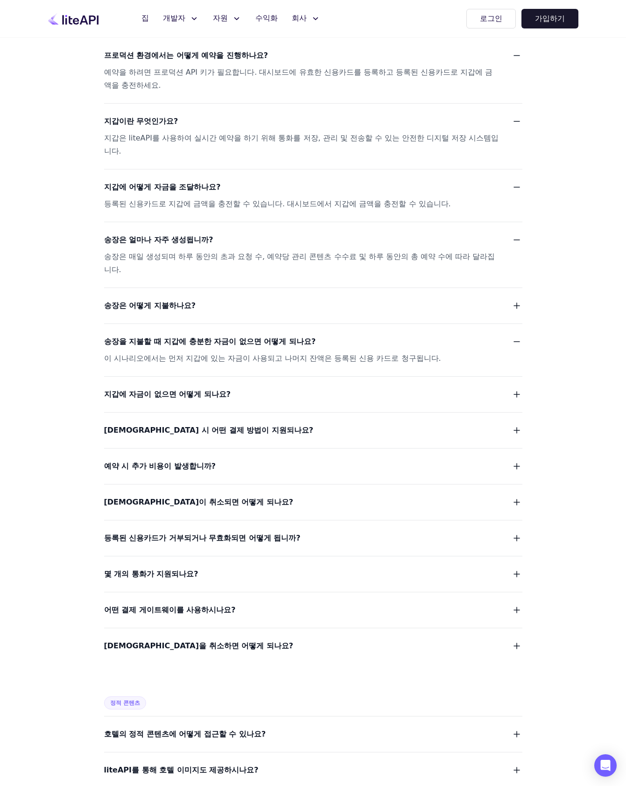
click at [198, 390] on font "지갑에 자금이 없으면 어떻게 되나요?" at bounding box center [167, 394] width 127 height 9
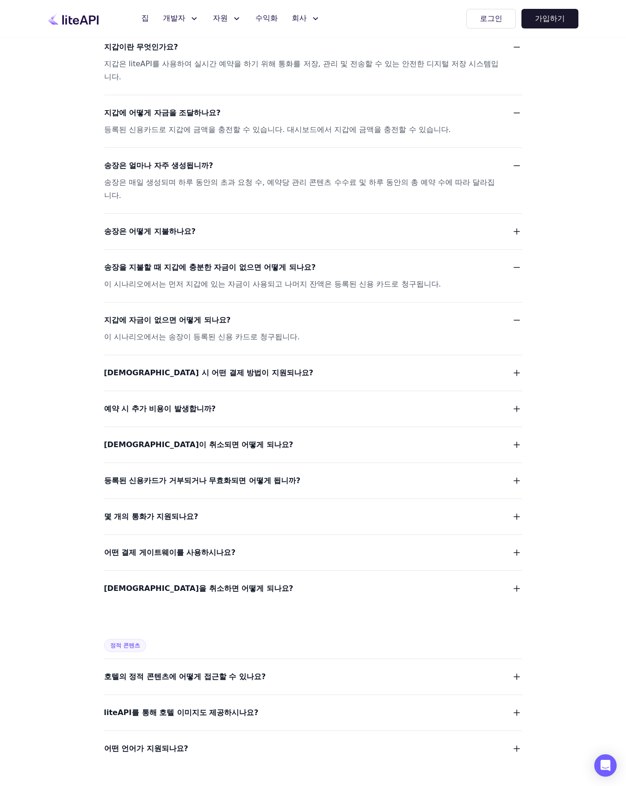
scroll to position [849, 0]
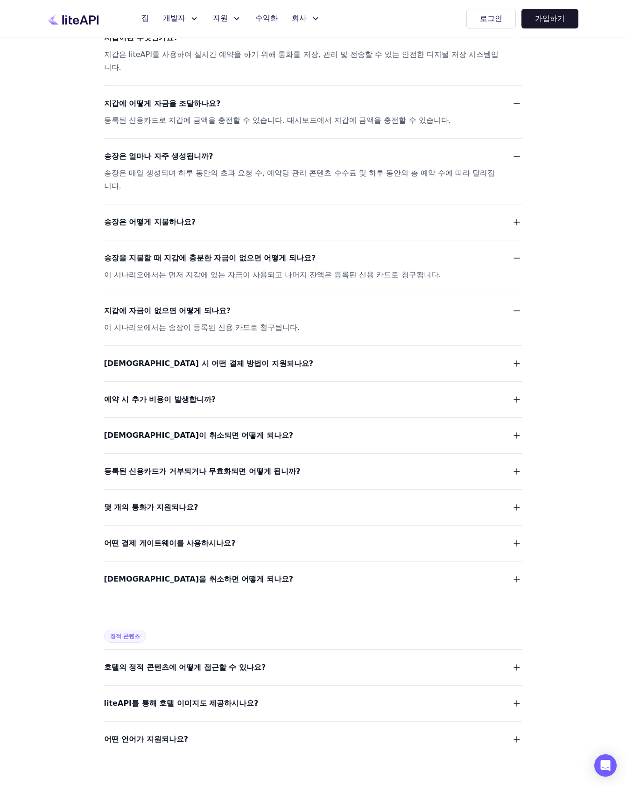
click at [163, 357] on span "예약 시 어떤 결제 방법이 지원되나요?" at bounding box center [209, 363] width 210 height 13
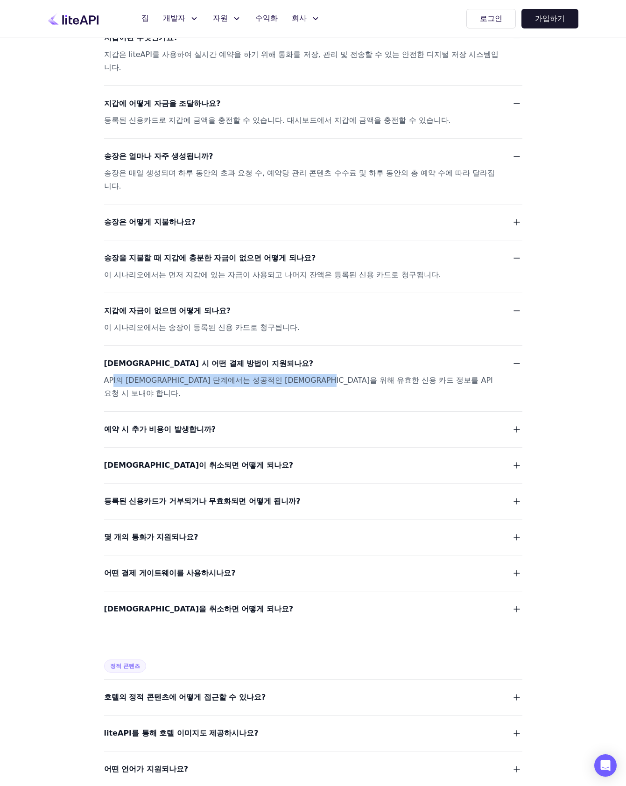
drag, startPoint x: 111, startPoint y: 329, endPoint x: 334, endPoint y: 333, distance: 223.3
click at [330, 374] on div "API의 예약 단계에서는 성공적인 예약을 위해 유효한 신용 카드 정보를 API 요청 시 보내야 합니다." at bounding box center [302, 387] width 396 height 26
click at [361, 376] on font "API의 예약 단계에서는 성공적인 예약을 위해 유효한 신용 카드 정보를 API 요청 시 보내야 합니다." at bounding box center [298, 387] width 389 height 22
click at [187, 425] on font "예약 시 추가 비용이 발생합니까?" at bounding box center [160, 429] width 112 height 9
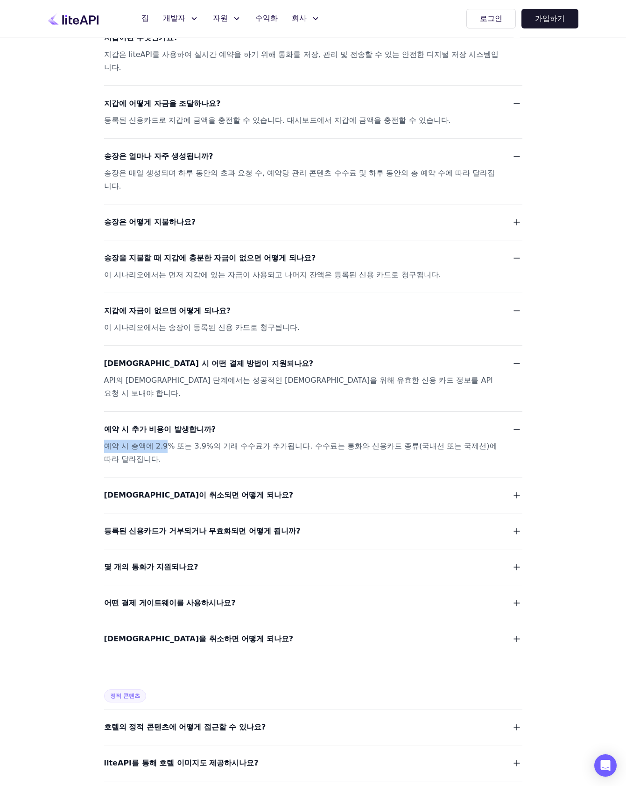
drag, startPoint x: 106, startPoint y: 383, endPoint x: 160, endPoint y: 382, distance: 54.2
click at [159, 442] on font "예약 시 총액에 2.9% 또는 3.9%의 거래 수수료가 추가됩니다. 수수료는 통화와 신용카드 종류(국내선 또는 국제선)에 따라 달라집니다." at bounding box center [300, 453] width 393 height 22
click at [174, 442] on font "예약 시 총액에 2.9% 또는 3.9%의 거래 수수료가 추가됩니다. 수수료는 통화와 신용카드 종류(국내선 또는 국제선)에 따라 달라집니다." at bounding box center [300, 453] width 393 height 22
drag, startPoint x: 169, startPoint y: 379, endPoint x: 259, endPoint y: 382, distance: 90.2
click at [248, 442] on font "예약 시 총액에 2.9% 또는 3.9%의 거래 수수료가 추가됩니다. 수수료는 통화와 신용카드 종류(국내선 또는 국제선)에 따라 달라집니다." at bounding box center [300, 453] width 393 height 22
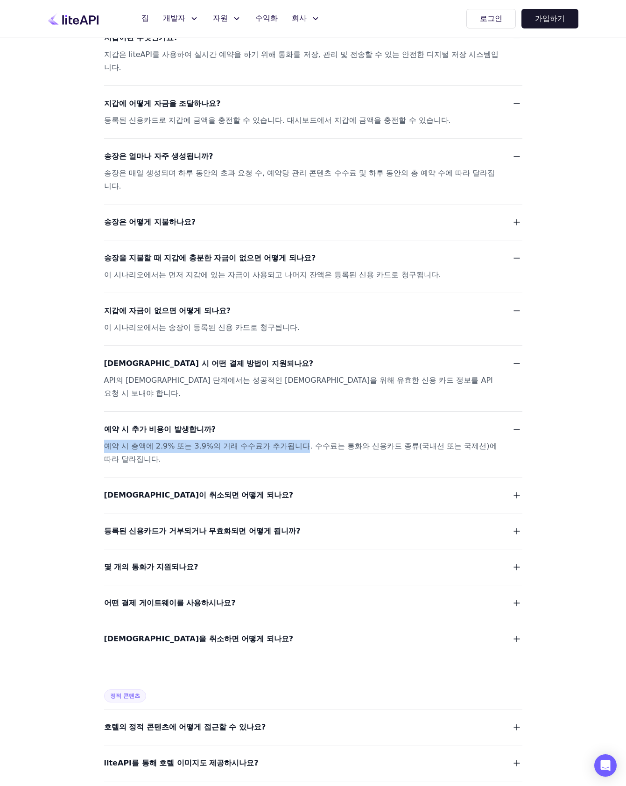
drag, startPoint x: 283, startPoint y: 382, endPoint x: 86, endPoint y: 386, distance: 196.7
click at [86, 386] on div "자주 묻는 질문 일반적인 liteAPI란 무엇인가요? 누가 liteAPI를 사용해야 하나요? liteAPI가 제공되는 이유는 무엇입니까? li…" at bounding box center [313, 76] width 598 height 1777
click at [70, 382] on div "자주 묻는 질문 일반적인 liteAPI란 무엇인가요? 누가 liteAPI를 사용해야 하나요? liteAPI가 제공되는 이유는 무엇입니까? li…" at bounding box center [313, 76] width 598 height 1777
click at [127, 491] on font "예약이 취소되면 어떻게 되나요?" at bounding box center [198, 495] width 189 height 9
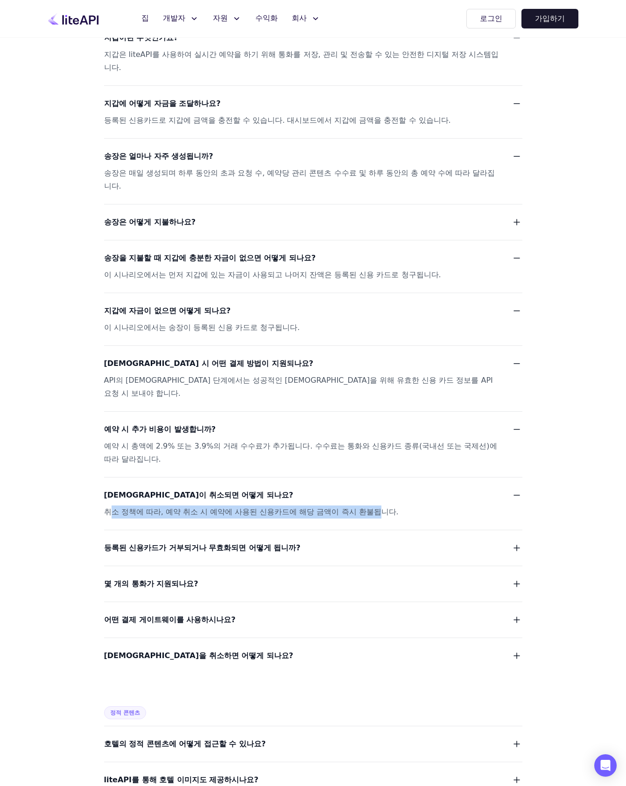
drag, startPoint x: 117, startPoint y: 436, endPoint x: 361, endPoint y: 439, distance: 243.8
click at [359, 506] on div "취소 정책에 따라, 예약 취소 시 예약에 사용된 신용카드에 해당 금액이 즉시 환불됩니다." at bounding box center [302, 512] width 396 height 13
click at [361, 506] on div "취소 정책에 따라, 예약 취소 시 예약에 사용된 신용카드에 해당 금액이 즉시 환불됩니다." at bounding box center [302, 512] width 396 height 13
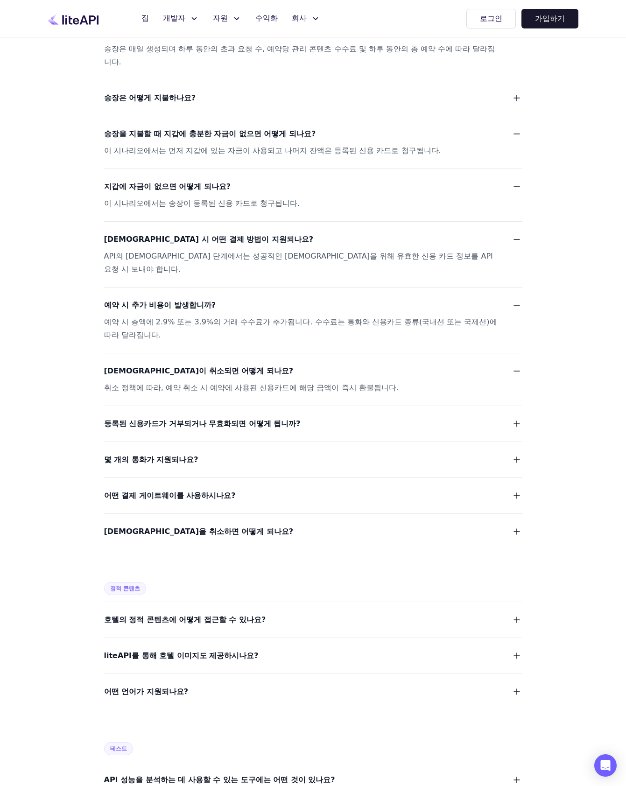
scroll to position [974, 0]
click at [165, 455] on font "몇 개의 통화가 지원되나요?" at bounding box center [151, 459] width 94 height 9
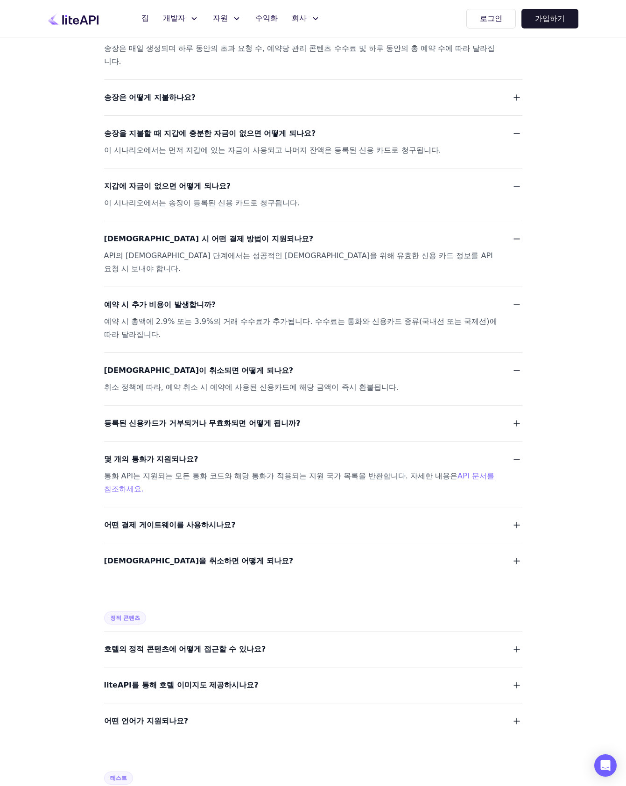
click at [194, 507] on div "어떤 결제 게이트웨이를 사용하시나요?" at bounding box center [313, 519] width 418 height 25
click at [188, 521] on font "어떤 결제 게이트웨이를 사용하시나요?" at bounding box center [170, 525] width 132 height 9
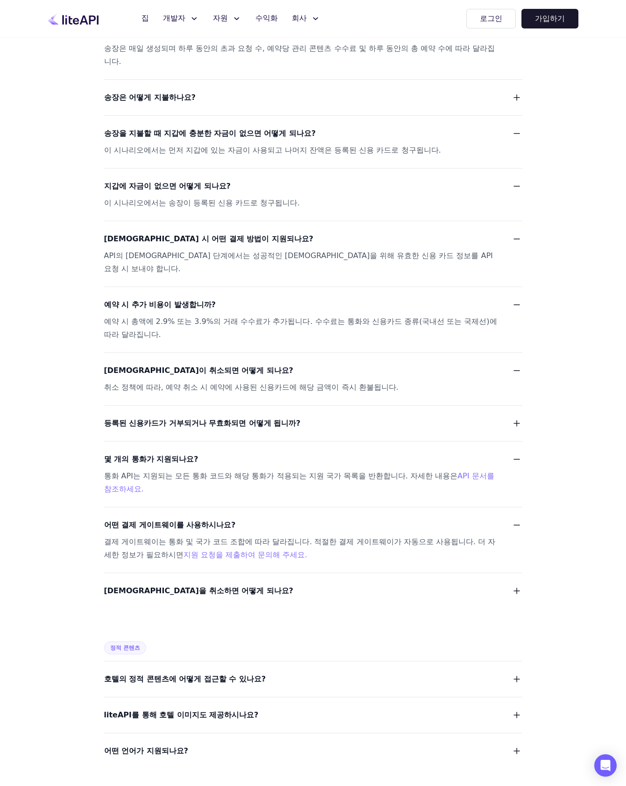
click at [188, 521] on font "어떤 결제 게이트웨이를 사용하시나요?" at bounding box center [170, 525] width 132 height 9
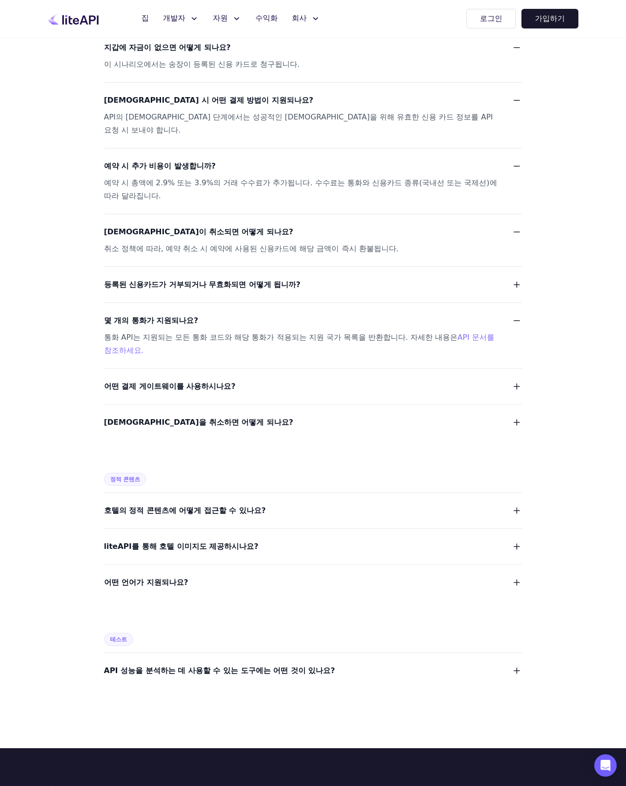
scroll to position [1114, 0]
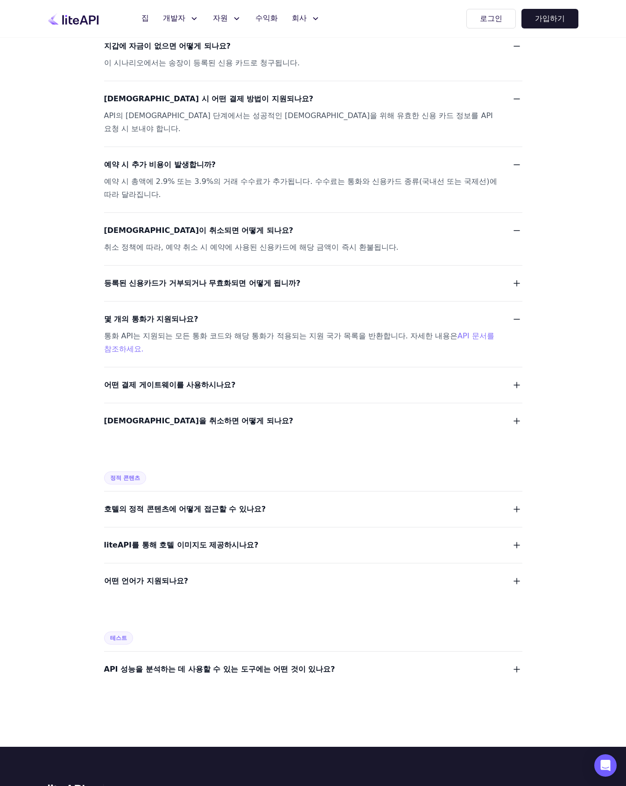
click at [287, 575] on button "어떤 언어가 지원되나요?" at bounding box center [313, 581] width 418 height 13
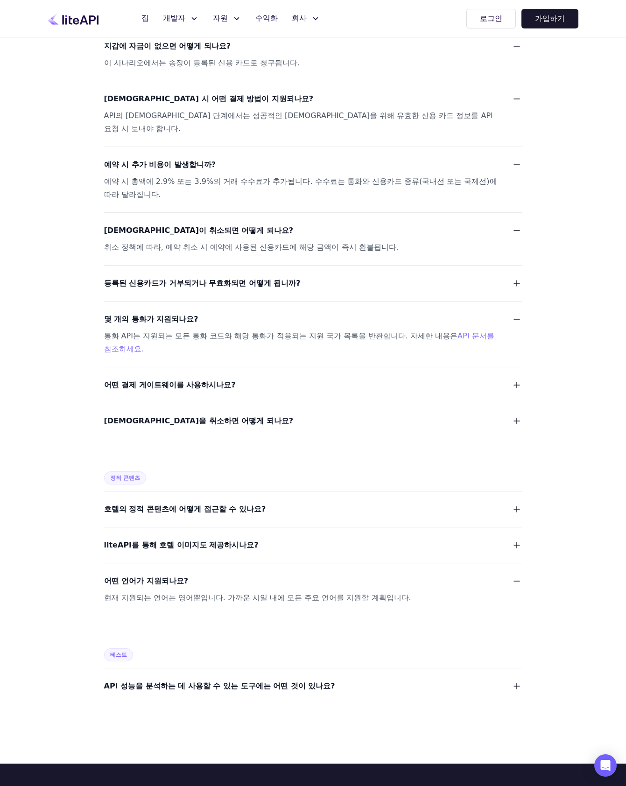
click at [287, 575] on button "어떤 언어가 지원되나요?" at bounding box center [313, 581] width 418 height 13
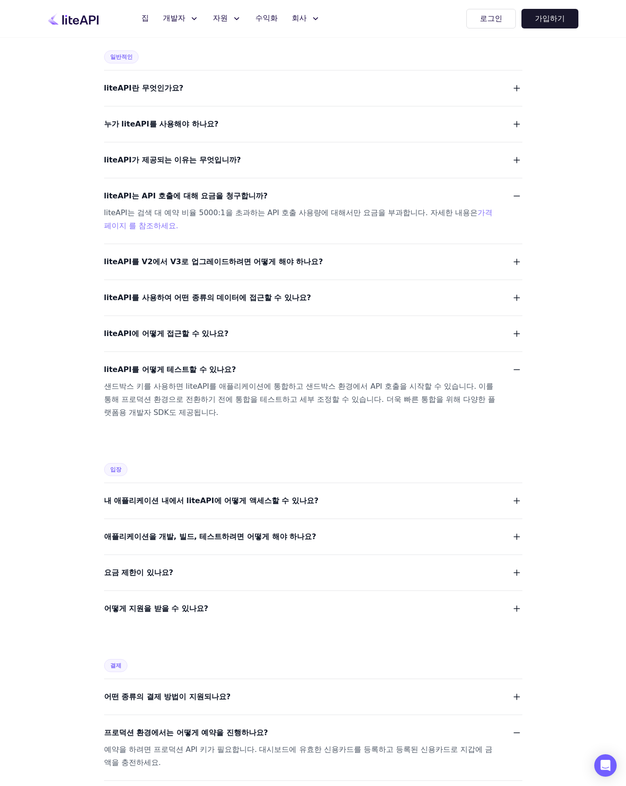
scroll to position [135, 0]
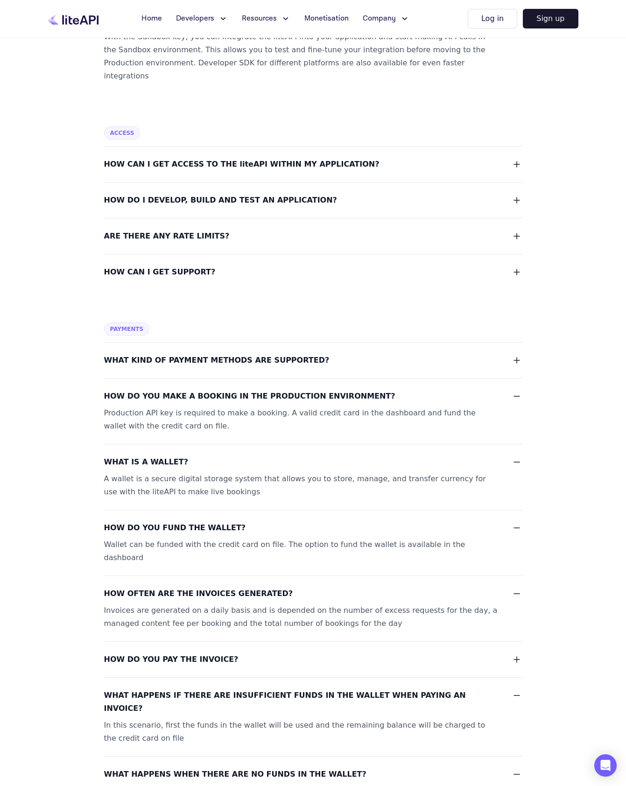
scroll to position [453, 0]
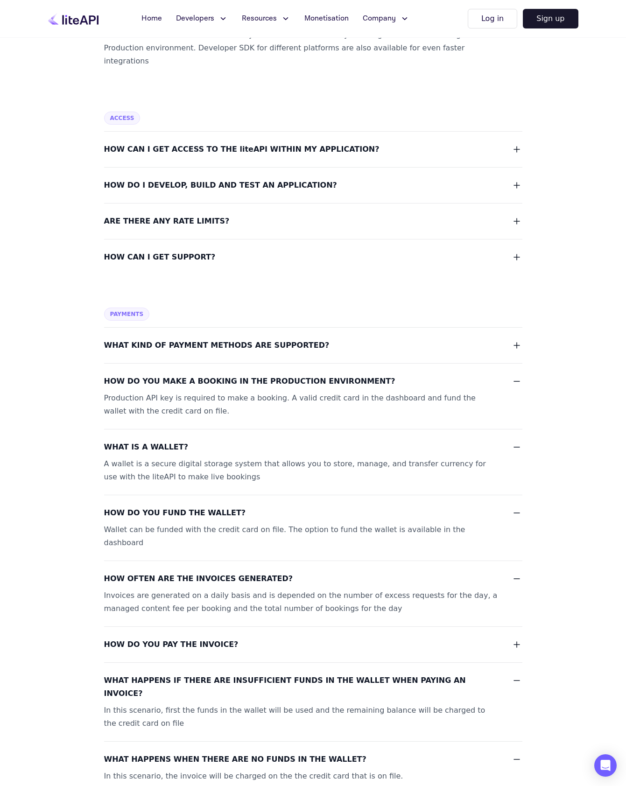
click at [265, 339] on span "WHAT KIND OF PAYMENT METHODS ARE SUPPORTED?" at bounding box center [217, 345] width 226 height 13
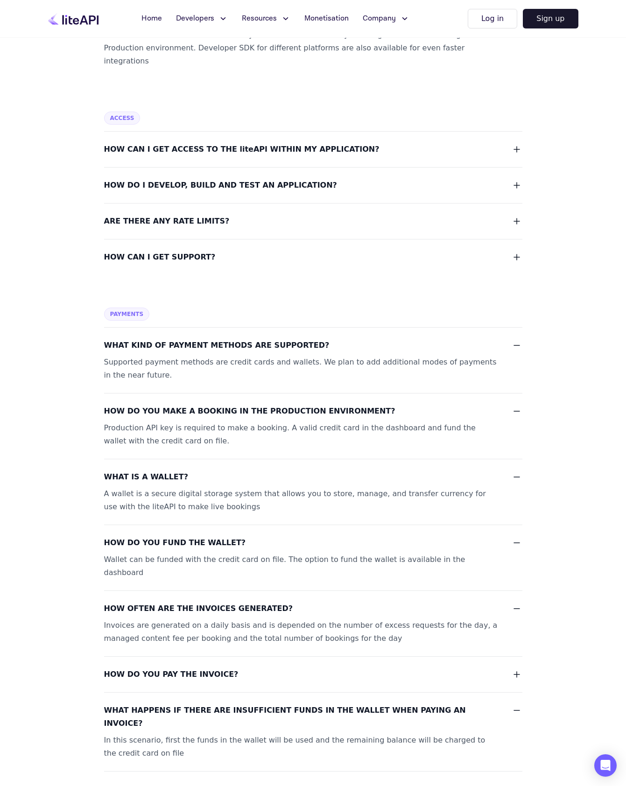
click at [266, 339] on span "WHAT KIND OF PAYMENT METHODS ARE SUPPORTED?" at bounding box center [217, 345] width 226 height 13
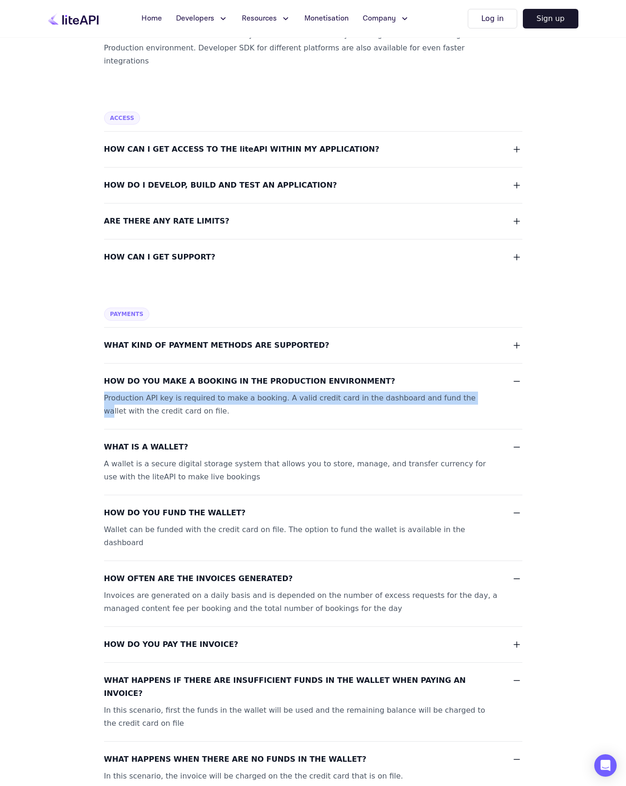
drag, startPoint x: 105, startPoint y: 388, endPoint x: 466, endPoint y: 385, distance: 361.5
click at [451, 392] on div "Production API key is required to make a booking. A valid credit card in the da…" at bounding box center [302, 405] width 396 height 26
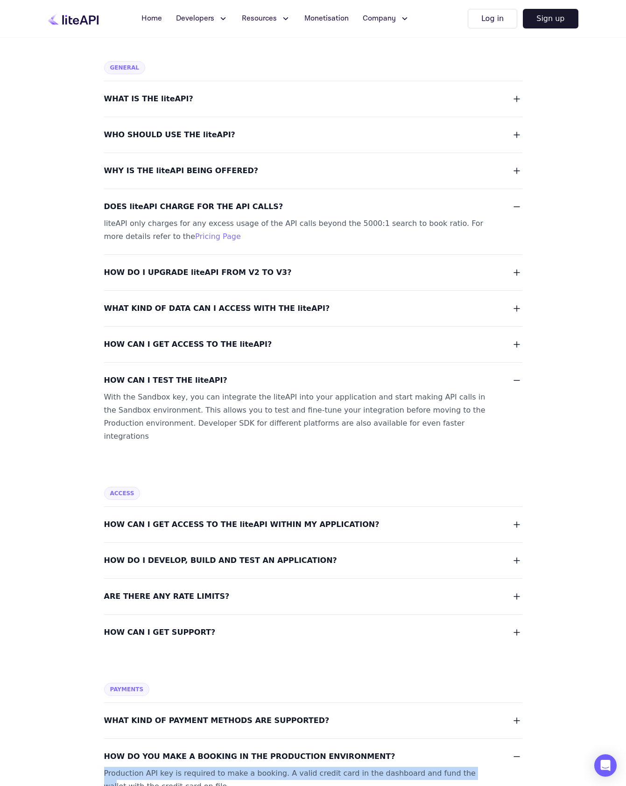
scroll to position [0, 0]
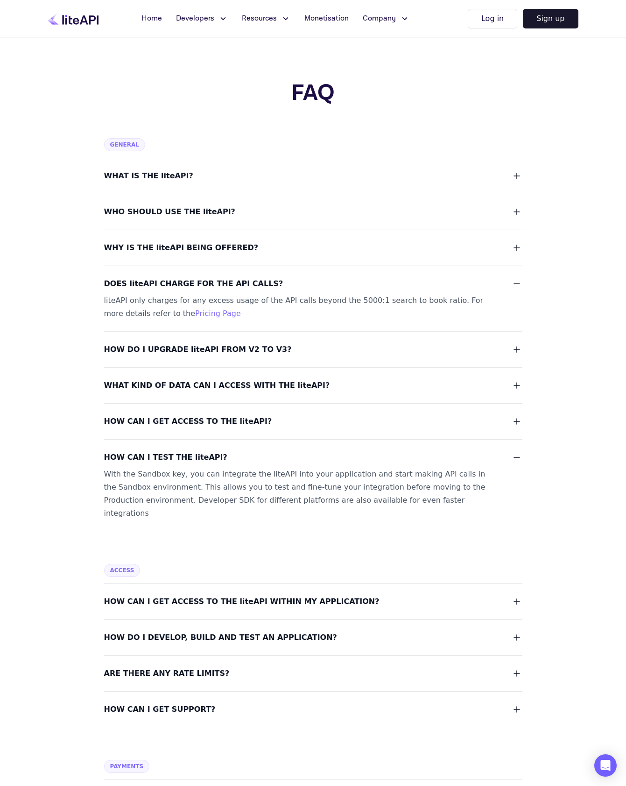
click at [195, 318] on link "Pricing Page" at bounding box center [218, 313] width 46 height 9
click at [207, 19] on span "Developers" at bounding box center [195, 18] width 38 height 11
click at [199, 121] on span "Status" at bounding box center [197, 118] width 24 height 11
click at [259, 20] on span "Resources" at bounding box center [259, 18] width 35 height 11
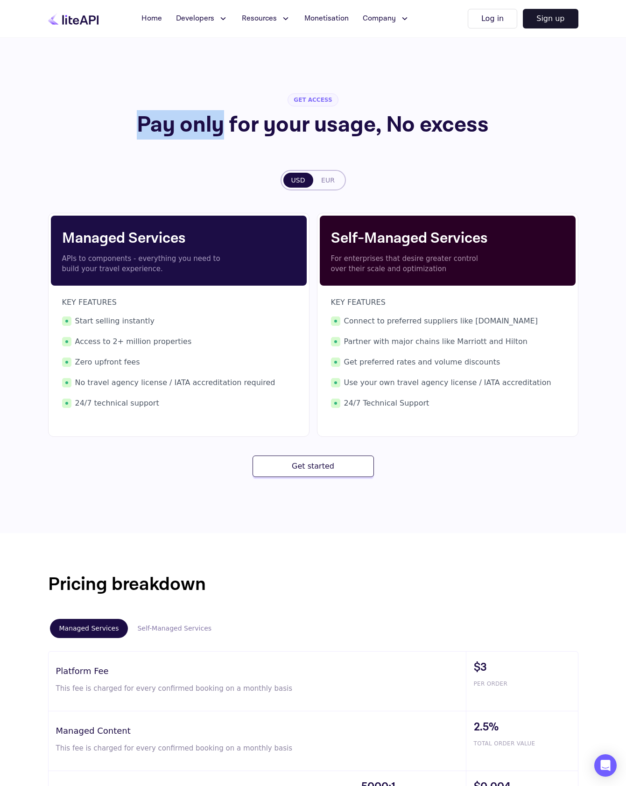
drag, startPoint x: 128, startPoint y: 120, endPoint x: 221, endPoint y: 125, distance: 93.1
click at [221, 125] on h1 "Pay only for your usage, No excess" at bounding box center [312, 125] width 477 height 22
click at [244, 126] on h1 "Pay only for your usage, No excess" at bounding box center [312, 125] width 477 height 22
drag, startPoint x: 362, startPoint y: 127, endPoint x: 116, endPoint y: 130, distance: 245.7
click at [116, 130] on h1 "Pay only for your usage, No excess" at bounding box center [312, 125] width 477 height 22
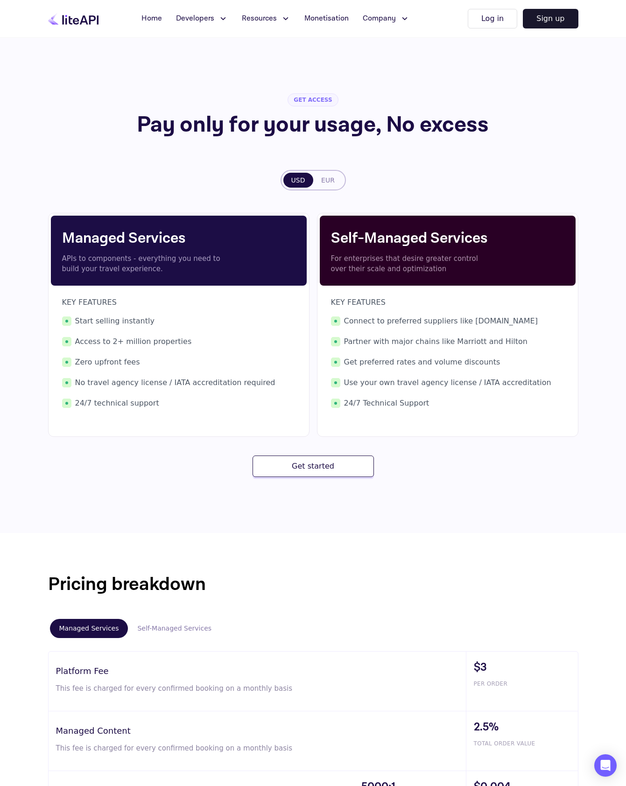
click at [412, 148] on div "GET ACCESS Pay only for your usage, No excess USD EUR Managed Services APIs to …" at bounding box center [313, 285] width 531 height 496
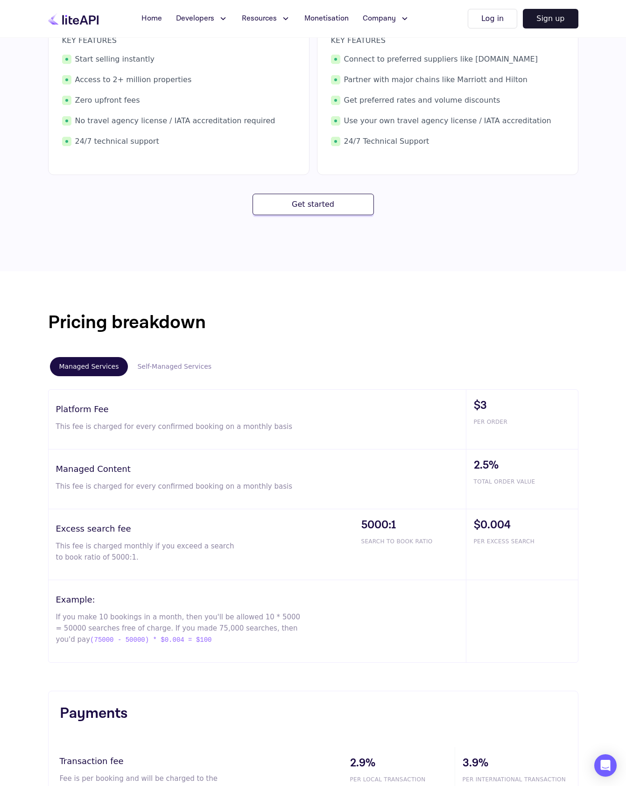
scroll to position [263, 0]
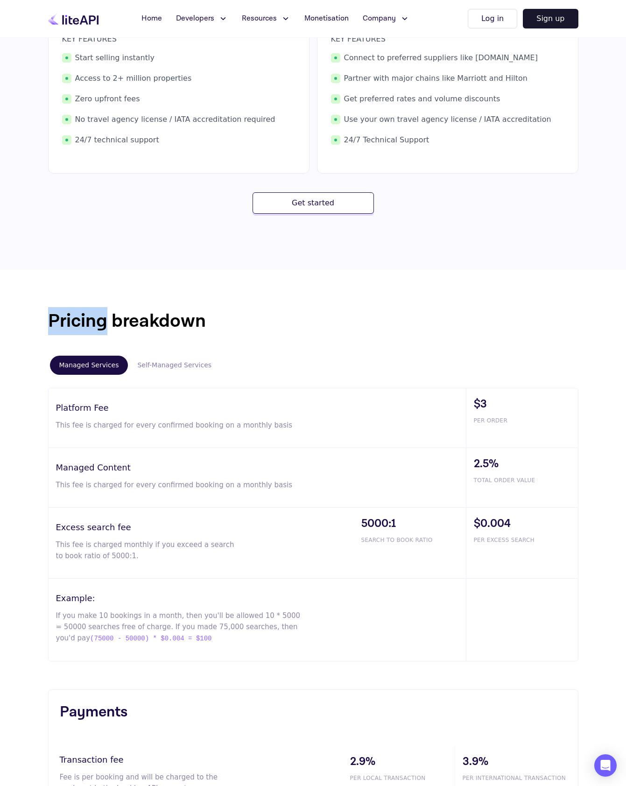
drag, startPoint x: 42, startPoint y: 319, endPoint x: 106, endPoint y: 321, distance: 63.6
click at [106, 321] on div "Pricing breakdown Managed Services Self-Managed Services Platform Fee This fee …" at bounding box center [313, 484] width 560 height 354
copy h1 "Pricing"
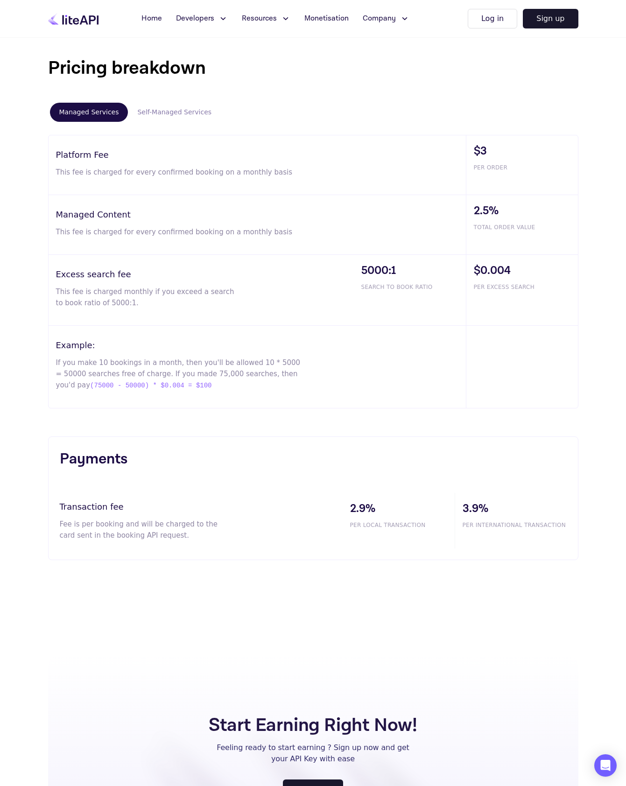
scroll to position [513, 0]
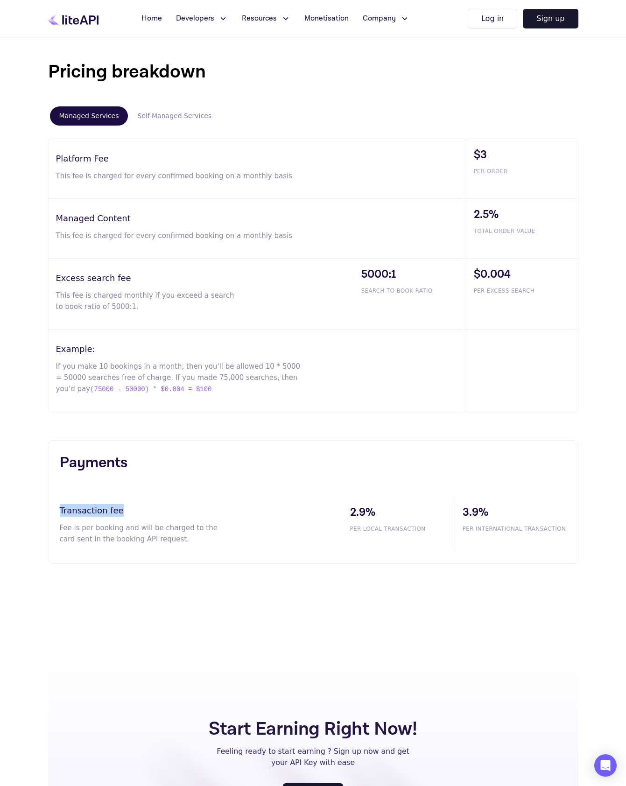
drag, startPoint x: 56, startPoint y: 512, endPoint x: 142, endPoint y: 513, distance: 85.5
click at [142, 513] on div "Payments Transaction fee Fee is per booking and will be charged to the card sen…" at bounding box center [313, 502] width 531 height 124
drag, startPoint x: 65, startPoint y: 531, endPoint x: 120, endPoint y: 532, distance: 54.2
click at [120, 532] on p "Fee is per booking and will be charged to the card sent in the booking API requ…" at bounding box center [145, 534] width 170 height 22
click at [139, 531] on p "Fee is per booking and will be charged to the card sent in the booking API requ…" at bounding box center [145, 534] width 170 height 22
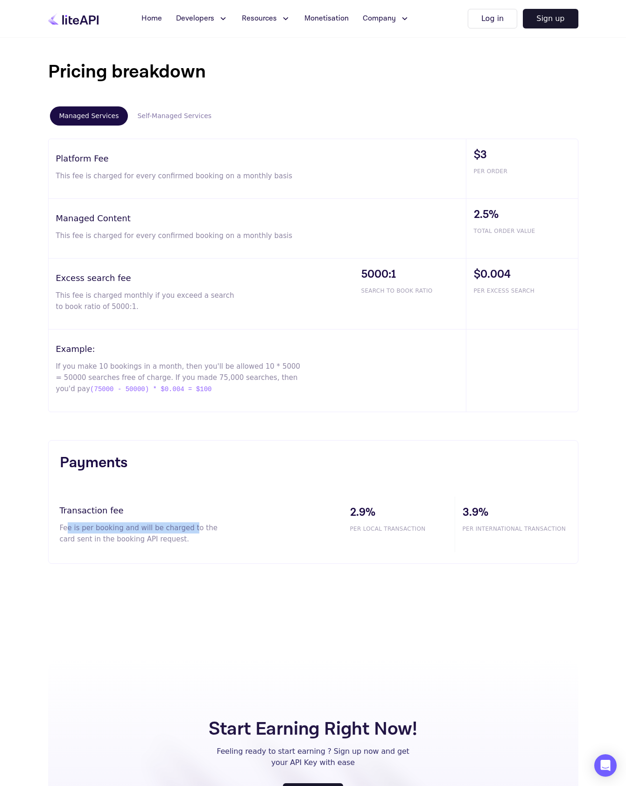
drag, startPoint x: 67, startPoint y: 529, endPoint x: 186, endPoint y: 530, distance: 119.1
click at [186, 530] on p "Fee is per booking and will be charged to the card sent in the booking API requ…" at bounding box center [145, 534] width 170 height 22
click at [153, 545] on p "Fee is per booking and will be charged to the card sent in the booking API requ…" at bounding box center [145, 534] width 170 height 22
drag, startPoint x: 60, startPoint y: 529, endPoint x: 90, endPoint y: 529, distance: 30.4
click at [90, 529] on p "Fee is per booking and will be charged to the card sent in the booking API requ…" at bounding box center [145, 534] width 170 height 22
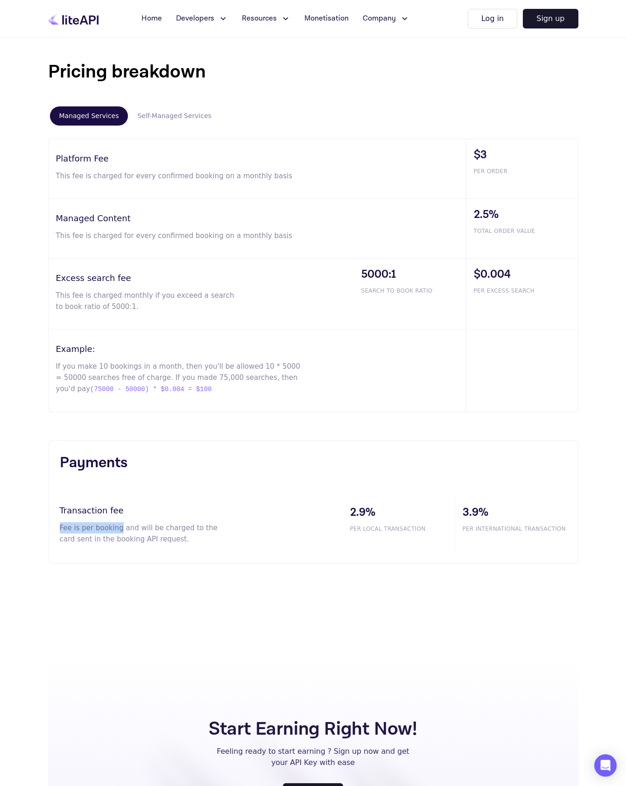
drag, startPoint x: 119, startPoint y: 530, endPoint x: 57, endPoint y: 529, distance: 62.1
click at [57, 529] on div "Payments Transaction fee Fee is per booking and will be charged to the card sen…" at bounding box center [313, 502] width 531 height 124
click at [77, 530] on p "Fee is per booking and will be charged to the card sent in the booking API requ…" at bounding box center [145, 534] width 170 height 22
drag, startPoint x: 59, startPoint y: 529, endPoint x: 193, endPoint y: 542, distance: 134.6
click at [193, 542] on p "Fee is per booking and will be charged to the card sent in the booking API requ…" at bounding box center [145, 534] width 170 height 22
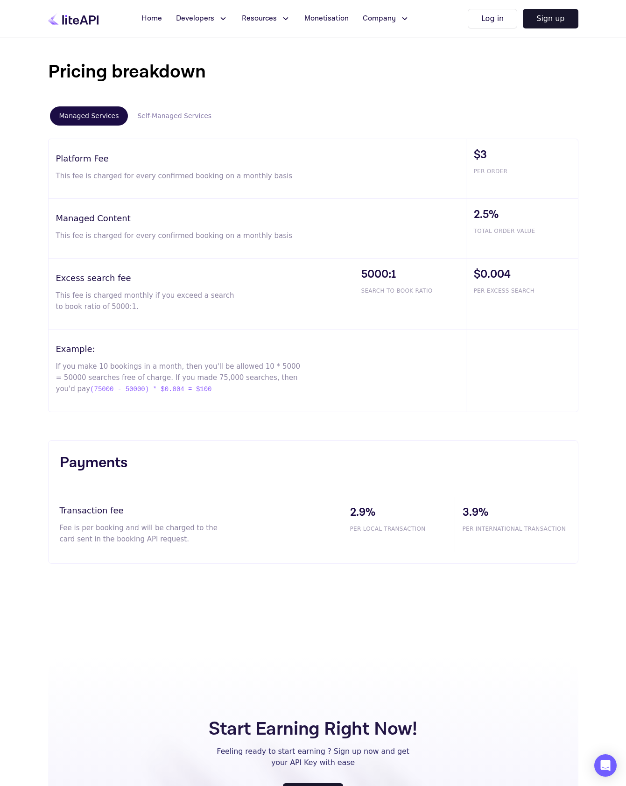
click at [375, 545] on div "2.9% PER LOCAL TRANSACTION" at bounding box center [399, 525] width 112 height 56
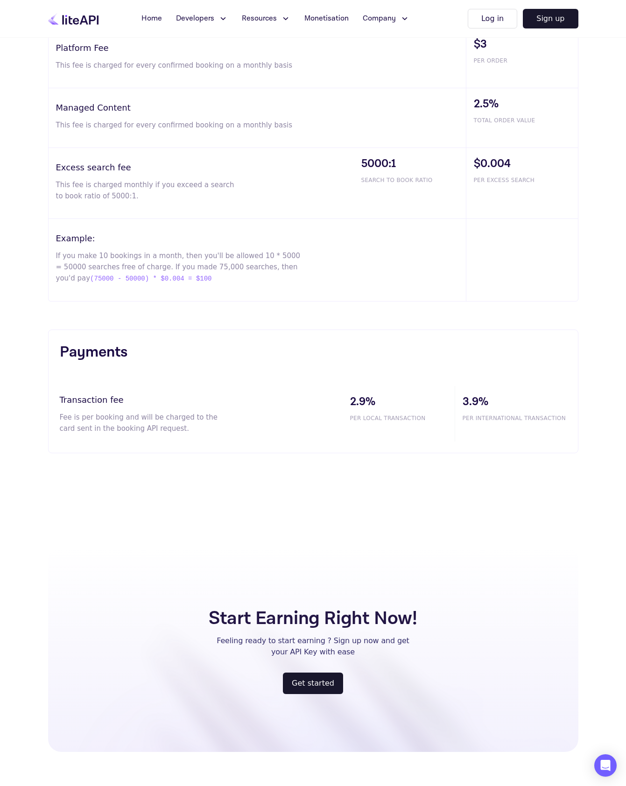
scroll to position [347, 0]
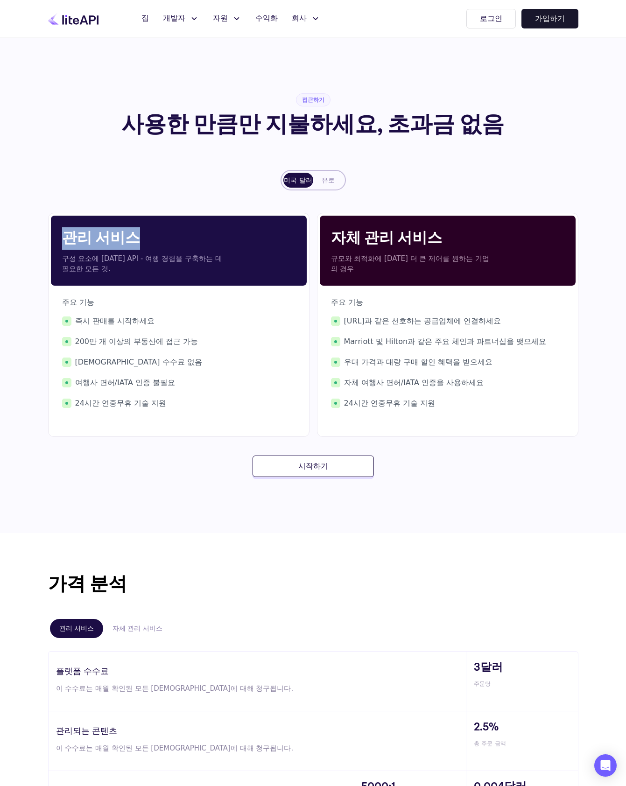
drag, startPoint x: 54, startPoint y: 232, endPoint x: 176, endPoint y: 236, distance: 122.0
click at [176, 236] on div "관리 서비스 구성 요소에 대한 API - 여행 경험을 구축하는 데 필요한 모든 것." at bounding box center [179, 251] width 256 height 70
click at [159, 254] on p "구성 요소에 대한 API - 여행 경험을 구축하는 데 필요한 모든 것." at bounding box center [143, 264] width 163 height 21
drag, startPoint x: 69, startPoint y: 259, endPoint x: 113, endPoint y: 261, distance: 43.9
click at [113, 261] on font "구성 요소에 대한 API - 여행 경험을 구축하는 데 필요한 모든 것." at bounding box center [142, 264] width 160 height 19
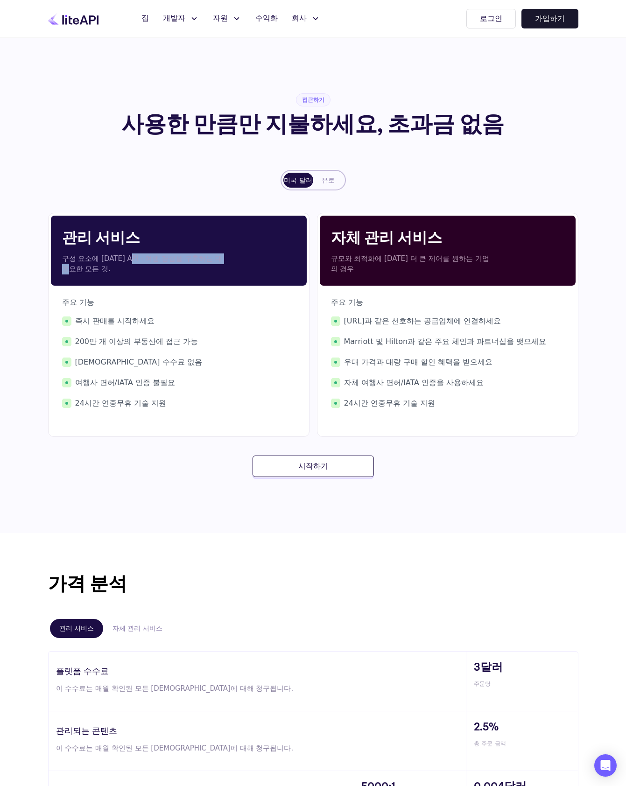
drag, startPoint x: 126, startPoint y: 260, endPoint x: 228, endPoint y: 262, distance: 101.8
click at [227, 262] on div "관리 서비스 구성 요소에 대한 API - 여행 경험을 구축하는 데 필요한 모든 것." at bounding box center [179, 251] width 256 height 70
drag, startPoint x: 232, startPoint y: 262, endPoint x: 218, endPoint y: 263, distance: 14.0
click at [232, 262] on div "관리 서비스 구성 요소에 대한 API - 여행 경험을 구축하는 데 필요한 모든 것." at bounding box center [179, 251] width 256 height 70
drag, startPoint x: 99, startPoint y: 285, endPoint x: 28, endPoint y: 228, distance: 90.7
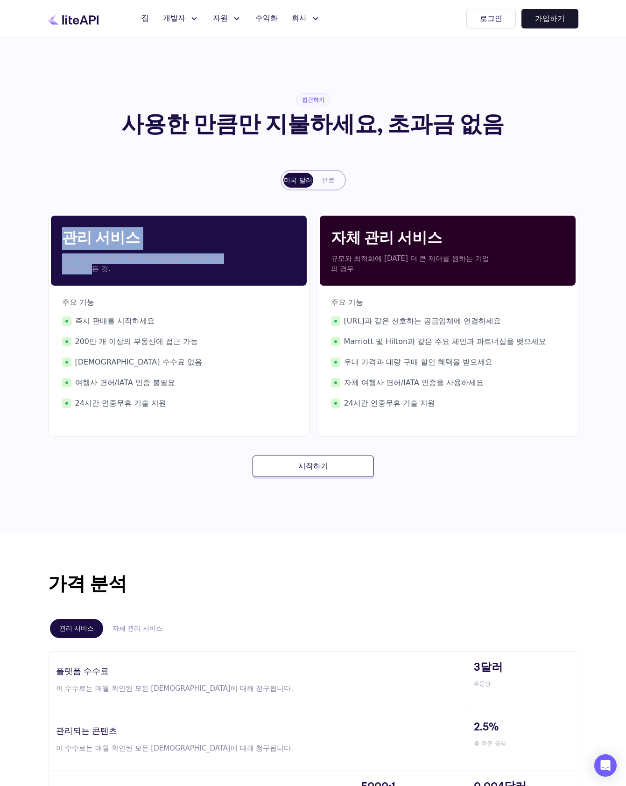
click at [28, 228] on section "접근하기 사용한 만큼만 지불하세요, 초과금 없음 미국 달러 유로 관리 서비스 구성 요소에 대한 API - 여행 경험을 구축하는 데 필요한 모든…" at bounding box center [313, 575] width 626 height 1077
click at [42, 291] on div "접근하기 사용한 만큼만 지불하세요, 초과금 없음 미국 달러 유로 관리 서비스 구성 요소에 대한 API - 여행 경험을 구축하는 데 필요한 모든…" at bounding box center [313, 285] width 560 height 496
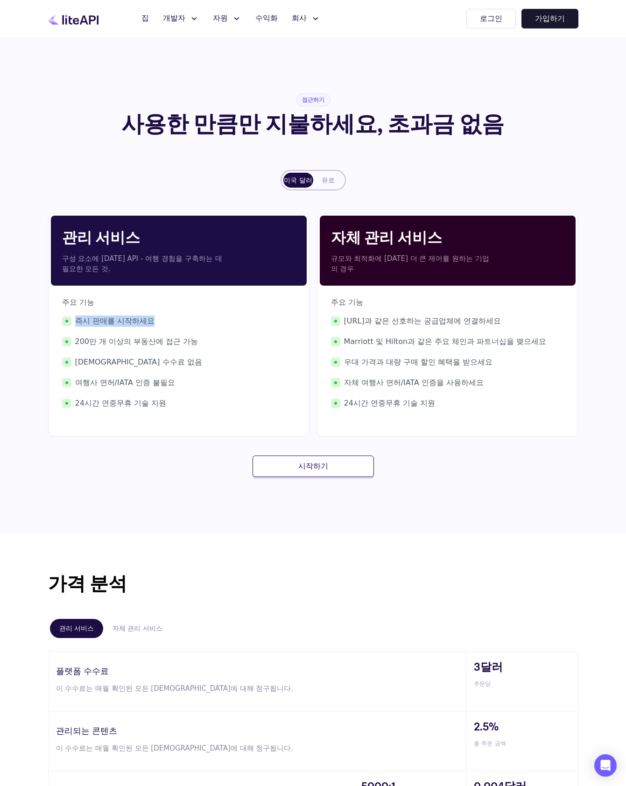
drag, startPoint x: 75, startPoint y: 320, endPoint x: 149, endPoint y: 327, distance: 73.7
click at [149, 327] on div "즉시 판매를 시작하세요 200만 개 이상의 부동산에 접근 가능 선불 수수료 없음 여행사 면허/IATA 인증 불필요 24시간 연중무휴 기술 지원" at bounding box center [179, 362] width 234 height 93
drag, startPoint x: 190, startPoint y: 346, endPoint x: 70, endPoint y: 345, distance: 120.0
click at [64, 342] on span "200만 개 이상의 부동산에 접근 가능" at bounding box center [179, 341] width 234 height 11
drag, startPoint x: 151, startPoint y: 378, endPoint x: 74, endPoint y: 374, distance: 77.6
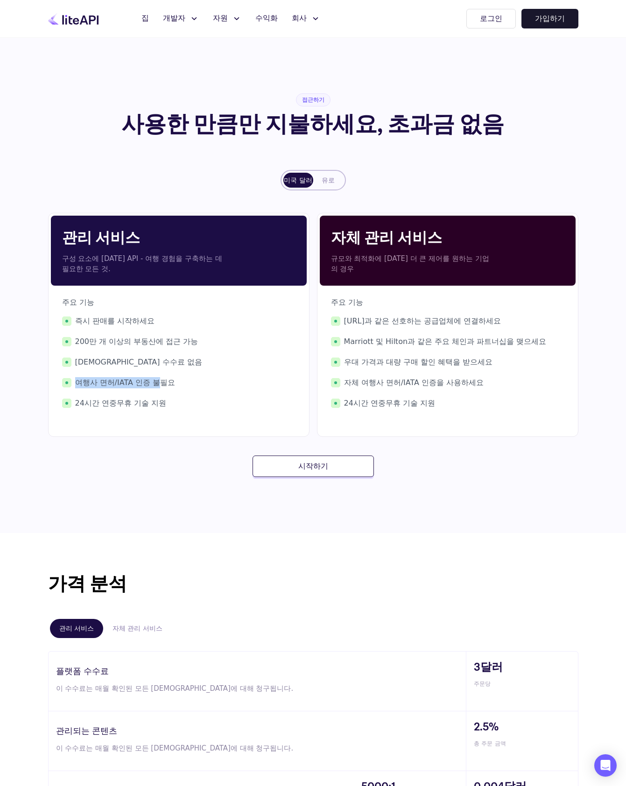
click at [67, 373] on div "즉시 판매를 시작하세요 200만 개 이상의 부동산에 접근 가능 선불 수수료 없음 여행사 면허/IATA 인증 불필요 24시간 연중무휴 기술 지원" at bounding box center [179, 362] width 234 height 93
drag, startPoint x: 149, startPoint y: 398, endPoint x: 124, endPoint y: 406, distance: 26.4
click at [123, 407] on font "24시간 연중무휴 기술 지원" at bounding box center [121, 403] width 92 height 11
drag, startPoint x: 348, startPoint y: 324, endPoint x: 533, endPoint y: 324, distance: 184.5
click at [531, 324] on span "[URL]과 같은 선호하는 공급업체에 연결하세요" at bounding box center [448, 321] width 234 height 11
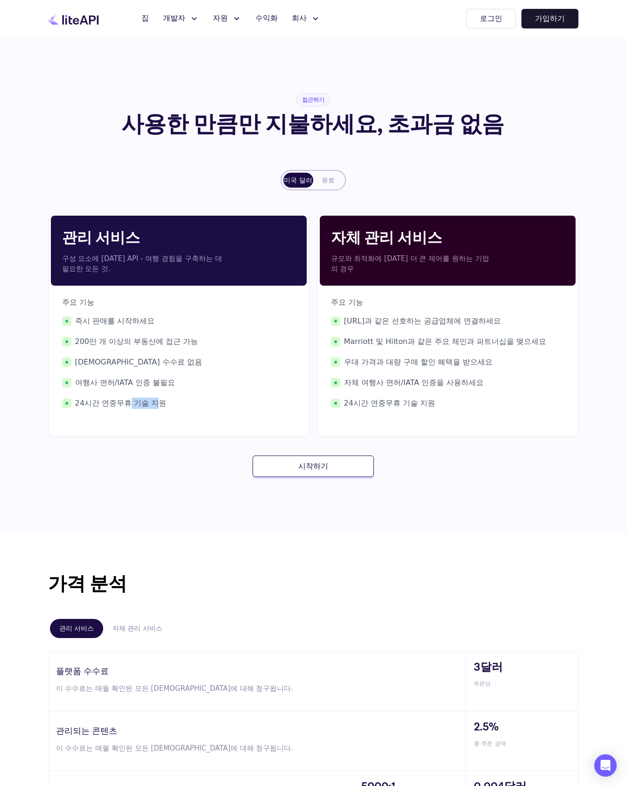
click at [510, 325] on span "[URL]과 같은 선호하는 공급업체에 연결하세요" at bounding box center [448, 321] width 234 height 11
drag, startPoint x: 354, startPoint y: 342, endPoint x: 538, endPoint y: 351, distance: 184.2
click at [541, 346] on span "Marriott 및 Hilton과 같은 주요 체인과 파트너십을 맺으세요" at bounding box center [448, 341] width 234 height 11
drag, startPoint x: 463, startPoint y: 362, endPoint x: 344, endPoint y: 361, distance: 119.6
click at [344, 361] on span "우대 가격과 대량 구매 할인 혜택을 받으세요" at bounding box center [448, 362] width 234 height 11
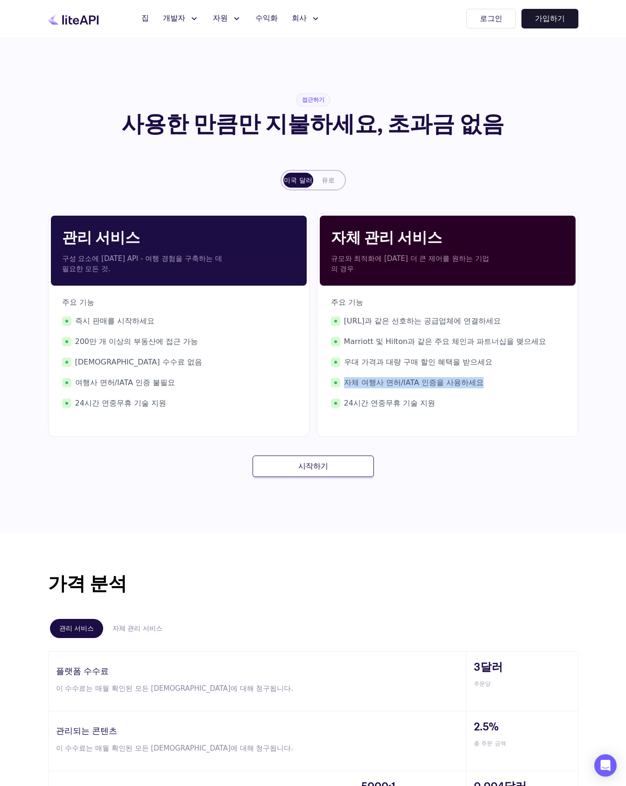
drag, startPoint x: 345, startPoint y: 380, endPoint x: 485, endPoint y: 387, distance: 139.8
click at [482, 386] on span "자체 여행사 면허/IATA 인증을 사용하세요" at bounding box center [448, 382] width 234 height 11
drag, startPoint x: 447, startPoint y: 404, endPoint x: 367, endPoint y: 389, distance: 81.6
click at [371, 392] on div "Booking.com과 같은 선호하는 공급업체에 연결하세요 Marriott 및 Hilton과 같은 주요 체인과 파트너십을 맺으세요 우대 가격과…" at bounding box center [448, 362] width 234 height 93
click at [426, 469] on div "관리 서비스 구성 요소에 대한 API - 여행 경험을 구축하는 데 필요한 모든 것. 주요 기능 즉시 판매를 시작하세요 200만 개 이상의 부동…" at bounding box center [313, 345] width 531 height 264
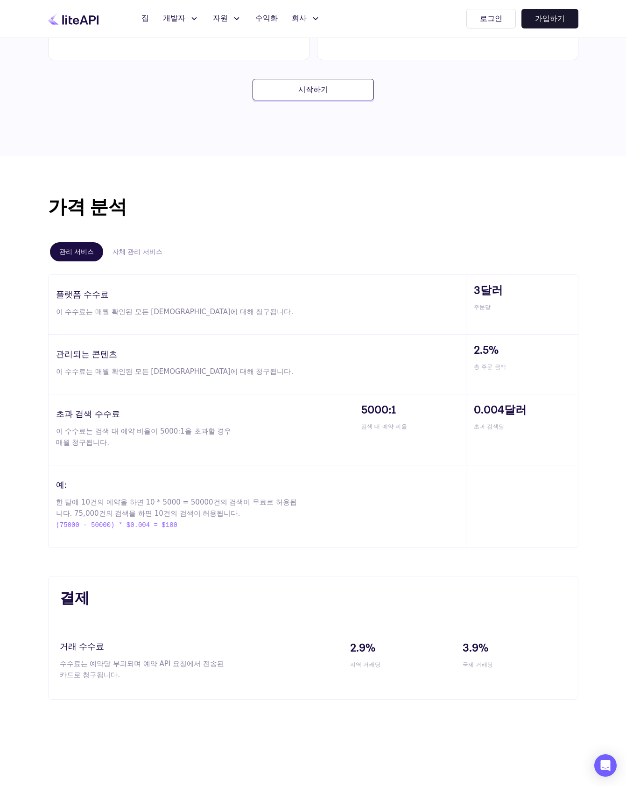
scroll to position [396, 0]
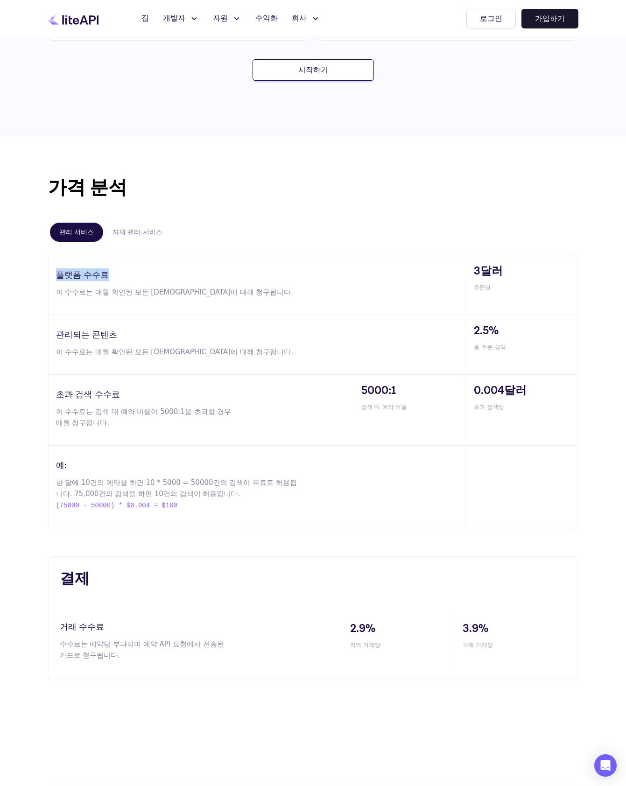
drag, startPoint x: 57, startPoint y: 271, endPoint x: 136, endPoint y: 275, distance: 79.5
click at [136, 275] on h3 "플랫폼 수수료" at bounding box center [261, 275] width 410 height 13
click at [151, 450] on div "예: 한 달에 10건의 예약을 하면 10 * 5000 = 50000건의 검색이 무료로 허용됩니다. 75,000건의 검색을 하면 10건의 검색이…" at bounding box center [258, 487] width 418 height 82
drag, startPoint x: 59, startPoint y: 481, endPoint x: 138, endPoint y: 490, distance: 79.4
click at [138, 490] on font "한 달에 10건의 예약을 하면 10 * 5000 = 50000건의 검색이 무료로 허용됩니다. 75,000건의 검색을 하면 10건의 검색이 허용…" at bounding box center [176, 489] width 241 height 20
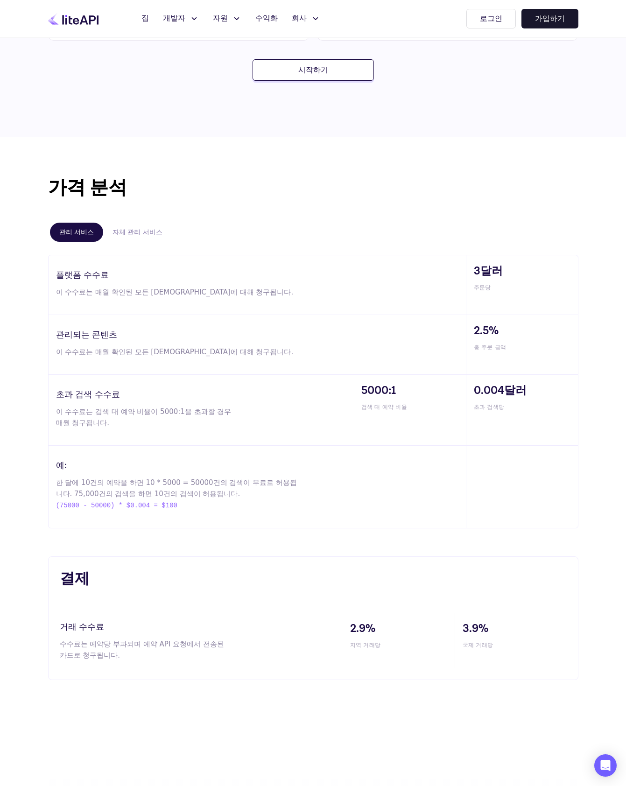
click at [150, 477] on p "한 달에 10건의 예약을 하면 10 * 5000 = 50000건의 검색이 무료로 허용됩니다. 75,000건의 검색을 하면 10건의 검색이 허용…" at bounding box center [179, 494] width 246 height 34
drag, startPoint x: 137, startPoint y: 483, endPoint x: 153, endPoint y: 483, distance: 16.3
click at [153, 483] on font "한 달에 10건의 예약을 하면 10 * 5000 = 50000건의 검색이 무료로 허용됩니다. 75,000건의 검색을 하면 10건의 검색이 허용…" at bounding box center [176, 489] width 241 height 20
click at [162, 484] on font "한 달에 10건의 예약을 하면 10 * 5000 = 50000건의 검색이 무료로 허용됩니다. 75,000건의 검색을 하면 10건의 검색이 허용…" at bounding box center [176, 489] width 241 height 20
drag, startPoint x: 166, startPoint y: 483, endPoint x: 134, endPoint y: 483, distance: 32.7
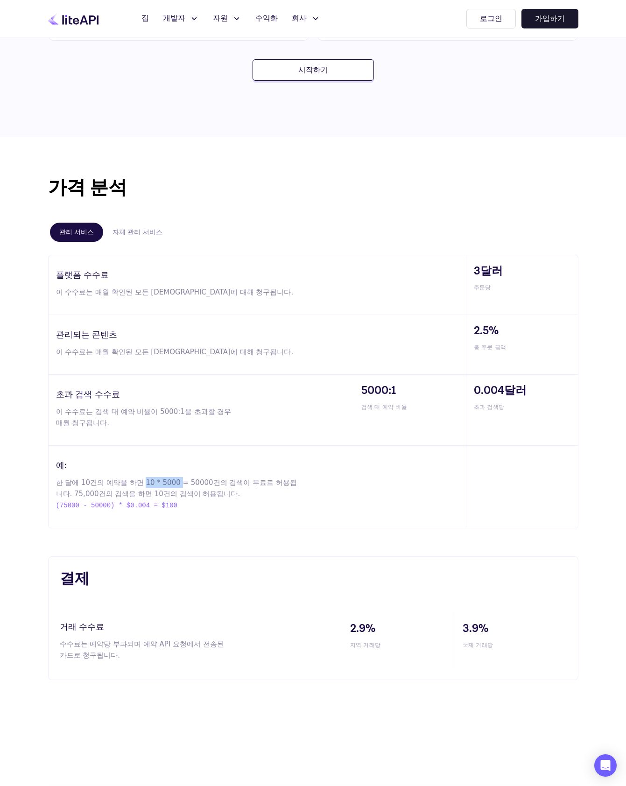
click at [134, 483] on font "한 달에 10건의 예약을 하면 10 * 5000 = 50000건의 검색이 무료로 허용됩니다. 75,000건의 검색을 하면 10건의 검색이 허용…" at bounding box center [176, 489] width 241 height 20
click at [139, 481] on font "한 달에 10건의 예약을 하면 10 * 5000 = 50000건의 검색이 무료로 허용됩니다. 75,000건의 검색을 하면 10건의 검색이 허용…" at bounding box center [176, 489] width 241 height 20
click at [175, 488] on p "한 달에 10건의 예약을 하면 10 * 5000 = 50000건의 검색이 무료로 허용됩니다. 75,000건의 검색을 하면 10건의 검색이 허용…" at bounding box center [179, 494] width 246 height 34
drag, startPoint x: 172, startPoint y: 481, endPoint x: 284, endPoint y: 485, distance: 111.7
click at [284, 485] on p "한 달에 10건의 예약을 하면 10 * 5000 = 50000건의 검색이 무료로 허용됩니다. 75,000건의 검색을 하면 10건의 검색이 허용…" at bounding box center [179, 494] width 246 height 34
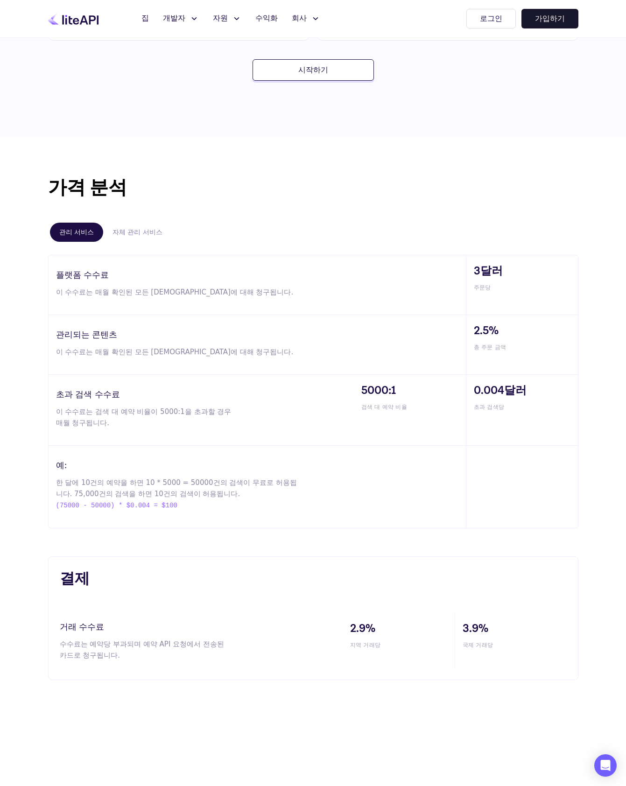
click at [157, 461] on h3 "예:" at bounding box center [261, 465] width 410 height 13
drag, startPoint x: 54, startPoint y: 484, endPoint x: 125, endPoint y: 485, distance: 71.5
click at [125, 485] on div "예: 한 달에 10건의 예약을 하면 10 * 5000 = 50000건의 검색이 무료로 허용됩니다. 75,000건의 검색을 하면 10건의 검색이…" at bounding box center [258, 487] width 418 height 82
drag, startPoint x: 57, startPoint y: 391, endPoint x: 131, endPoint y: 392, distance: 74.3
click at [131, 392] on h3 "초과 검색 수수료" at bounding box center [205, 394] width 298 height 13
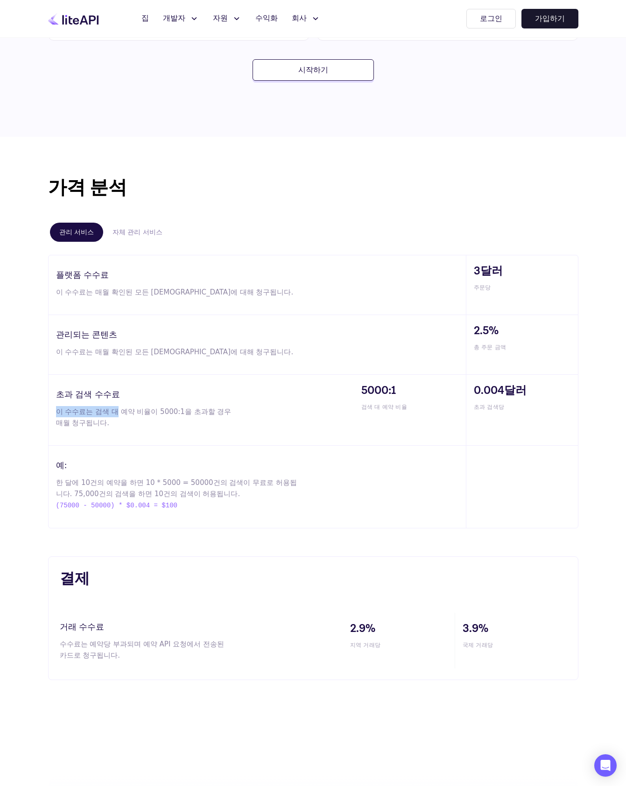
drag, startPoint x: 55, startPoint y: 411, endPoint x: 108, endPoint y: 412, distance: 52.8
click at [108, 412] on div "초과 검색 수수료 이 수수료는 검색 대 예약 비율이 5000:1을 초과할 경우 매월 청구됩니다." at bounding box center [201, 410] width 305 height 71
click at [112, 421] on p "이 수수료는 검색 대 예약 비율이 5000:1을 초과할 경우 매월 청구됩니다." at bounding box center [145, 417] width 179 height 22
drag, startPoint x: 124, startPoint y: 408, endPoint x: 229, endPoint y: 422, distance: 106.0
click at [229, 422] on p "이 수수료는 검색 대 예약 비율이 5000:1을 초과할 경우 매월 청구됩니다." at bounding box center [145, 417] width 179 height 22
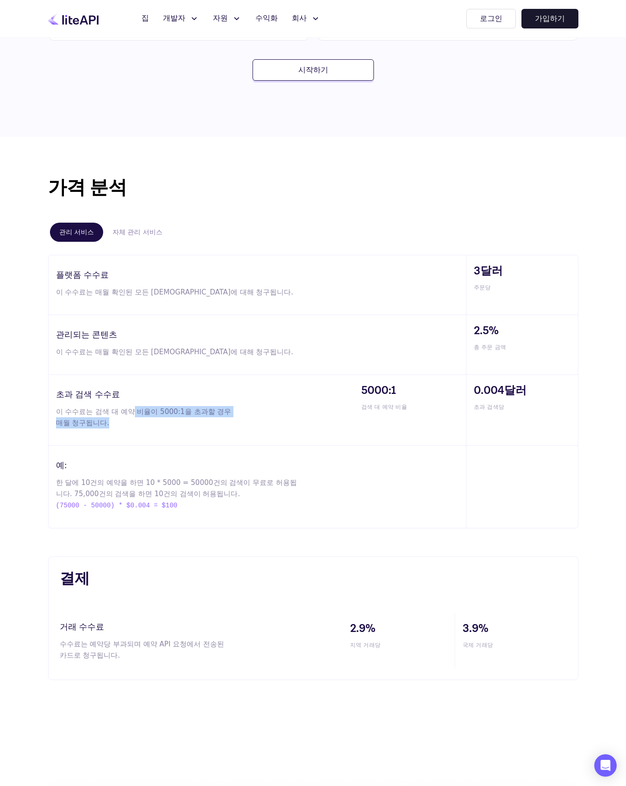
click at [249, 415] on div "초과 검색 수수료 이 수수료는 검색 대 예약 비율이 5000:1을 초과할 경우 매월 청구됩니다." at bounding box center [201, 410] width 305 height 71
drag, startPoint x: 51, startPoint y: 496, endPoint x: 83, endPoint y: 496, distance: 31.8
click at [83, 496] on div "예: 한 달에 10건의 예약을 하면 10 * 5000 = 50000건의 검색이 무료로 허용됩니다. 75,000건의 검색을 하면 10건의 검색이…" at bounding box center [258, 487] width 418 height 82
drag, startPoint x: 129, startPoint y: 494, endPoint x: 191, endPoint y: 496, distance: 61.7
click at [191, 496] on font "한 달에 10건의 예약을 하면 10 * 5000 = 50000건의 검색이 무료로 허용됩니다. 75,000건의 검색을 하면 10건의 검색이 허용…" at bounding box center [176, 489] width 241 height 20
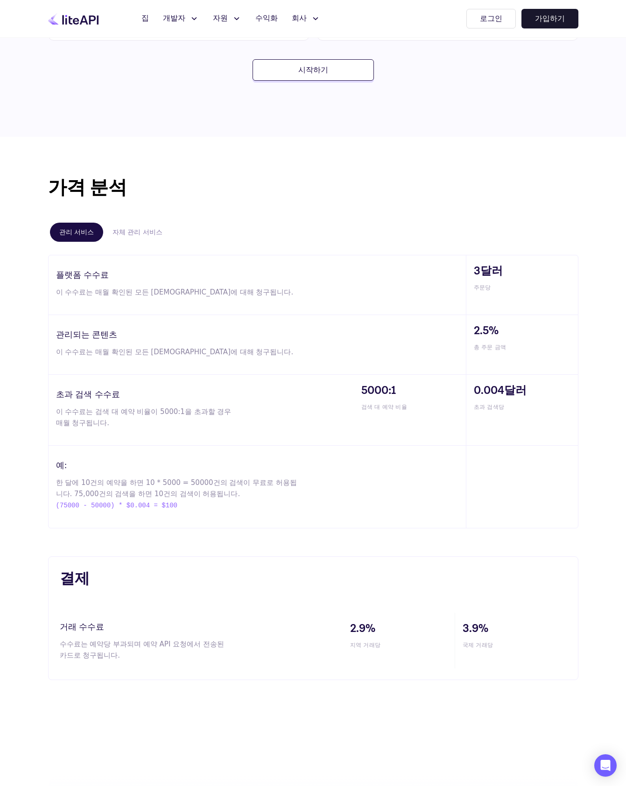
drag, startPoint x: 209, startPoint y: 493, endPoint x: 144, endPoint y: 493, distance: 65.4
click at [209, 493] on p "한 달에 10건의 예약을 하면 10 * 5000 = 50000건의 검색이 무료로 허용됩니다. 75,000건의 검색을 하면 10건의 검색이 허용…" at bounding box center [179, 494] width 246 height 34
drag, startPoint x: 55, startPoint y: 495, endPoint x: 213, endPoint y: 496, distance: 158.3
click at [213, 496] on div "예: 한 달에 10건의 예약을 하면 10 * 5000 = 50000건의 검색이 무료로 허용됩니다. 75,000건의 검색을 하면 10건의 검색이…" at bounding box center [258, 487] width 418 height 82
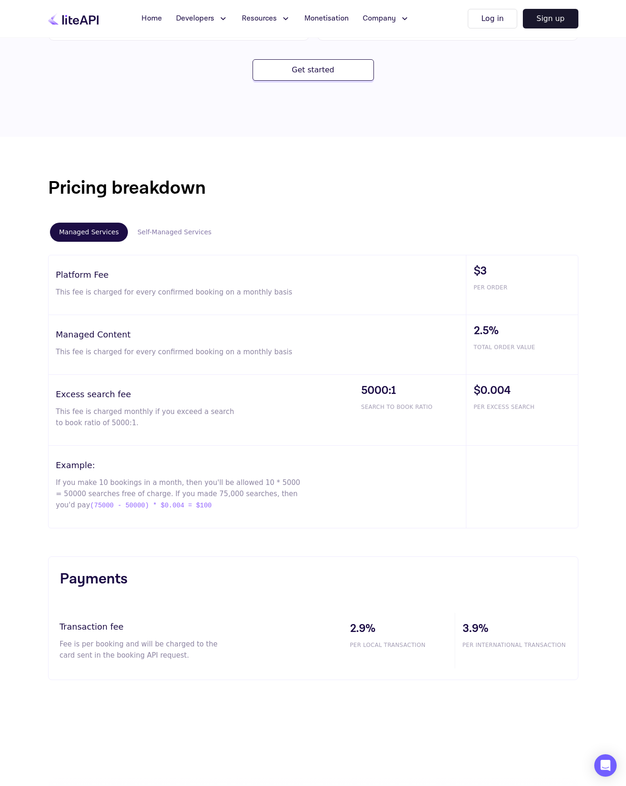
click at [351, 504] on div "Example: If you make 10 bookings in a month, then you'll be allowed 10 * 5000 =…" at bounding box center [258, 487] width 418 height 82
drag, startPoint x: 51, startPoint y: 481, endPoint x: 164, endPoint y: 486, distance: 113.6
click at [163, 486] on div "Example: If you make 10 bookings in a month, then you'll be allowed 10 * 5000 =…" at bounding box center [258, 487] width 418 height 82
click at [165, 485] on p "If you make 10 bookings in a month, then you'll be allowed 10 * 5000 = 50000 se…" at bounding box center [179, 494] width 246 height 34
drag, startPoint x: 103, startPoint y: 481, endPoint x: 130, endPoint y: 483, distance: 27.2
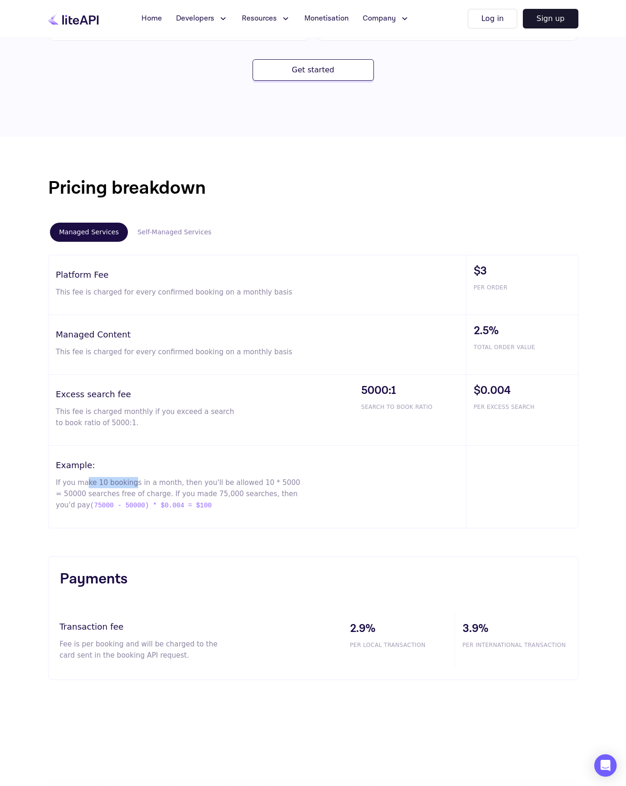
click at [130, 483] on p "If you make 10 bookings in a month, then you'll be allowed 10 * 5000 = 50000 se…" at bounding box center [179, 494] width 246 height 34
click at [164, 485] on p "If you make 10 bookings in a month, then you'll be allowed 10 * 5000 = 50000 se…" at bounding box center [179, 494] width 246 height 34
drag, startPoint x: 175, startPoint y: 483, endPoint x: 205, endPoint y: 484, distance: 29.4
click at [201, 484] on p "If you make 10 bookings in a month, then you'll be allowed 10 * 5000 = 50000 se…" at bounding box center [179, 494] width 246 height 34
drag, startPoint x: 241, startPoint y: 482, endPoint x: 269, endPoint y: 483, distance: 27.6
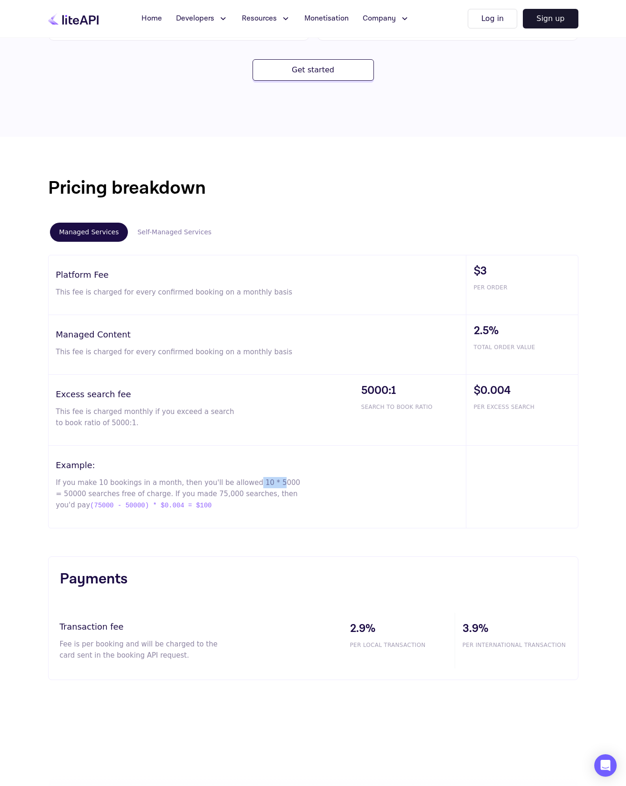
click at [268, 483] on p "If you make 10 bookings in a month, then you'll be allowed 10 * 5000 = 50000 se…" at bounding box center [179, 494] width 246 height 34
click at [272, 483] on p "If you make 10 bookings in a month, then you'll be allowed 10 * 5000 = 50000 se…" at bounding box center [179, 494] width 246 height 34
drag, startPoint x: 245, startPoint y: 482, endPoint x: 77, endPoint y: 493, distance: 168.4
click at [77, 493] on p "If you make 10 bookings in a month, then you'll be allowed 10 * 5000 = 50000 se…" at bounding box center [179, 494] width 246 height 34
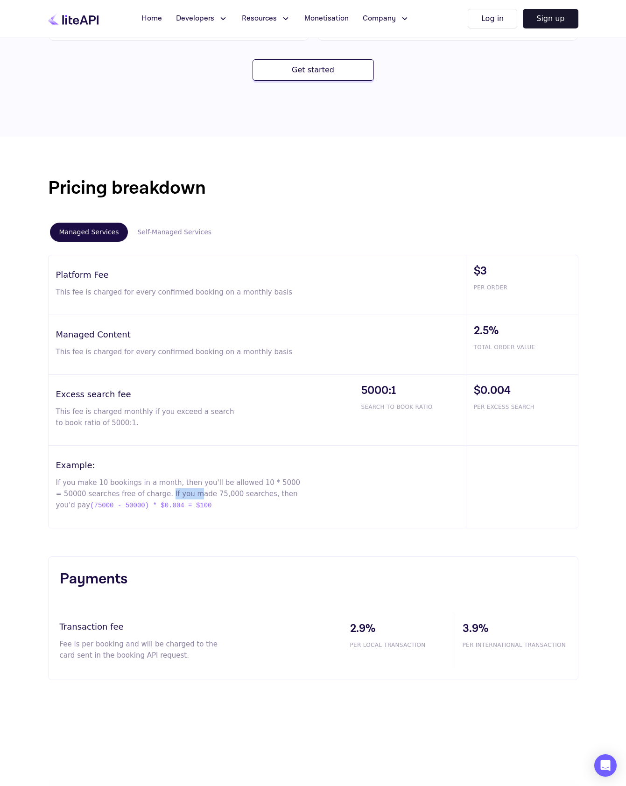
drag, startPoint x: 158, startPoint y: 493, endPoint x: 191, endPoint y: 493, distance: 32.7
click at [189, 493] on p "If you make 10 bookings in a month, then you'll be allowed 10 * 5000 = 50000 se…" at bounding box center [179, 494] width 246 height 34
click at [251, 497] on p "If you make 10 bookings in a month, then you'll be allowed 10 * 5000 = 50000 se…" at bounding box center [179, 494] width 246 height 34
drag, startPoint x: 274, startPoint y: 495, endPoint x: 126, endPoint y: 508, distance: 148.1
click at [126, 508] on p "If you make 10 bookings in a month, then you'll be allowed 10 * 5000 = 50000 se…" at bounding box center [179, 494] width 246 height 34
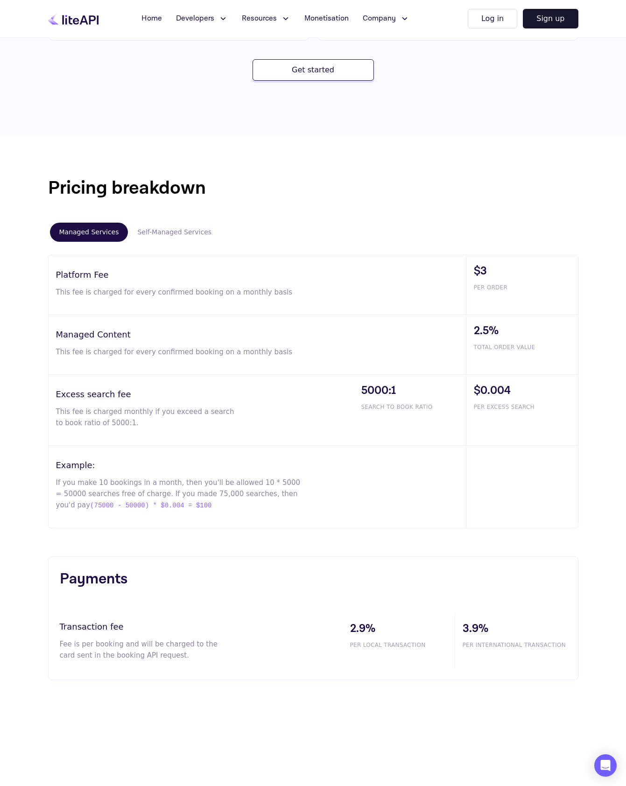
click at [166, 530] on div "Pricing breakdown Managed Services Self-Managed Services Platform Fee This fee …" at bounding box center [313, 427] width 626 height 581
drag, startPoint x: 255, startPoint y: 484, endPoint x: 275, endPoint y: 482, distance: 19.7
click at [275, 482] on p "If you make 10 bookings in a month, then you'll be allowed 10 * 5000 = 50000 se…" at bounding box center [179, 494] width 246 height 34
click at [133, 513] on div "Example: If you make 10 bookings in a month, then you'll be allowed 10 * 5000 =…" at bounding box center [258, 487] width 418 height 82
drag, startPoint x: 73, startPoint y: 505, endPoint x: 222, endPoint y: 509, distance: 149.0
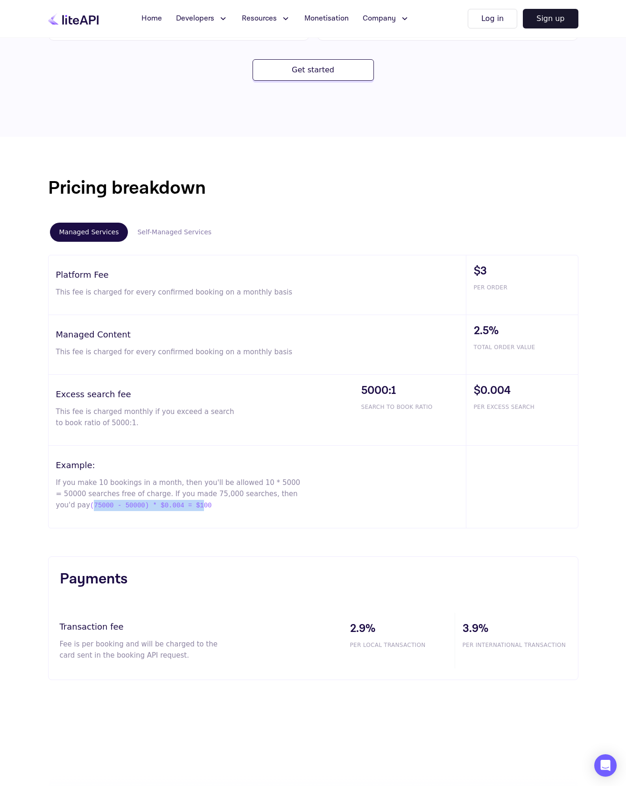
click at [188, 508] on span "(75000 - 50000) * $0.004 = $100" at bounding box center [150, 505] width 121 height 11
click at [259, 513] on div "Example: If you make 10 bookings in a month, then you'll be allowed 10 * 5000 =…" at bounding box center [258, 487] width 418 height 82
click at [176, 506] on span "(75000 - 50000) * $0.004 = $100" at bounding box center [150, 505] width 121 height 11
drag, startPoint x: 130, startPoint y: 506, endPoint x: 70, endPoint y: 505, distance: 59.8
click at [90, 505] on span "(75000 - 50000) * $0.004 = $100" at bounding box center [150, 505] width 121 height 11
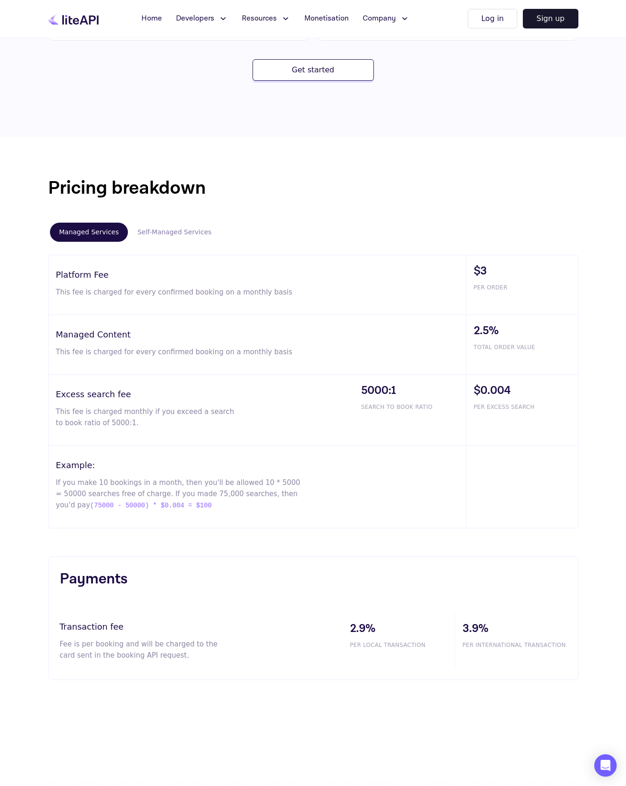
drag, startPoint x: 224, startPoint y: 531, endPoint x: 195, endPoint y: 518, distance: 32.2
click at [224, 531] on div "Pricing breakdown Managed Services Self-Managed Services Platform Fee This fee …" at bounding box center [313, 427] width 626 height 581
drag, startPoint x: 135, startPoint y: 506, endPoint x: 189, endPoint y: 508, distance: 54.2
click at [180, 508] on span "(75000 - 50000) * $0.004 = $100" at bounding box center [150, 505] width 121 height 11
click at [193, 508] on p "If you make 10 bookings in a month, then you'll be allowed 10 * 5000 = 50000 se…" at bounding box center [179, 494] width 246 height 34
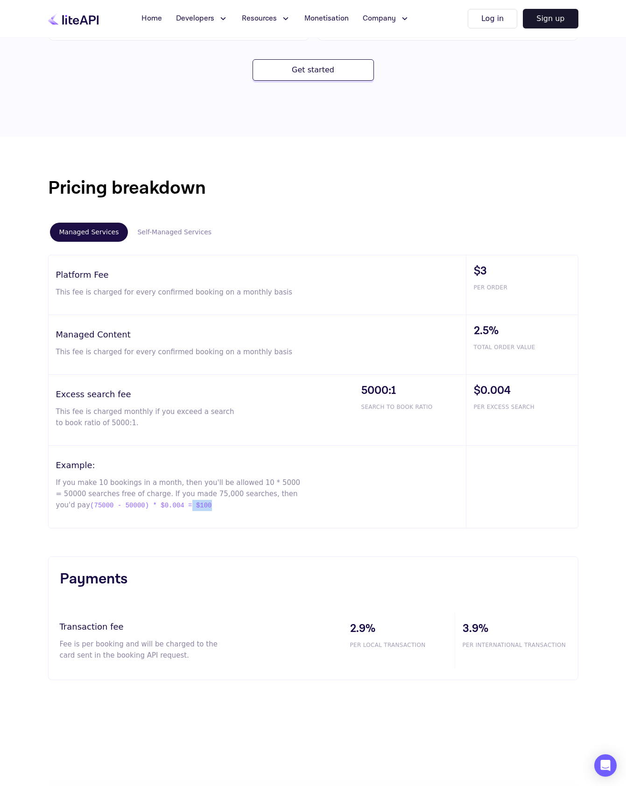
drag, startPoint x: 188, startPoint y: 506, endPoint x: 169, endPoint y: 506, distance: 19.6
click at [169, 506] on p "If you make 10 bookings in a month, then you'll be allowed 10 * 5000 = 50000 se…" at bounding box center [179, 494] width 246 height 34
click at [354, 509] on div "Example: If you make 10 bookings in a month, then you'll be allowed 10 * 5000 =…" at bounding box center [258, 487] width 418 height 82
drag, startPoint x: 503, startPoint y: 420, endPoint x: 473, endPoint y: 386, distance: 45.0
click at [459, 383] on div "Excess search fee This fee is charged monthly if you exceed a search to book ra…" at bounding box center [314, 410] width 530 height 71
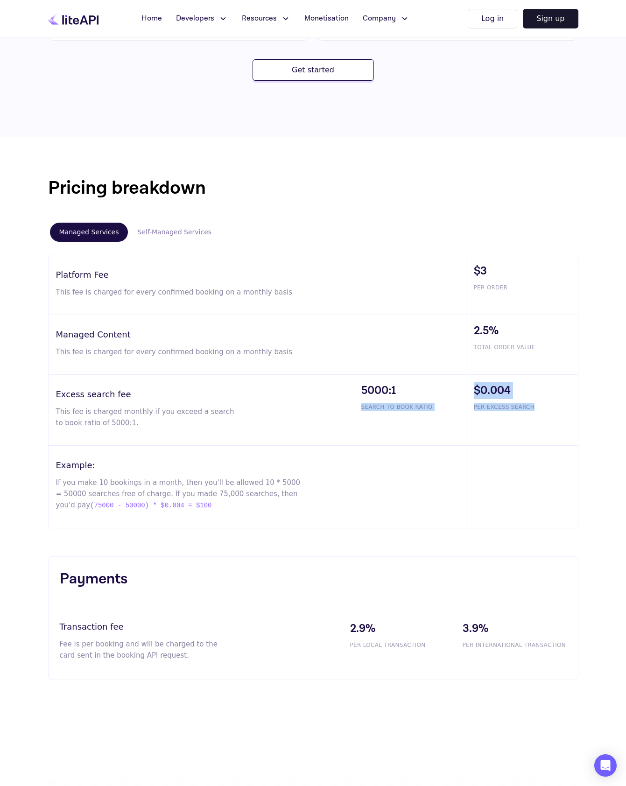
click at [523, 441] on div "$0.004 PER EXCESS SEARCH" at bounding box center [522, 410] width 112 height 71
drag, startPoint x: 472, startPoint y: 267, endPoint x: 501, endPoint y: 283, distance: 33.2
click at [501, 283] on div "$3 PER ORDER" at bounding box center [522, 284] width 112 height 59
click at [505, 293] on div "$3 PER ORDER" at bounding box center [522, 284] width 112 height 59
drag, startPoint x: 476, startPoint y: 288, endPoint x: 539, endPoint y: 288, distance: 62.6
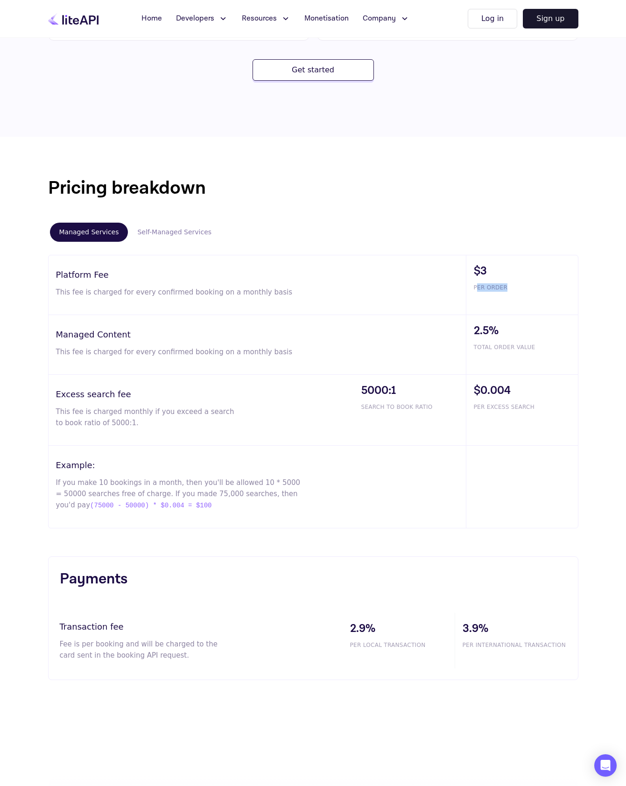
click at [539, 288] on span "PER ORDER" at bounding box center [526, 287] width 104 height 8
click at [534, 306] on div "$3 PER ORDER" at bounding box center [522, 284] width 112 height 59
drag, startPoint x: 477, startPoint y: 347, endPoint x: 539, endPoint y: 346, distance: 61.6
click at [539, 346] on span "TOTAL ORDER VALUE" at bounding box center [526, 347] width 104 height 8
click at [546, 347] on span "TOTAL ORDER VALUE" at bounding box center [526, 347] width 104 height 8
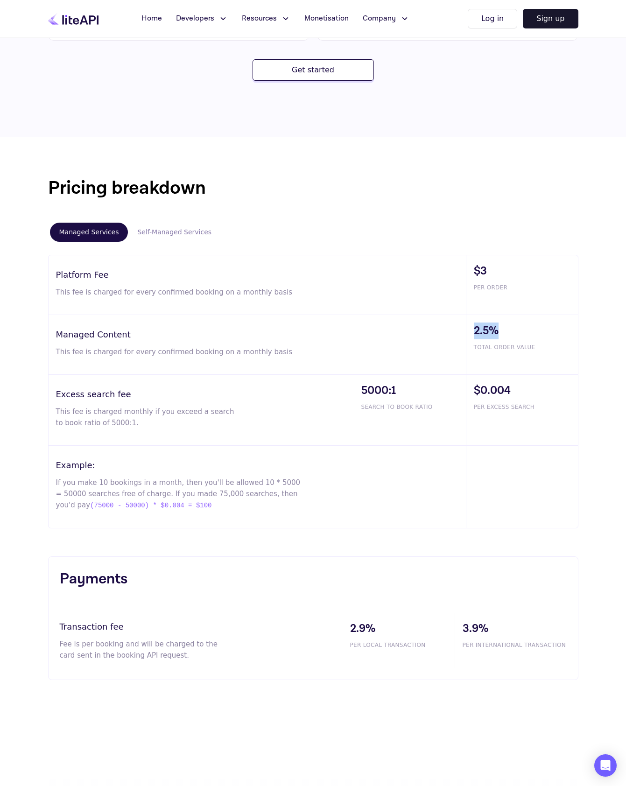
drag, startPoint x: 470, startPoint y: 331, endPoint x: 515, endPoint y: 327, distance: 45.4
click at [515, 327] on div "2.5% TOTAL ORDER VALUE" at bounding box center [522, 344] width 112 height 59
drag, startPoint x: 476, startPoint y: 348, endPoint x: 555, endPoint y: 351, distance: 78.5
click at [555, 351] on span "TOTAL ORDER VALUE" at bounding box center [526, 347] width 104 height 8
drag, startPoint x: 470, startPoint y: 269, endPoint x: 493, endPoint y: 270, distance: 22.9
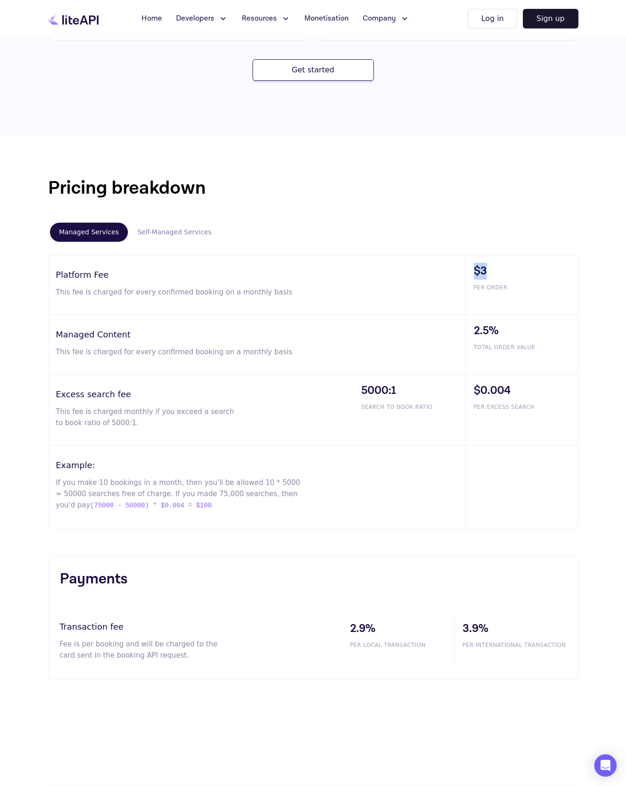
click at [493, 270] on div "$3 PER ORDER" at bounding box center [522, 284] width 112 height 59
click at [496, 288] on span "PER ORDER" at bounding box center [526, 287] width 104 height 8
drag, startPoint x: 473, startPoint y: 267, endPoint x: 498, endPoint y: 273, distance: 25.5
click at [498, 273] on div "$3 PER ORDER" at bounding box center [522, 284] width 112 height 59
drag, startPoint x: 478, startPoint y: 334, endPoint x: 517, endPoint y: 335, distance: 39.2
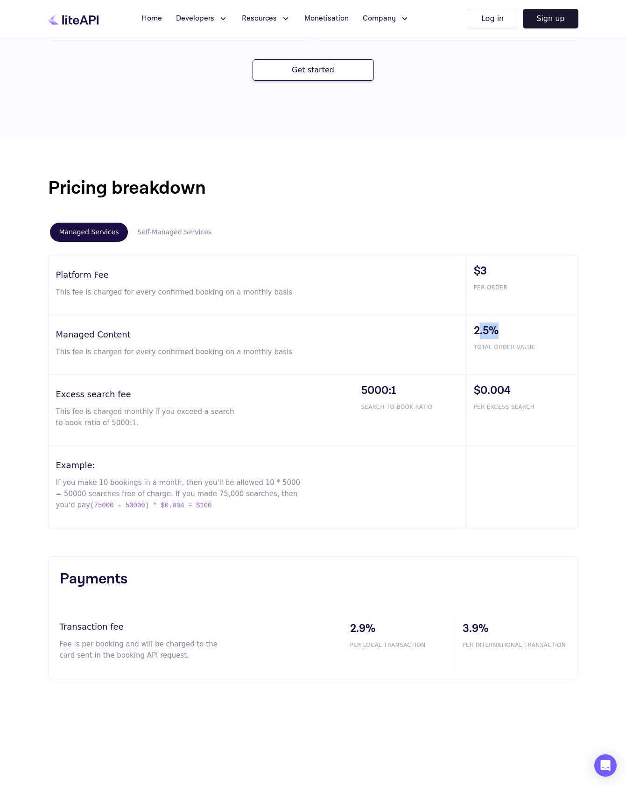
click at [517, 335] on span "2.5%" at bounding box center [526, 331] width 104 height 17
click at [259, 568] on h3 "Payments" at bounding box center [313, 579] width 507 height 22
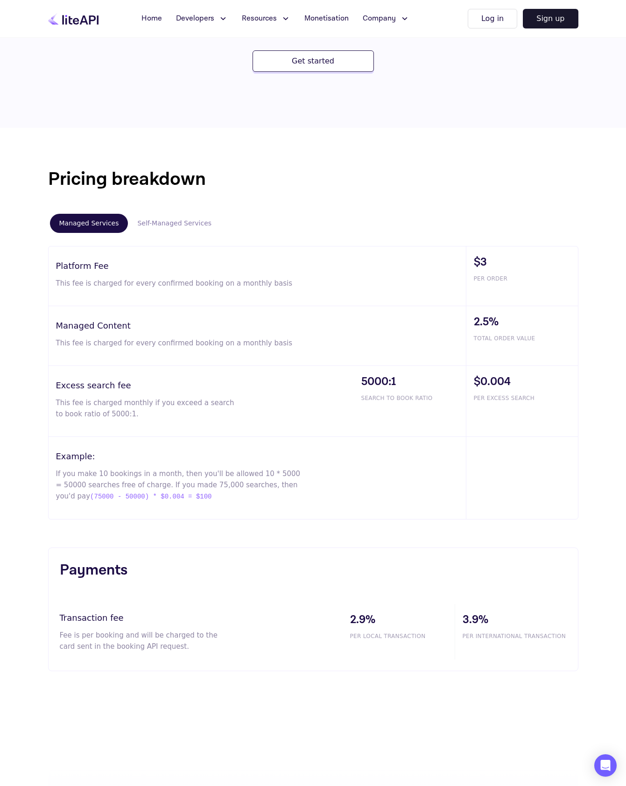
scroll to position [404, 0]
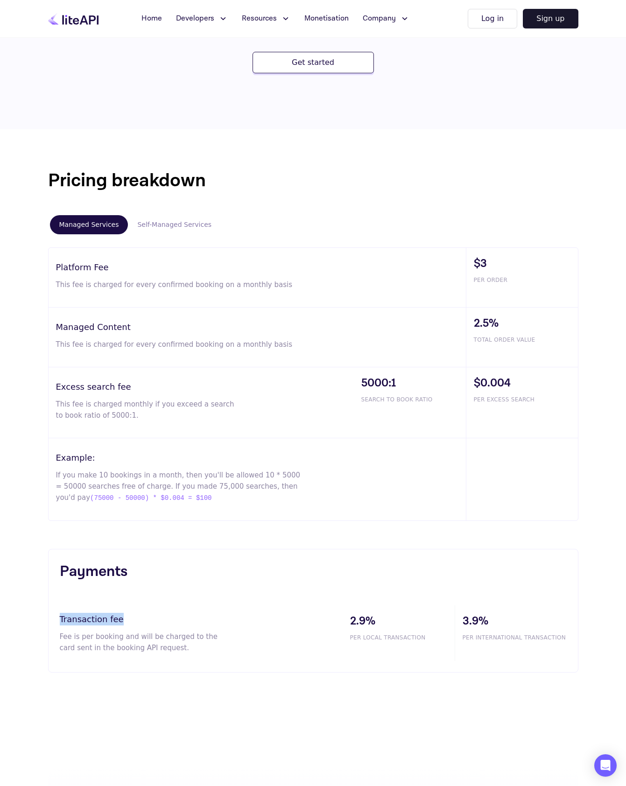
drag, startPoint x: 54, startPoint y: 619, endPoint x: 171, endPoint y: 623, distance: 117.8
click at [171, 623] on div "Payments Transaction fee Fee is per booking and will be charged to the card sen…" at bounding box center [313, 611] width 531 height 124
drag, startPoint x: 152, startPoint y: 574, endPoint x: 163, endPoint y: 575, distance: 11.3
click at [163, 575] on div "Payments Transaction fee Fee is per booking and will be charged to the card sen…" at bounding box center [313, 611] width 531 height 124
click at [158, 621] on h3 "Transaction fee" at bounding box center [201, 619] width 283 height 13
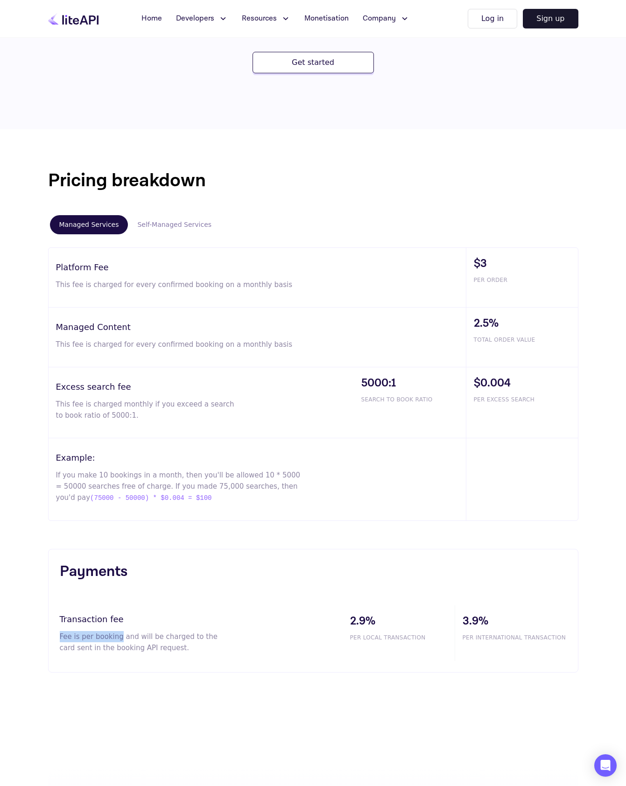
drag, startPoint x: 61, startPoint y: 637, endPoint x: 117, endPoint y: 639, distance: 56.5
click at [117, 639] on p "Fee is per booking and will be charged to the card sent in the booking API requ…" at bounding box center [145, 642] width 170 height 22
drag, startPoint x: 132, startPoint y: 639, endPoint x: 223, endPoint y: 641, distance: 91.1
click at [219, 641] on p "Fee is per booking and will be charged to the card sent in the booking API requ…" at bounding box center [145, 642] width 170 height 22
click at [65, 637] on p "Fee is per booking and will be charged to the card sent in the booking API requ…" at bounding box center [145, 642] width 170 height 22
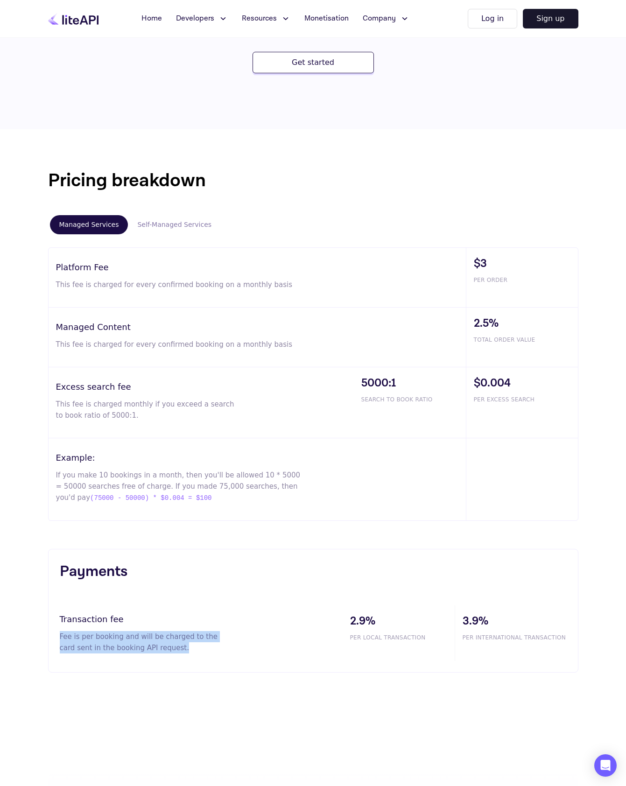
drag, startPoint x: 57, startPoint y: 637, endPoint x: 226, endPoint y: 644, distance: 169.2
click at [226, 644] on div "Payments Transaction fee Fee is per booking and will be charged to the card sen…" at bounding box center [313, 611] width 531 height 124
click at [188, 655] on div "Transaction fee Fee is per booking and will be charged to the card sent in the …" at bounding box center [201, 634] width 283 height 56
drag, startPoint x: 54, startPoint y: 649, endPoint x: 185, endPoint y: 652, distance: 131.3
click at [185, 652] on div "Payments Transaction fee Fee is per booking and will be charged to the card sen…" at bounding box center [313, 611] width 531 height 124
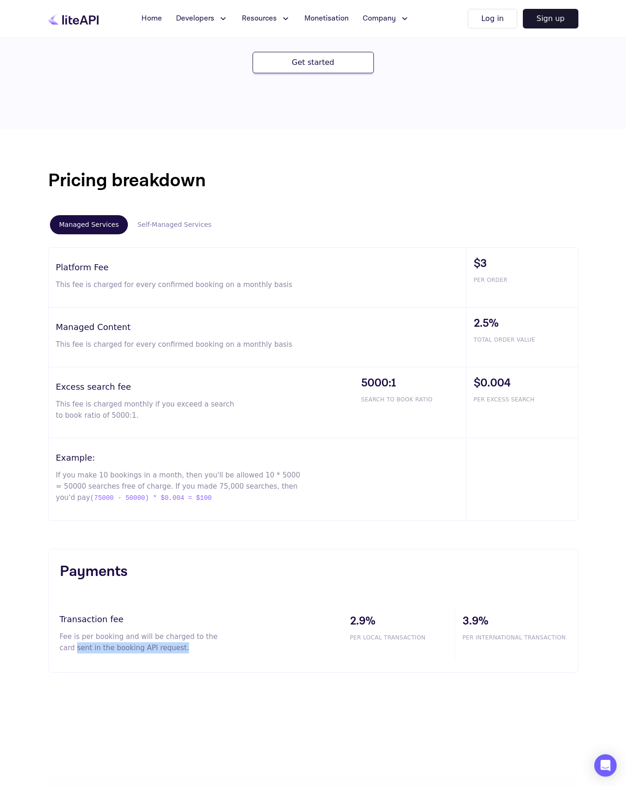
click at [185, 652] on p "Fee is per booking and will be charged to the card sent in the booking API requ…" at bounding box center [145, 642] width 170 height 22
drag, startPoint x: 172, startPoint y: 650, endPoint x: 66, endPoint y: 648, distance: 106.0
click at [66, 648] on p "Fee is per booking and will be charged to the card sent in the booking API requ…" at bounding box center [145, 642] width 170 height 22
click at [174, 661] on div "Transaction fee Fee is per booking and will be charged to the card sent in the …" at bounding box center [201, 634] width 283 height 56
drag, startPoint x: 153, startPoint y: 651, endPoint x: 85, endPoint y: 648, distance: 67.8
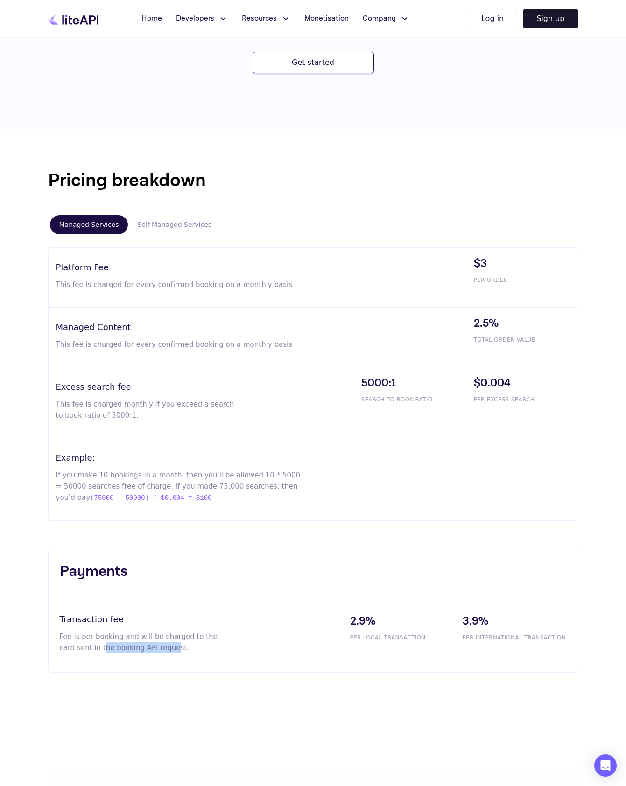
click at [85, 649] on p "Fee is per booking and will be charged to the card sent in the booking API requ…" at bounding box center [145, 642] width 170 height 22
click at [227, 655] on div "Transaction fee Fee is per booking and will be charged to the card sent in the …" at bounding box center [201, 634] width 283 height 56
drag, startPoint x: 196, startPoint y: 653, endPoint x: 57, endPoint y: 646, distance: 139.8
click at [57, 646] on div "Payments Transaction fee Fee is per booking and will be charged to the card sen…" at bounding box center [313, 611] width 531 height 124
click at [98, 660] on div "Transaction fee Fee is per booking and will be charged to the card sent in the …" at bounding box center [201, 634] width 283 height 56
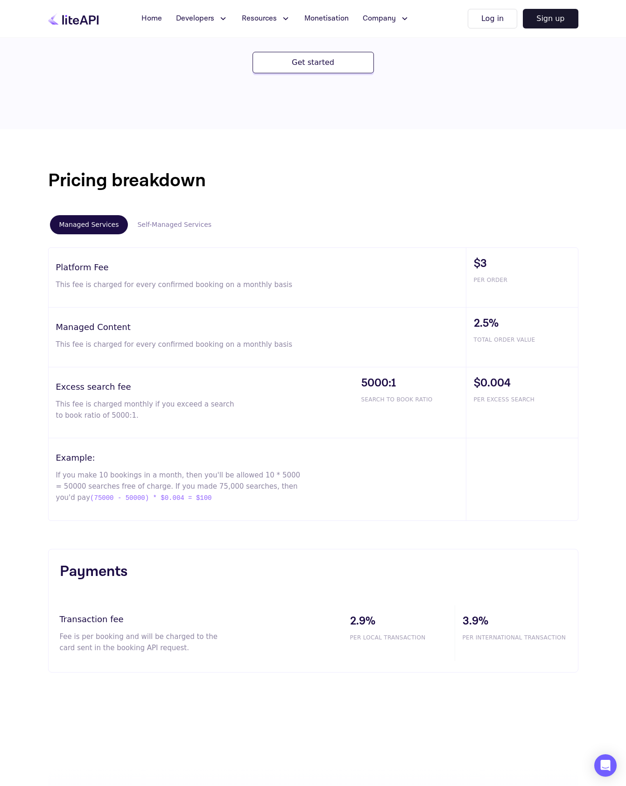
click at [63, 651] on p "Fee is per booking and will be charged to the card sent in the booking API requ…" at bounding box center [145, 642] width 170 height 22
drag, startPoint x: 63, startPoint y: 650, endPoint x: 190, endPoint y: 655, distance: 126.7
click at [188, 655] on div "Transaction fee Fee is per booking and will be charged to the card sent in the …" at bounding box center [201, 634] width 283 height 56
click at [190, 655] on div "Transaction fee Fee is per booking and will be charged to the card sent in the …" at bounding box center [201, 634] width 283 height 56
drag, startPoint x: 179, startPoint y: 659, endPoint x: 10, endPoint y: 649, distance: 169.9
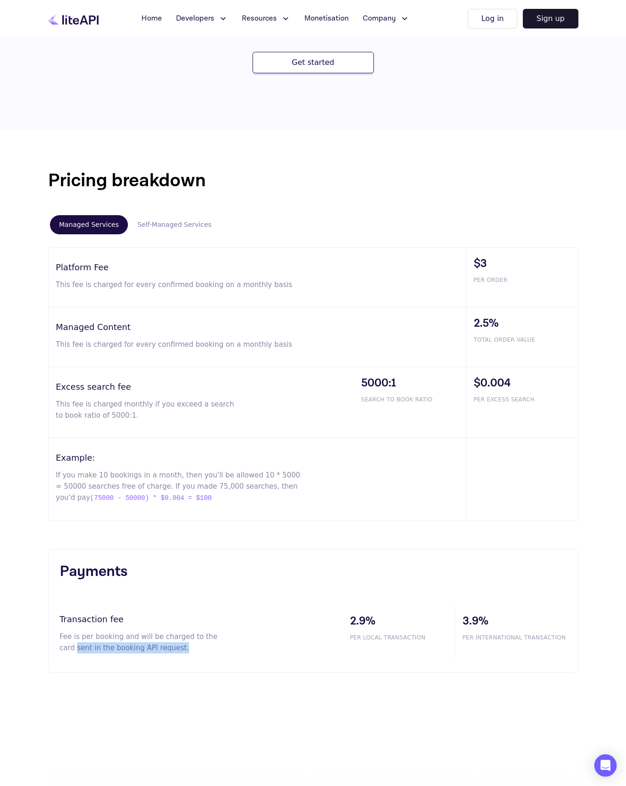
click at [10, 649] on div "Pricing breakdown Managed Services Self-Managed Services Platform Fee This fee …" at bounding box center [313, 419] width 626 height 581
click at [212, 636] on p "Fee is per booking and will be charged to the card sent in the booking API requ…" at bounding box center [145, 642] width 170 height 22
drag, startPoint x: 224, startPoint y: 637, endPoint x: 136, endPoint y: 636, distance: 87.3
click at [136, 636] on p "Fee is per booking and will be charged to the card sent in the booking API requ…" at bounding box center [145, 642] width 170 height 22
drag, startPoint x: 55, startPoint y: 637, endPoint x: 201, endPoint y: 656, distance: 147.4
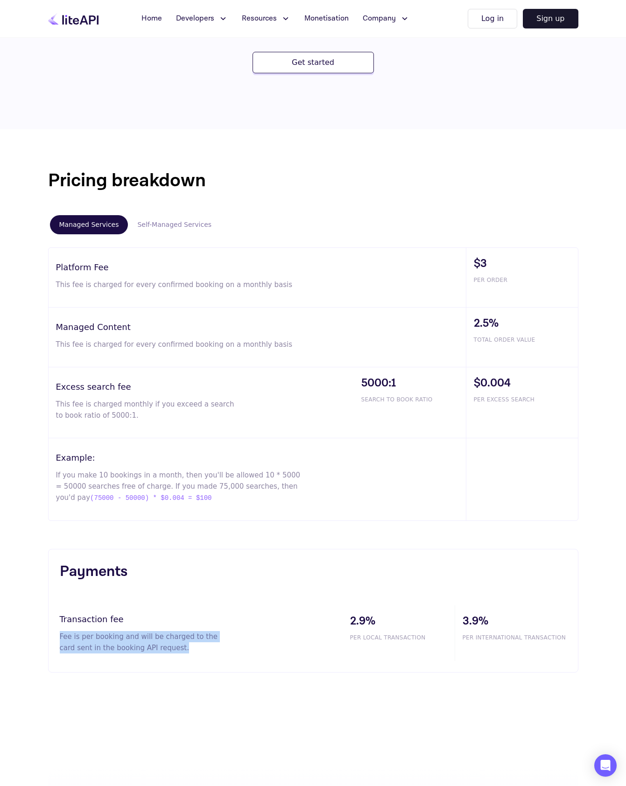
click at [201, 656] on div "Payments Transaction fee Fee is per booking and will be charged to the card sen…" at bounding box center [313, 611] width 531 height 124
click at [224, 658] on div "Transaction fee Fee is per booking and will be charged to the card sent in the …" at bounding box center [201, 634] width 283 height 56
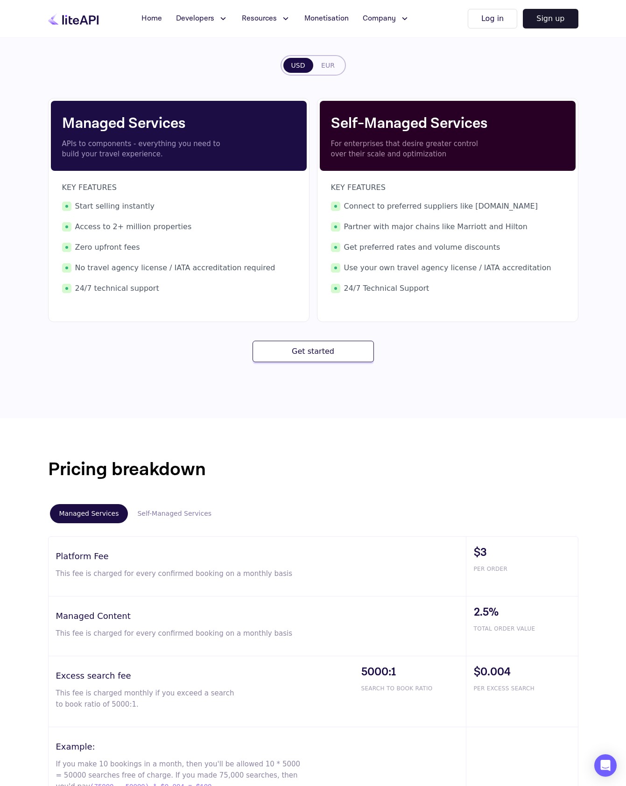
scroll to position [0, 0]
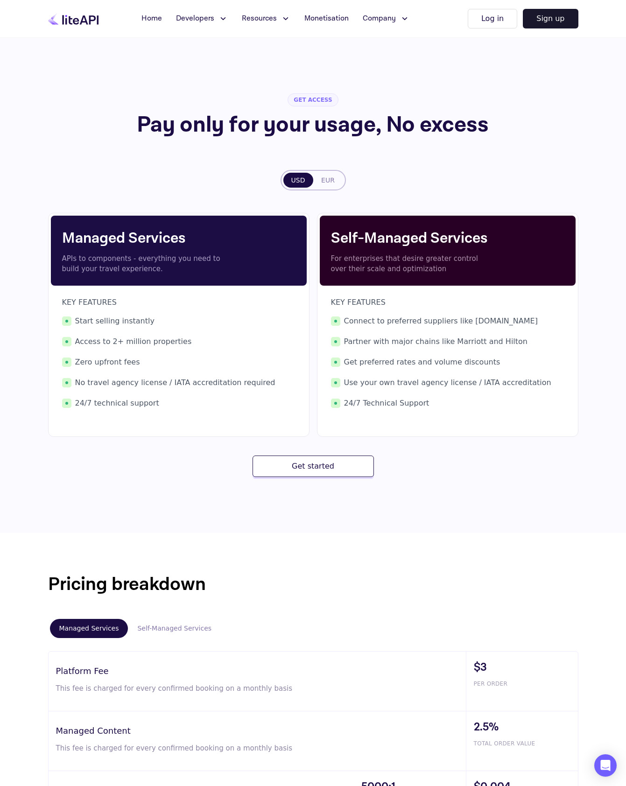
click at [76, 15] on icon at bounding box center [73, 19] width 50 height 12
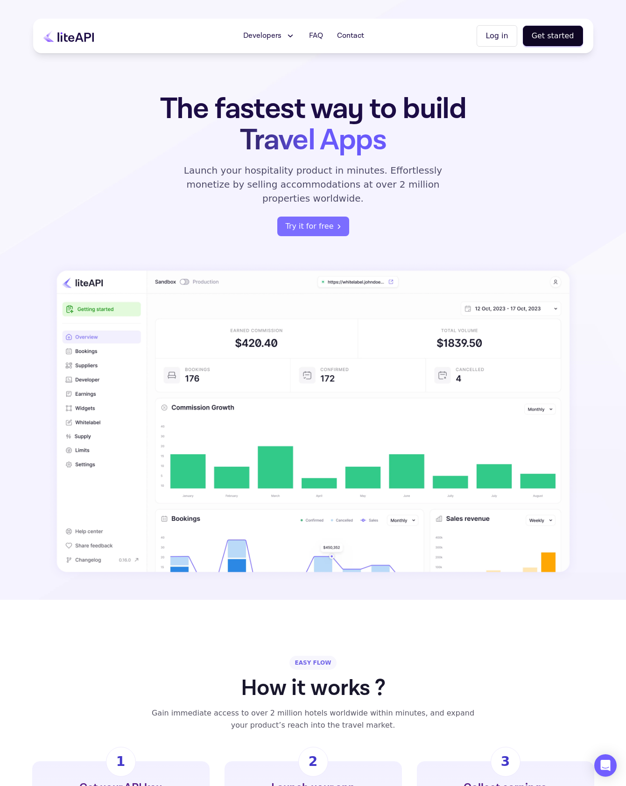
click at [271, 35] on span "Developers" at bounding box center [262, 35] width 38 height 11
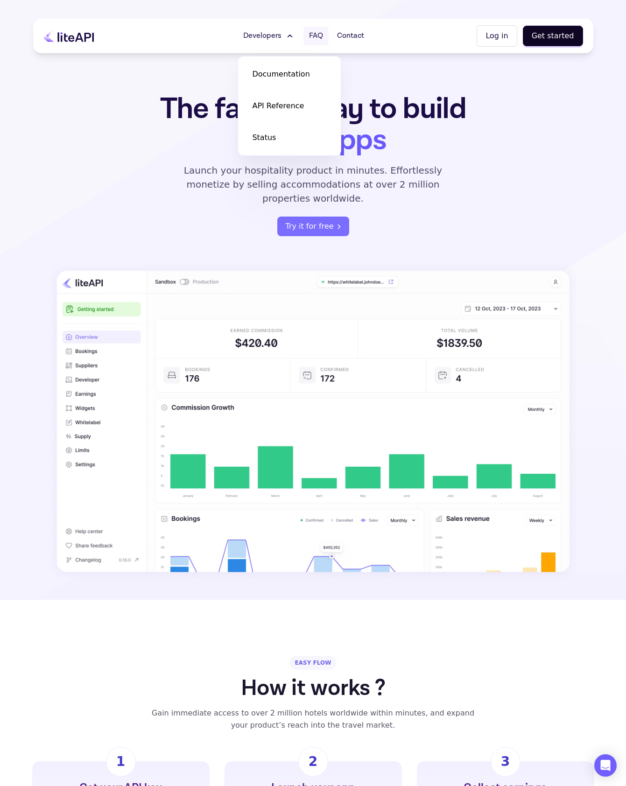
click at [320, 35] on span "FAQ" at bounding box center [316, 35] width 14 height 11
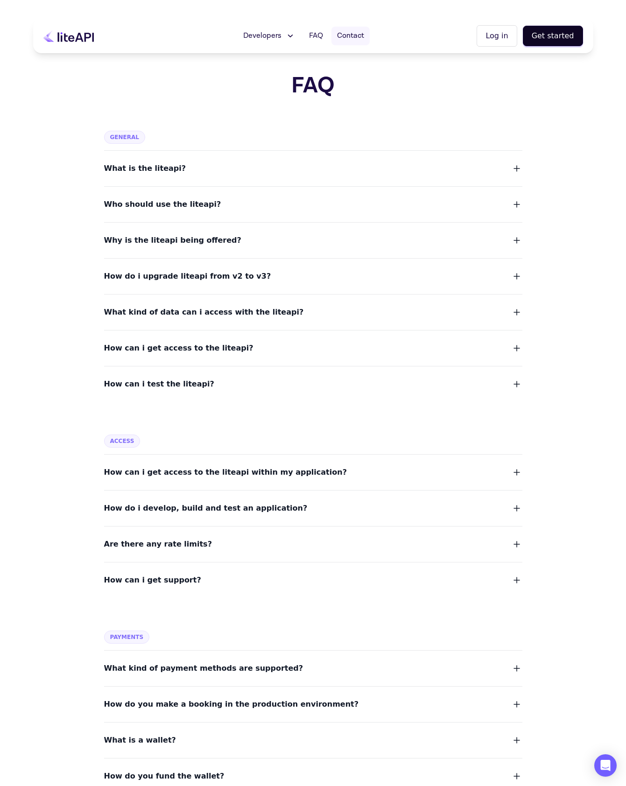
click at [359, 40] on span "Contact" at bounding box center [350, 35] width 27 height 11
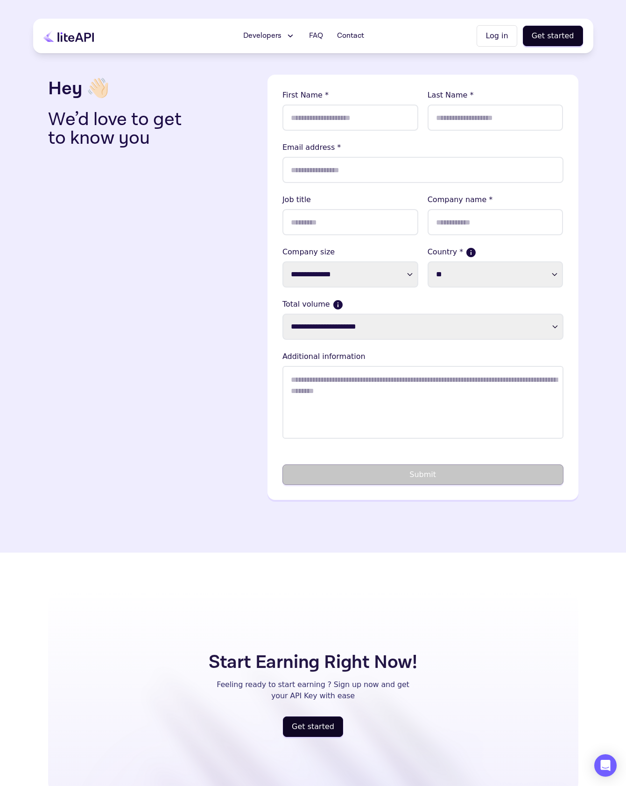
click at [70, 34] on icon at bounding box center [68, 36] width 50 height 12
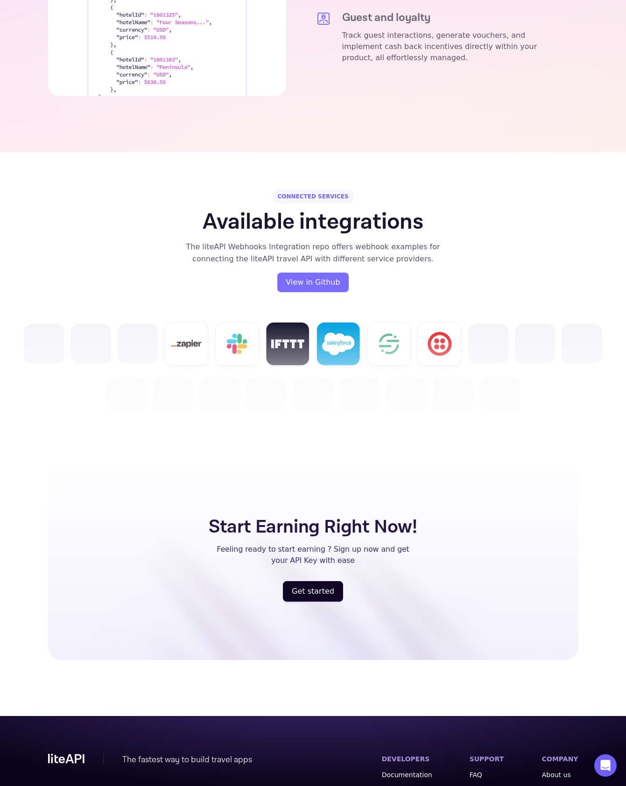
scroll to position [2026, 0]
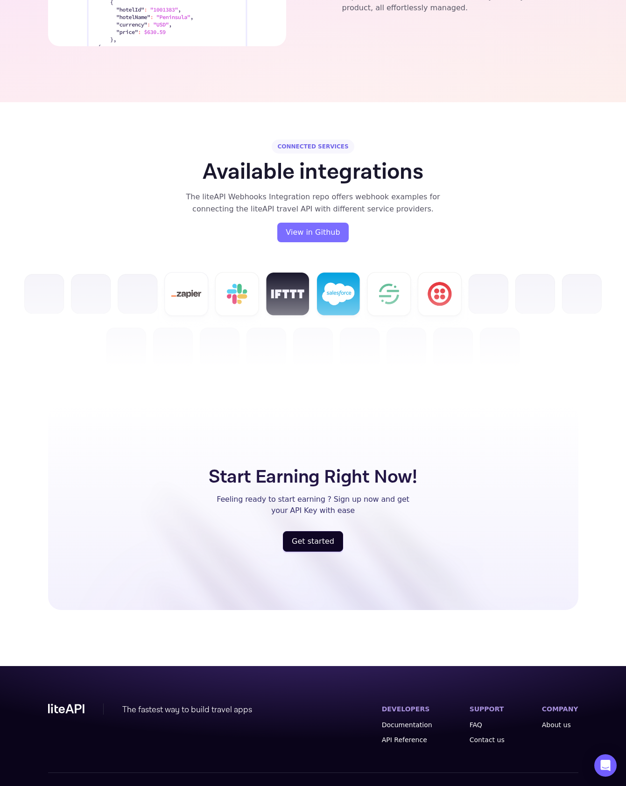
drag, startPoint x: 51, startPoint y: 767, endPoint x: 198, endPoint y: 767, distance: 147.6
click at [198, 786] on div "Copyright © 2025 liteAPI. All rights reserved. Privacy policy • Cookies policy …" at bounding box center [218, 792] width 341 height 9
drag, startPoint x: 299, startPoint y: 725, endPoint x: 335, endPoint y: 718, distance: 36.1
click at [302, 724] on div "The fastest way to build travel apps DEVELOPERS Documentation API Reference SUP…" at bounding box center [313, 738] width 531 height 69
click at [403, 736] on link "API Reference" at bounding box center [407, 740] width 50 height 9
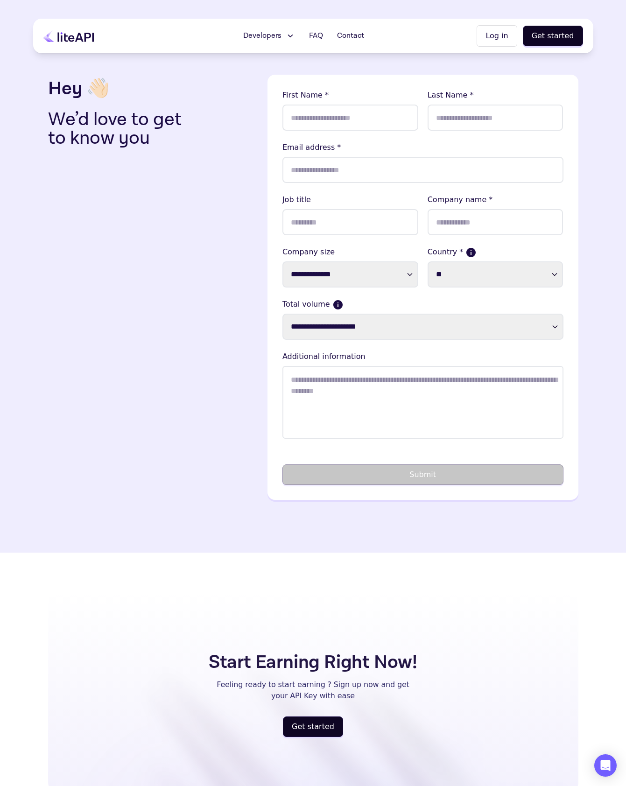
click at [74, 35] on icon at bounding box center [68, 36] width 50 height 12
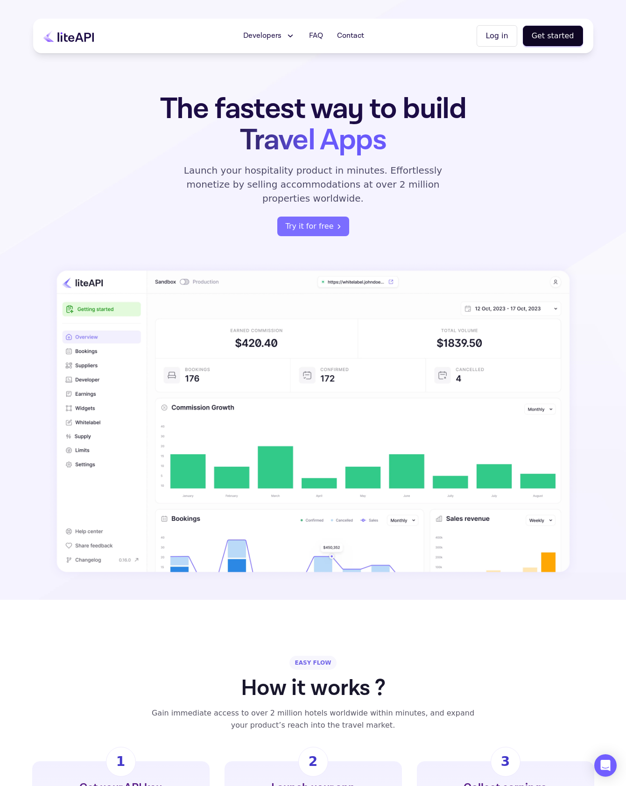
click at [278, 34] on span "Developers" at bounding box center [262, 35] width 38 height 11
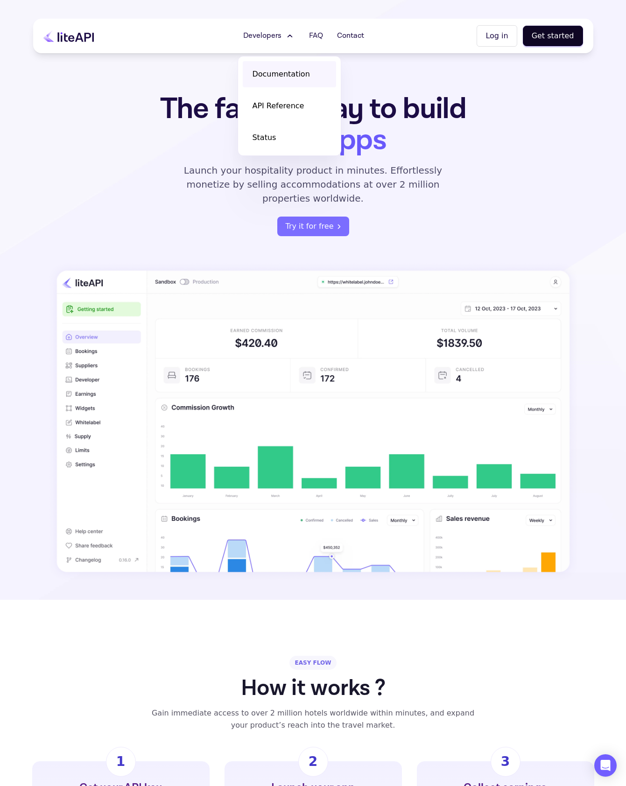
click at [279, 76] on span "Documentation" at bounding box center [280, 74] width 57 height 11
